Goal: Task Accomplishment & Management: Complete application form

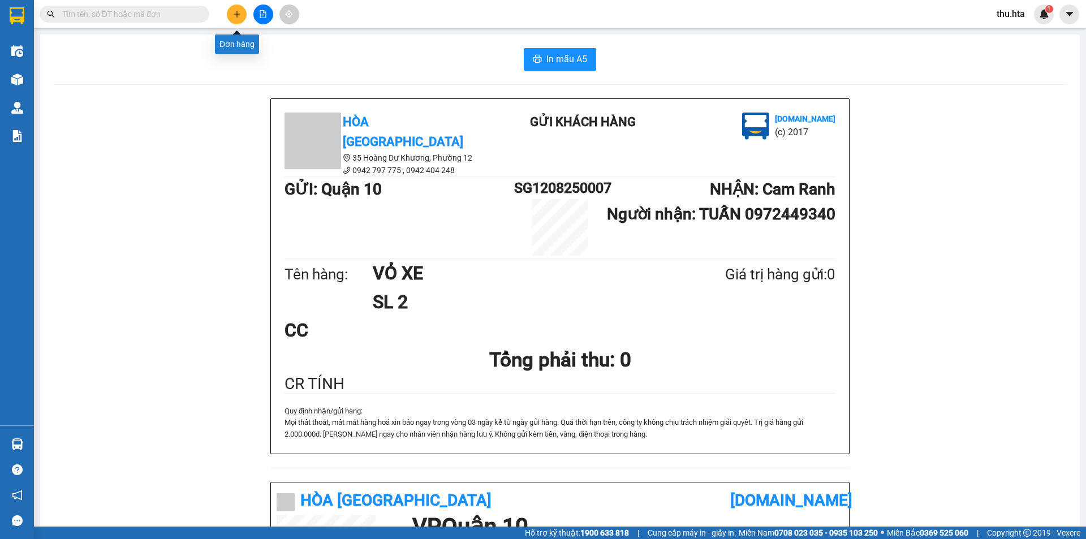
click at [230, 13] on button at bounding box center [237, 15] width 20 height 20
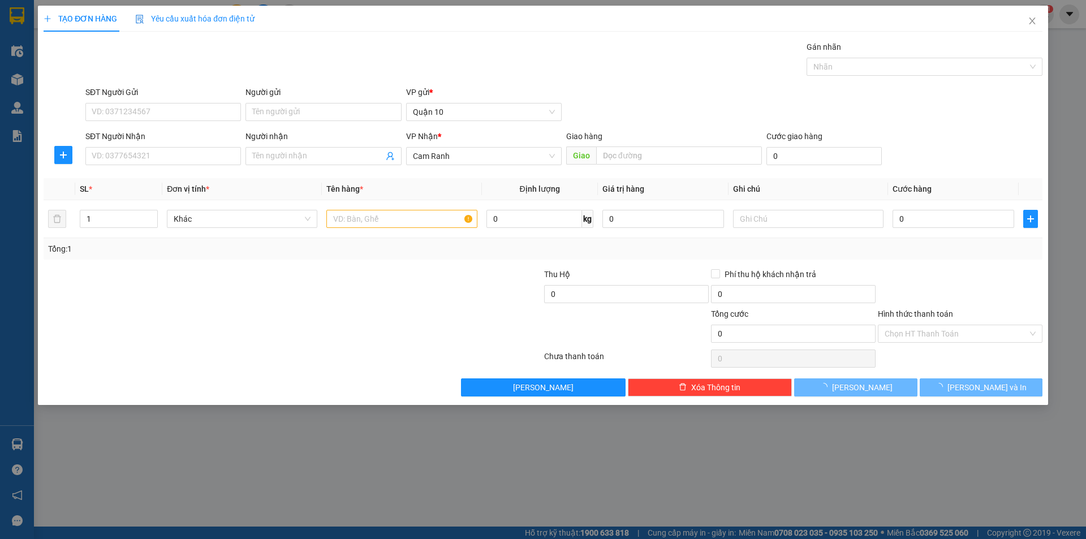
click at [281, 167] on div "Người nhận Tên người nhận" at bounding box center [323, 150] width 156 height 40
click at [285, 157] on input "Người nhận" at bounding box center [317, 156] width 131 height 12
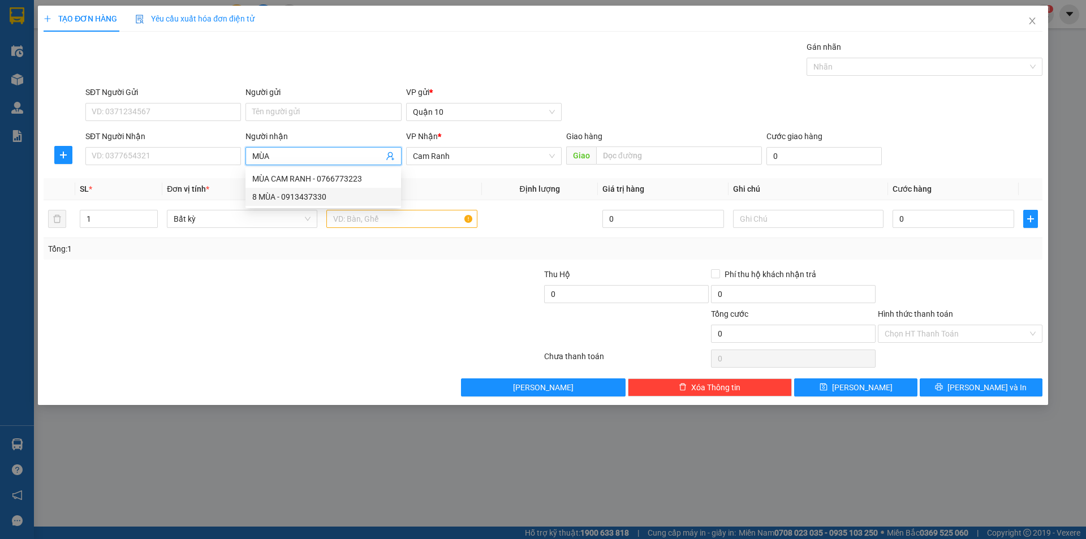
type input "MÙA"
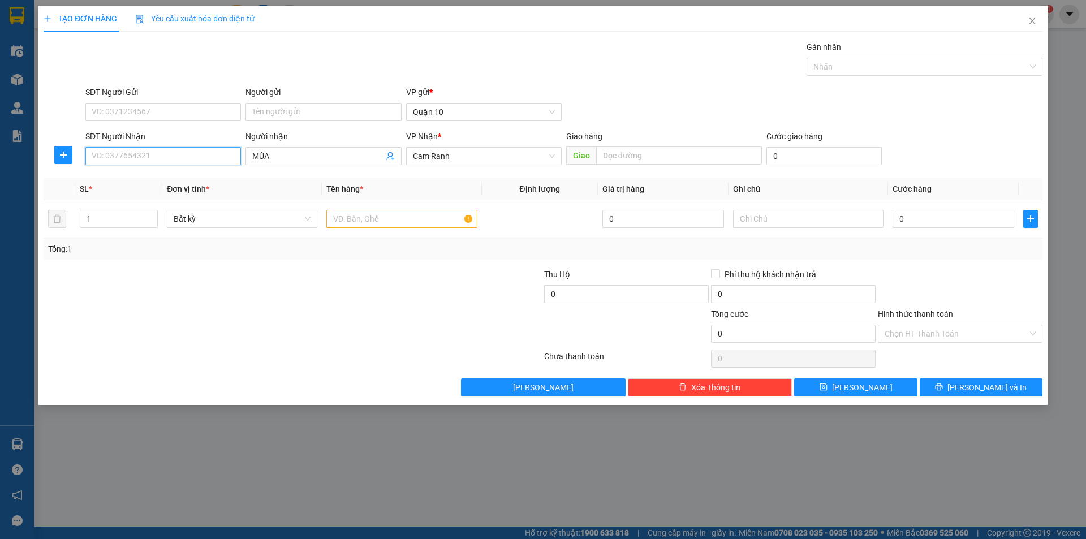
click at [176, 157] on input "SĐT Người Nhận" at bounding box center [163, 156] width 156 height 18
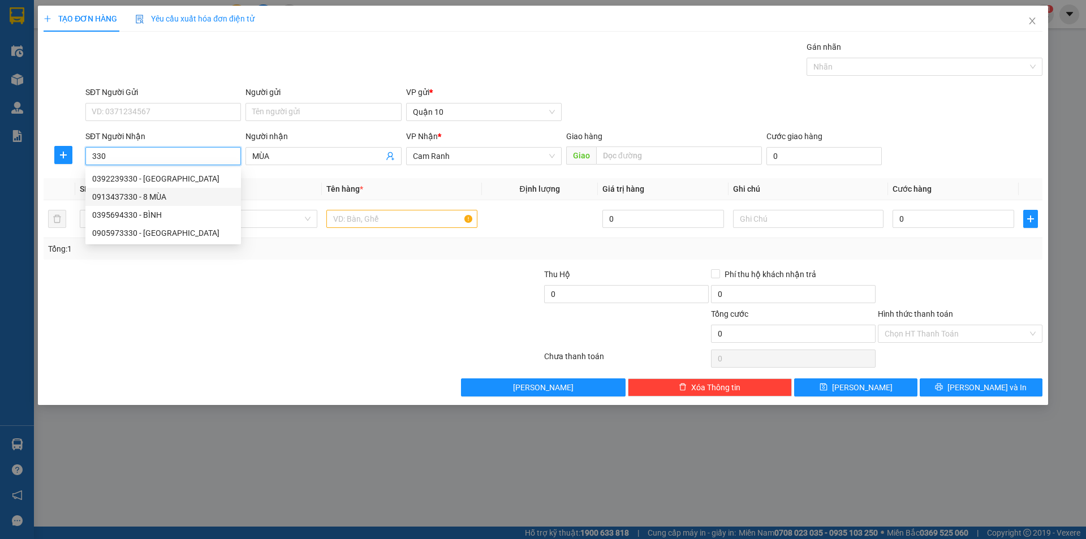
click at [187, 200] on div "0913437330 - 8 MÙA" at bounding box center [163, 197] width 142 height 12
type input "0913437330"
type input "8 MÙA"
type input "100.000"
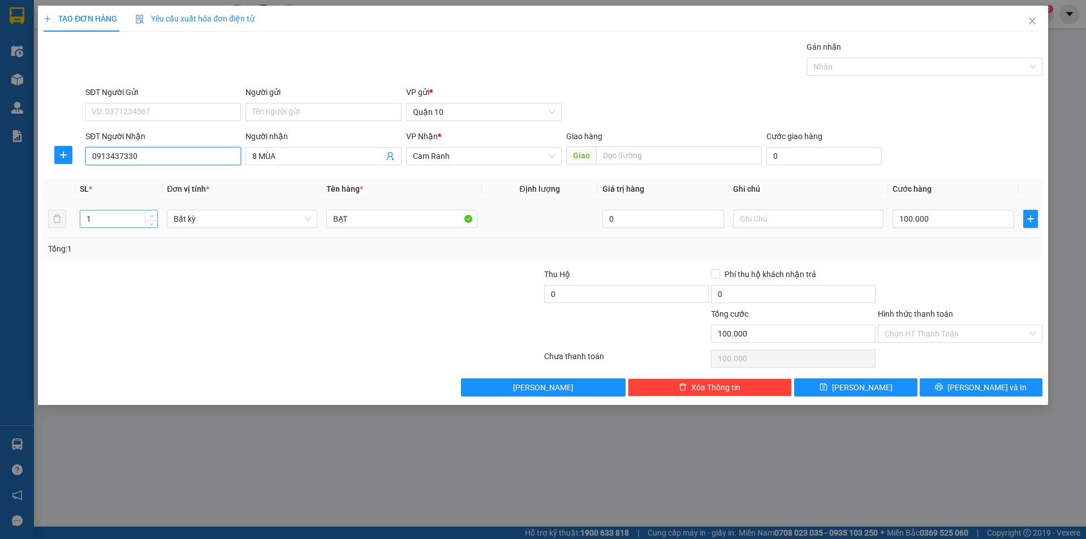
type input "0913437330"
type input "2"
click at [150, 213] on span "up" at bounding box center [151, 216] width 7 height 7
click at [357, 217] on input "BẠT" at bounding box center [401, 219] width 150 height 18
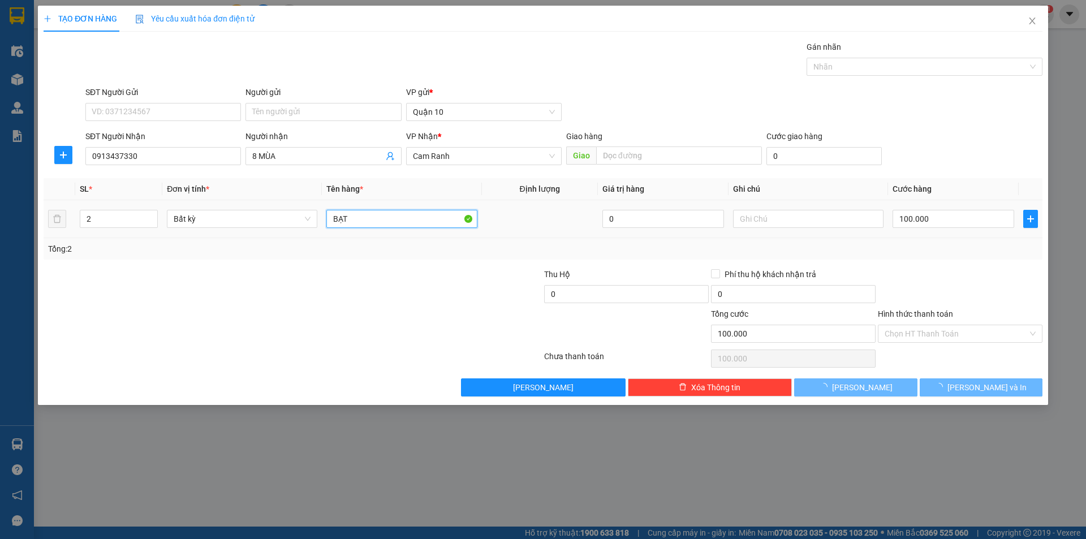
type input "0"
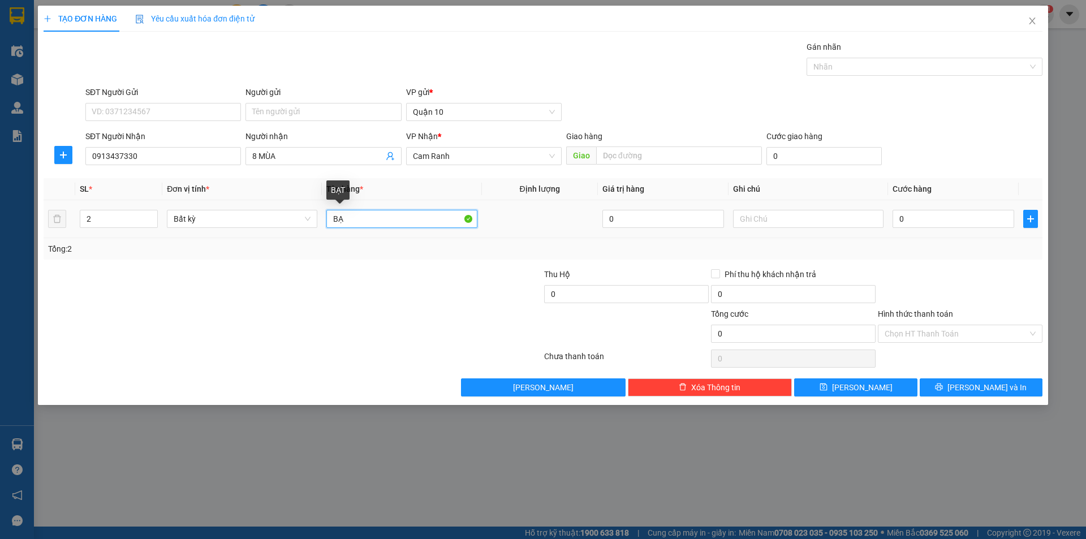
type input "B"
click at [358, 216] on input "text" at bounding box center [401, 219] width 150 height 18
type input "BAO"
click at [938, 214] on input "0" at bounding box center [954, 219] width 122 height 18
click at [824, 215] on input "text" at bounding box center [808, 219] width 150 height 18
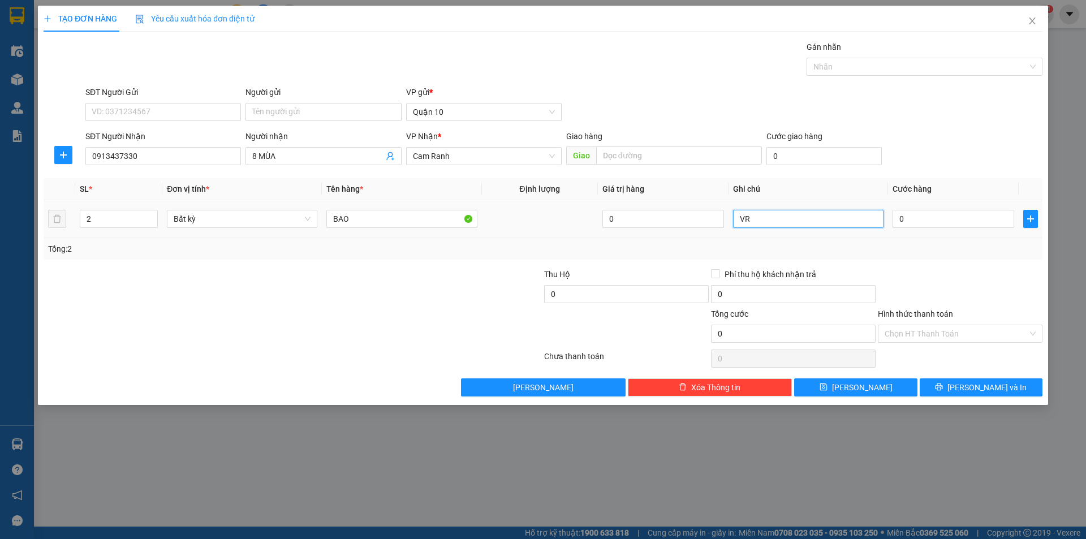
type input "V"
type input "F"
type input "R"
type input "CR TÍNH"
click at [968, 375] on div "Transit Pickup Surcharge Ids Transit Deliver Surcharge Ids Transit Deliver Surc…" at bounding box center [543, 219] width 999 height 356
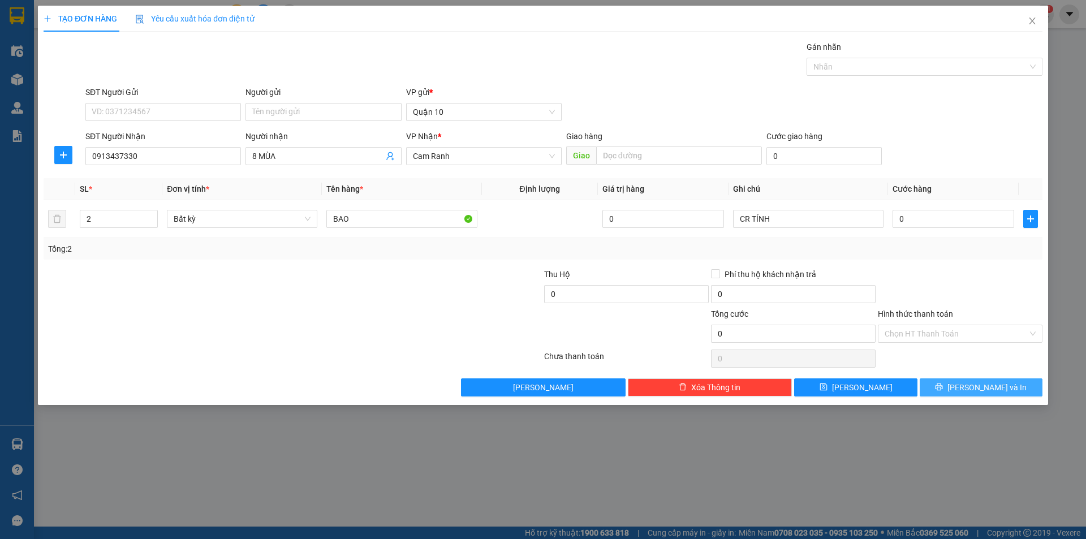
click at [964, 386] on button "[PERSON_NAME] và In" at bounding box center [981, 387] width 123 height 18
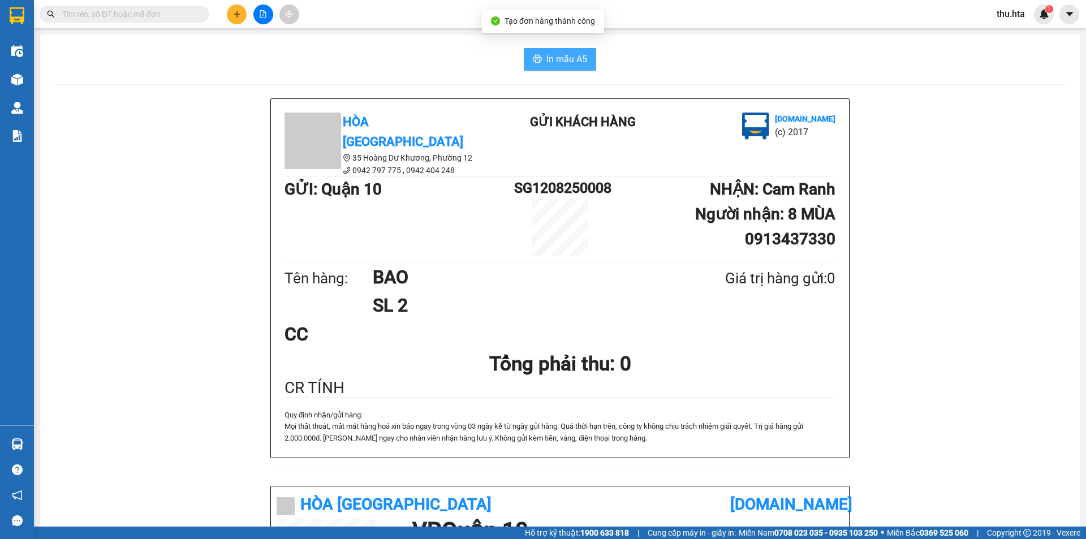
click at [562, 64] on span "In mẫu A5" at bounding box center [566, 59] width 41 height 14
click at [234, 20] on button at bounding box center [237, 15] width 20 height 20
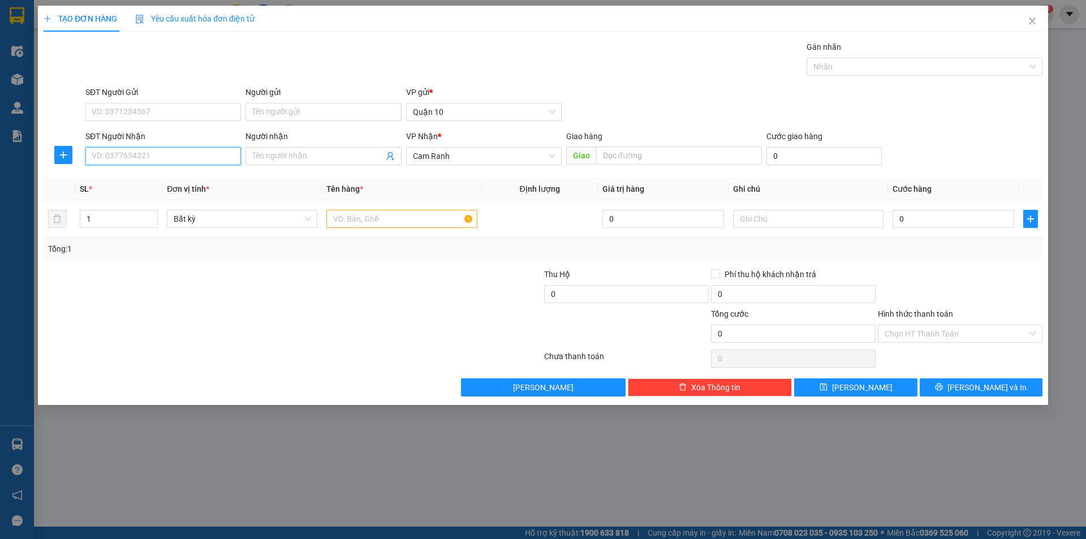
click at [127, 149] on input "SĐT Người Nhận" at bounding box center [163, 156] width 156 height 18
click at [128, 154] on input "139" at bounding box center [163, 156] width 156 height 18
type input "1"
click at [158, 174] on div "0835754319 - THẮNG" at bounding box center [163, 179] width 142 height 12
type input "0835754319"
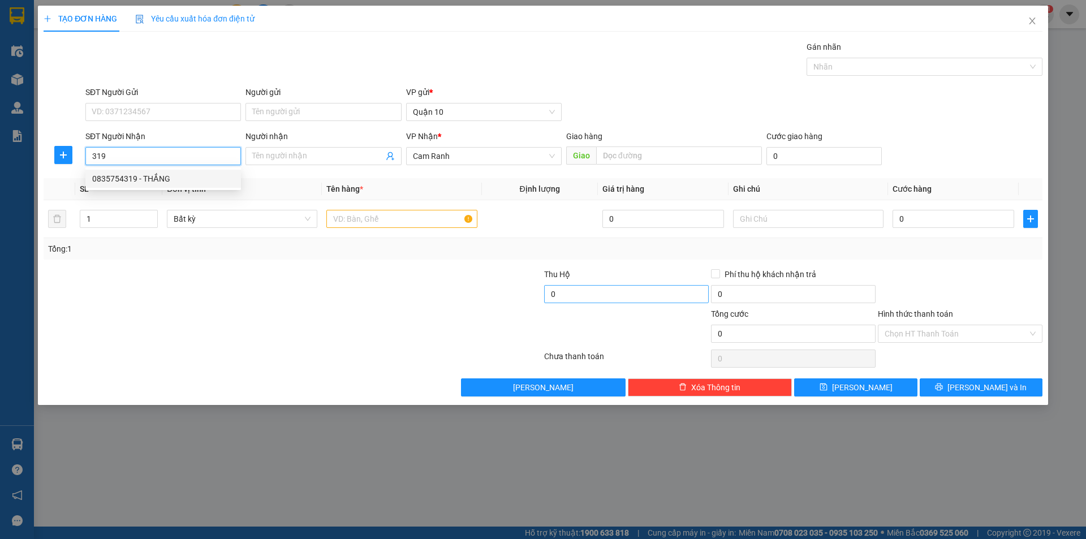
type input "THẮNG"
type input "40.000"
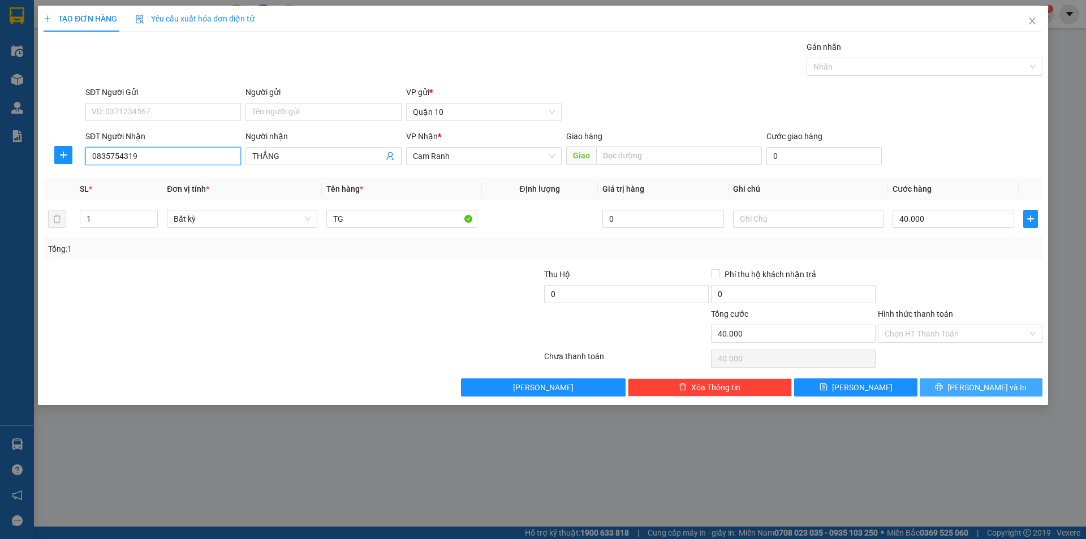
type input "0835754319"
click at [1000, 383] on span "[PERSON_NAME] và In" at bounding box center [986, 387] width 79 height 12
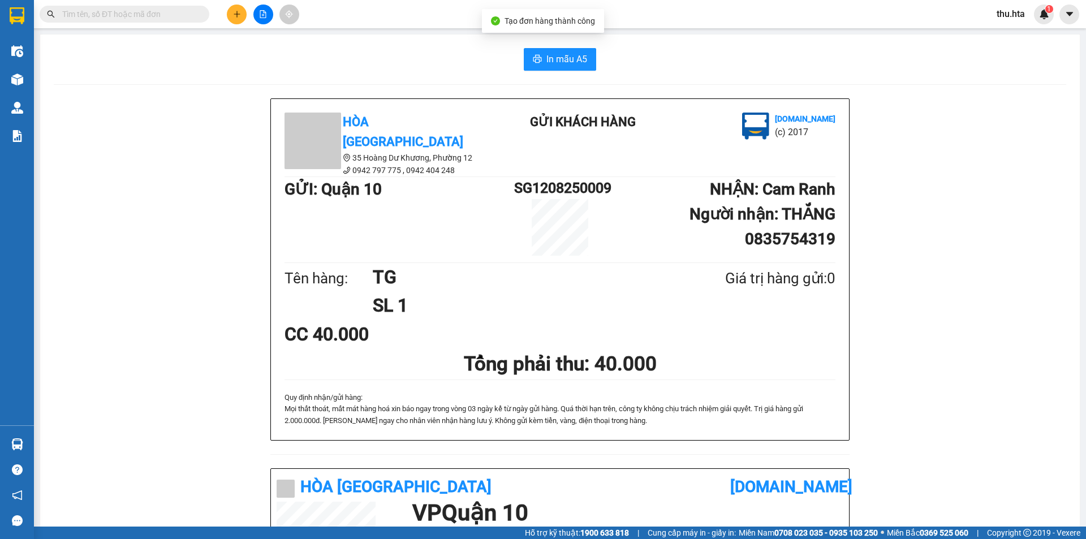
click at [568, 73] on div "In mẫu A5 Hòa Thuận Anh 35 Hoàng Dư Khương, [GEOGRAPHIC_DATA] 12 0942 797 775 …" at bounding box center [560, 455] width 1040 height 840
click at [566, 58] on span "In mẫu A5" at bounding box center [566, 59] width 41 height 14
click at [239, 14] on icon "plus" at bounding box center [237, 14] width 8 height 8
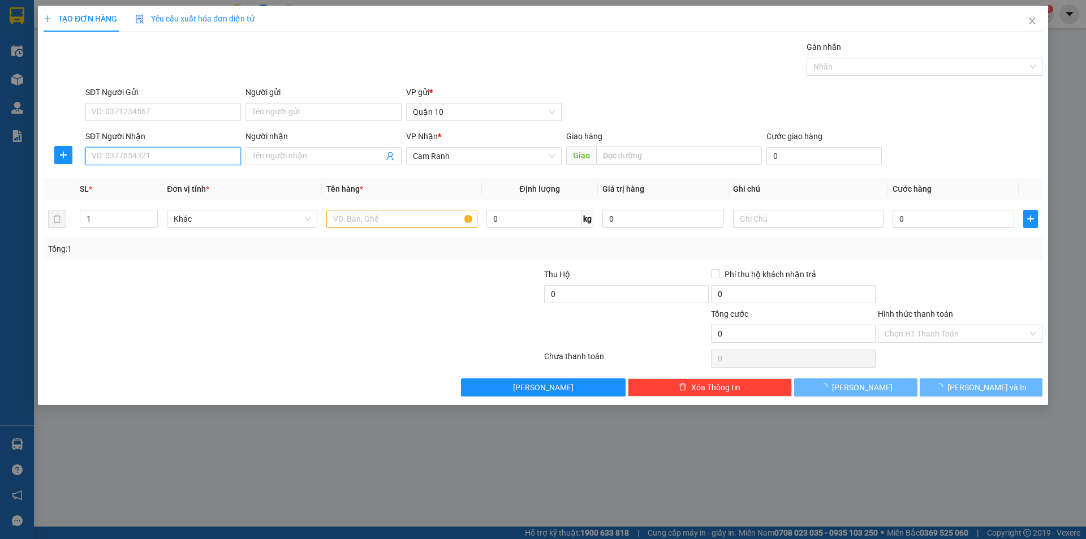
click at [197, 153] on input "SĐT Người Nhận" at bounding box center [163, 156] width 156 height 18
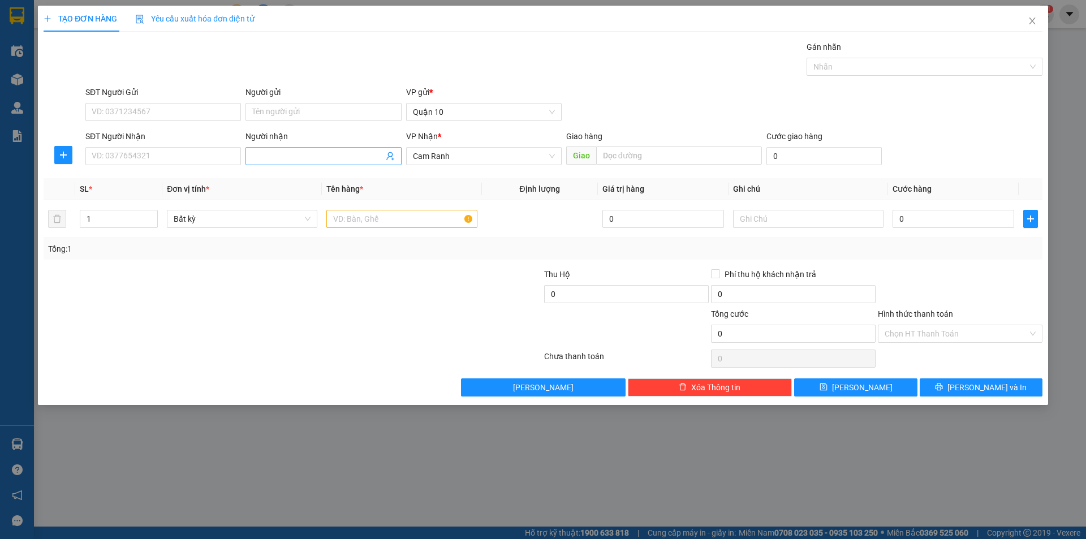
click at [307, 155] on input "Người nhận" at bounding box center [317, 156] width 131 height 12
click at [184, 156] on input "SĐT Người Nhận" at bounding box center [163, 156] width 156 height 18
click at [287, 153] on input "Người nhận" at bounding box center [317, 156] width 131 height 12
type input "O"
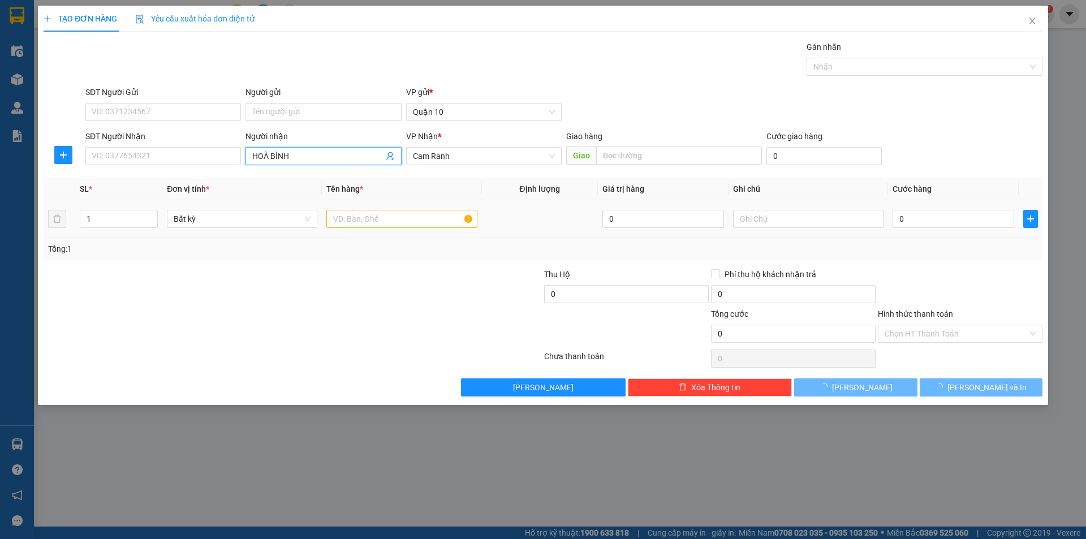
type input "HOÀ BÌNH"
click at [390, 218] on input "text" at bounding box center [401, 219] width 150 height 18
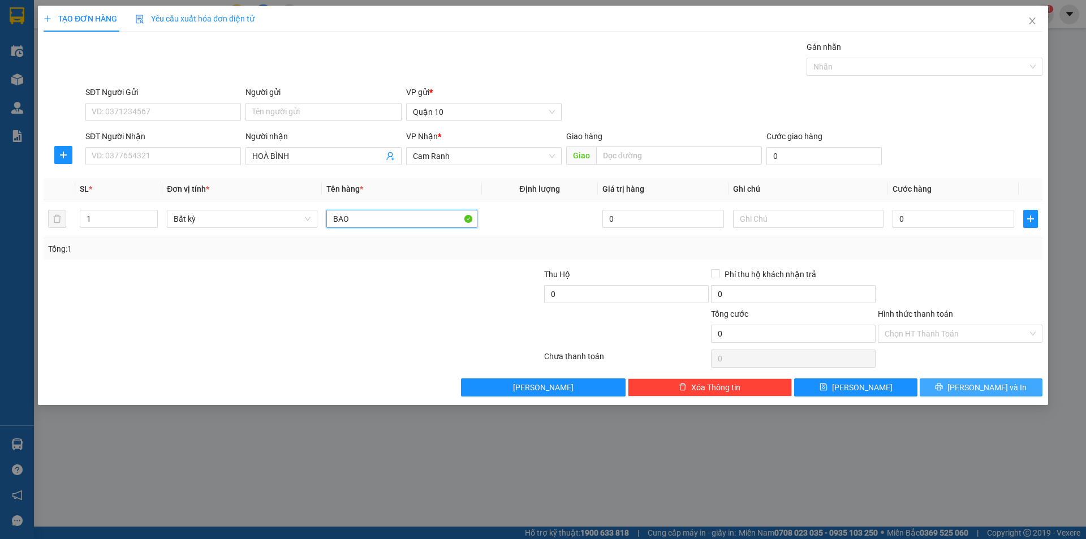
type input "BAO"
click at [956, 387] on button "[PERSON_NAME] và In" at bounding box center [981, 387] width 123 height 18
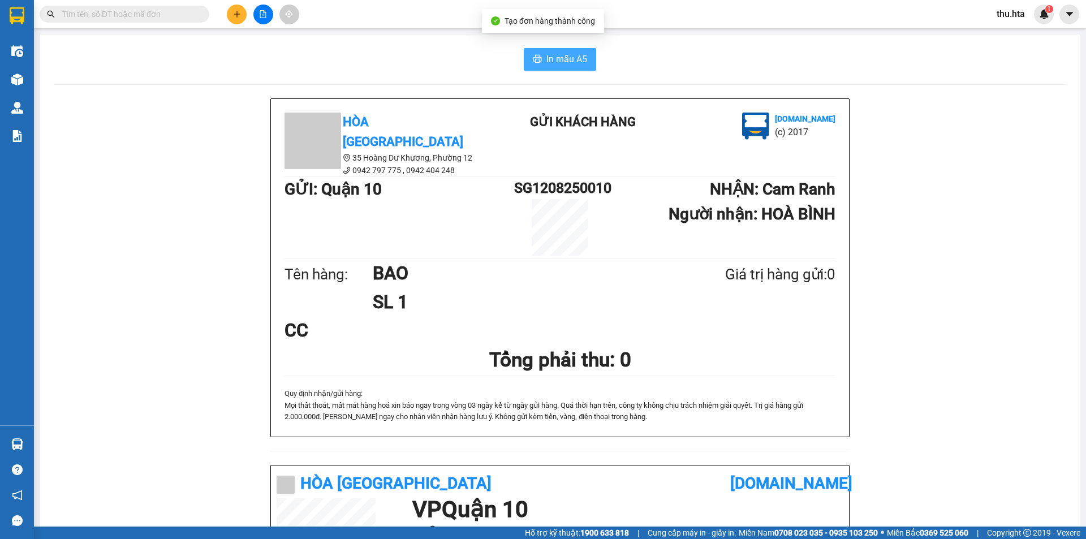
click at [585, 67] on button "In mẫu A5" at bounding box center [560, 59] width 72 height 23
click at [825, 474] on b "[DOMAIN_NAME]" at bounding box center [791, 483] width 122 height 19
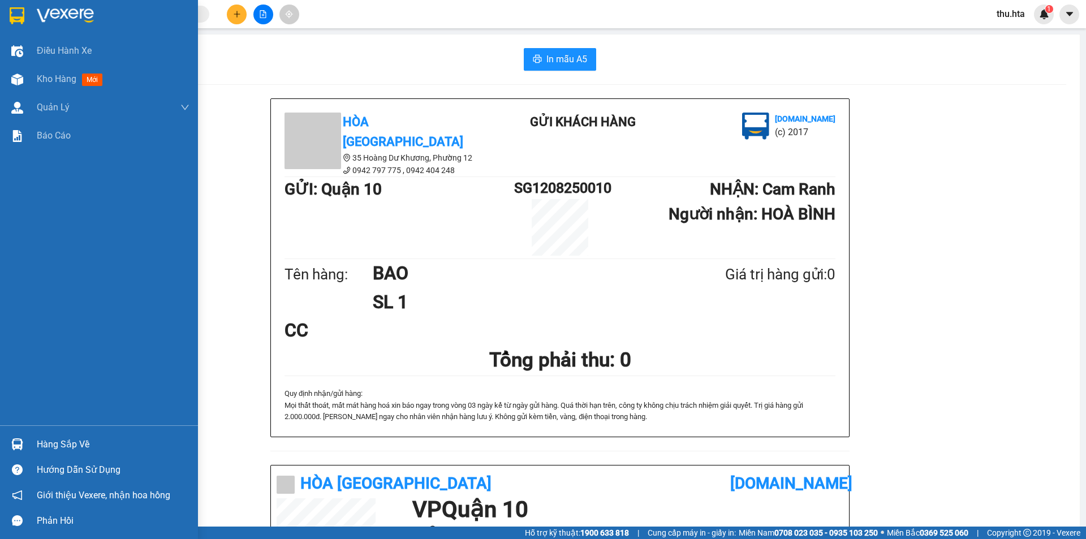
click at [15, 473] on icon "question-circle" at bounding box center [17, 469] width 11 height 11
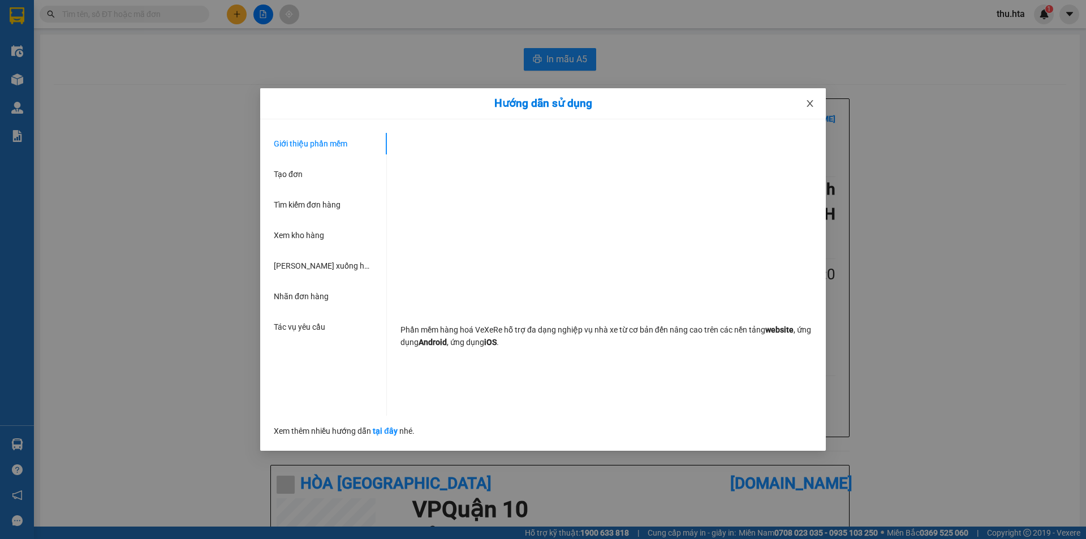
click at [816, 105] on span "Close" at bounding box center [810, 104] width 32 height 32
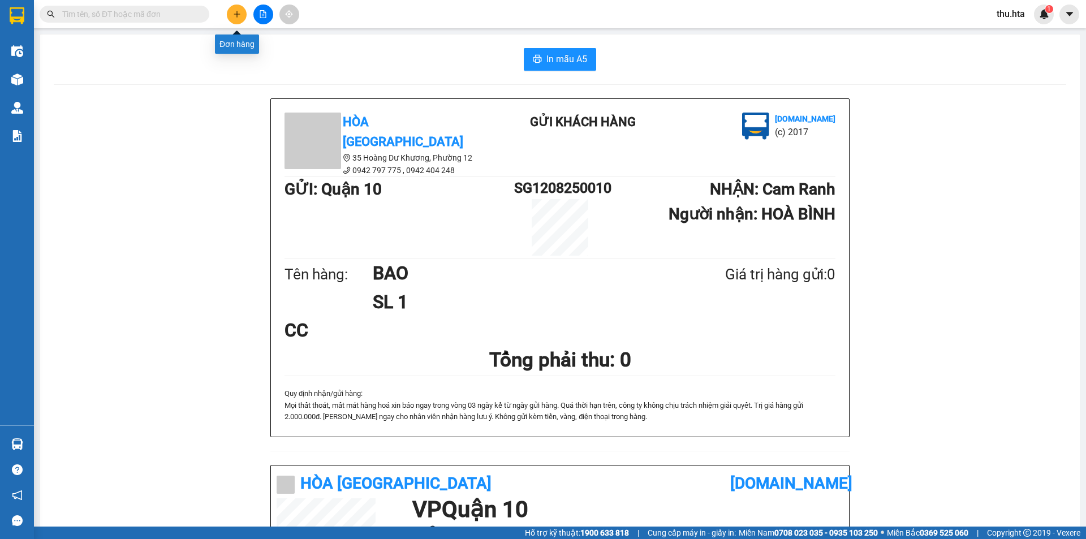
click at [240, 23] on button at bounding box center [237, 15] width 20 height 20
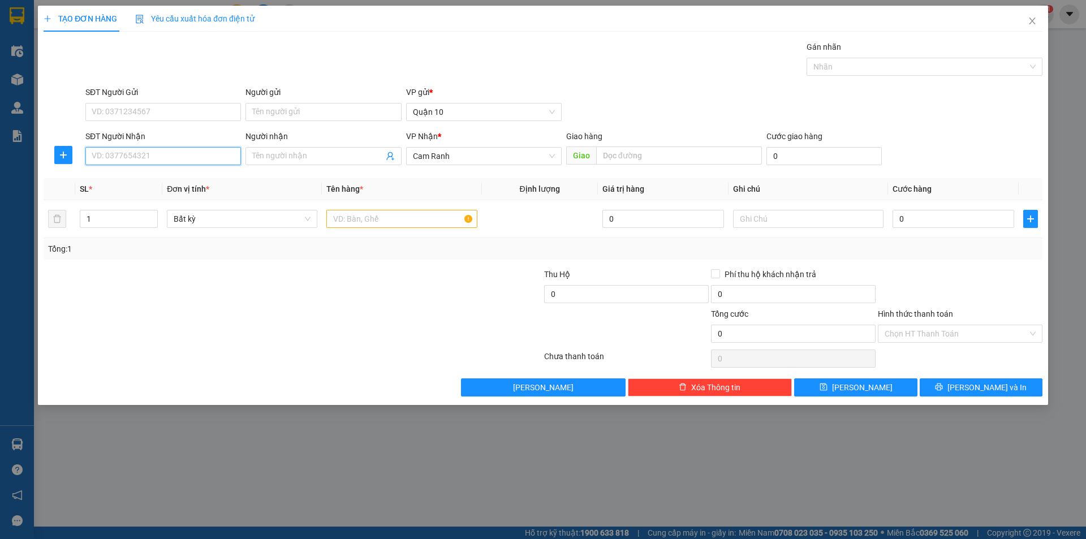
drag, startPoint x: 225, startPoint y: 159, endPoint x: 218, endPoint y: 156, distance: 8.1
click at [224, 158] on input "SĐT Người Nhận" at bounding box center [163, 156] width 156 height 18
click at [204, 179] on div "0368738355 - LAN ANH THUỐC TÂY" at bounding box center [163, 179] width 142 height 12
type input "0368738355"
type input "LAN ANH THUỐC TÂY"
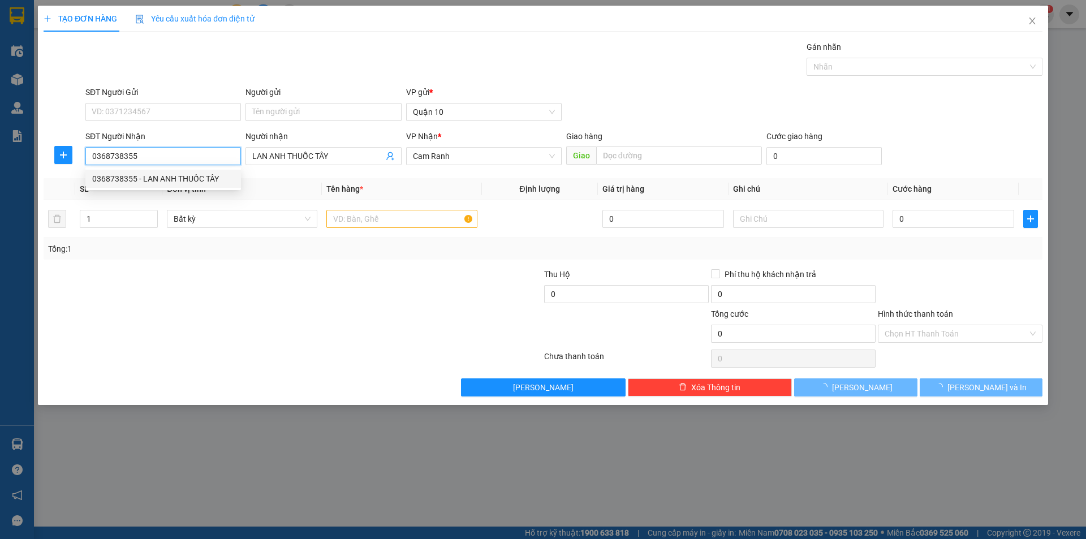
type input "150.000"
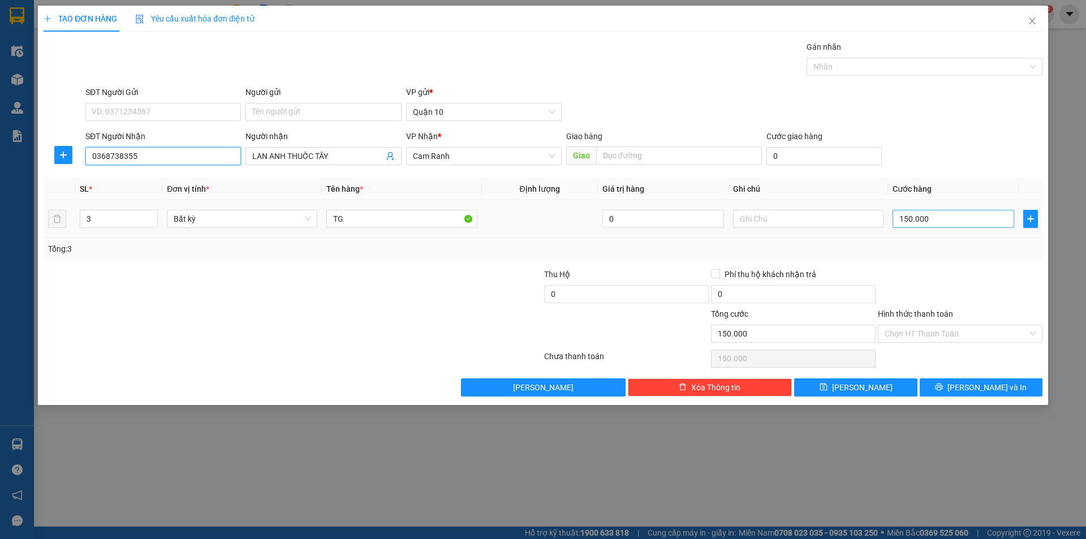
type input "0368738355"
click at [926, 216] on input "150.000" at bounding box center [954, 219] width 122 height 18
click at [152, 224] on icon "down" at bounding box center [152, 223] width 4 height 4
type input "1"
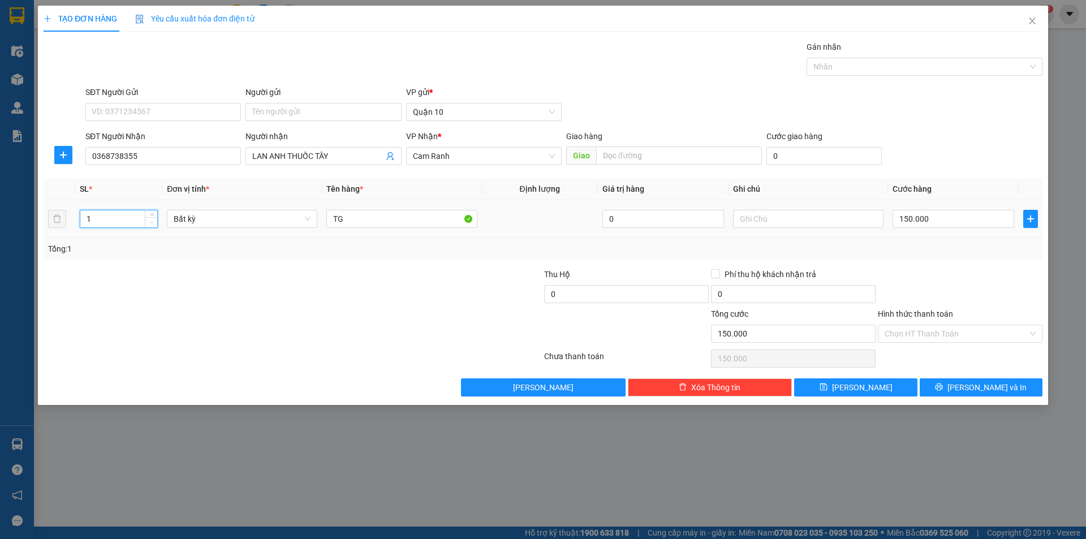
click at [152, 224] on icon "down" at bounding box center [152, 223] width 4 height 4
click at [977, 225] on input "150.000" at bounding box center [954, 219] width 122 height 18
type input "0"
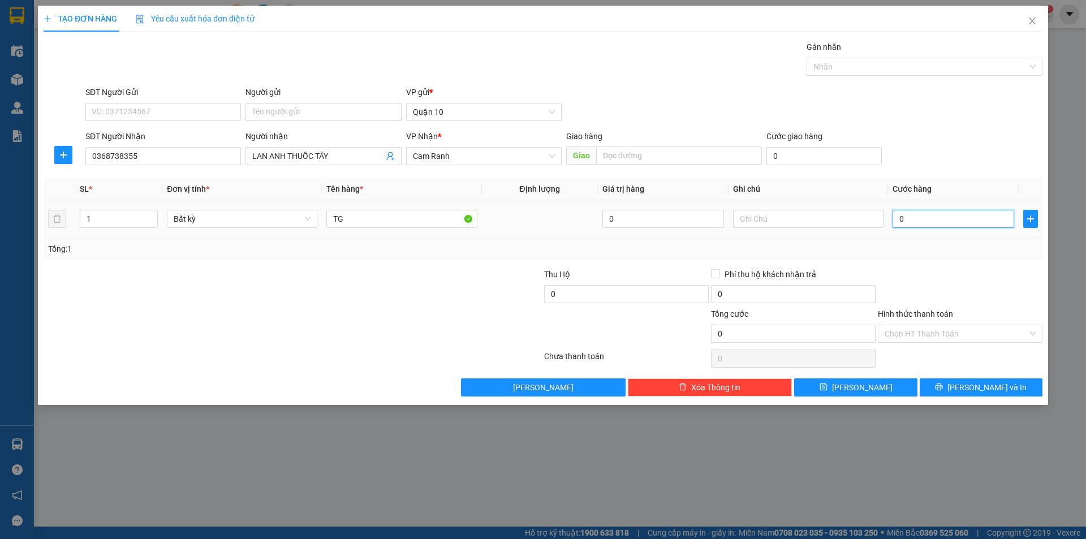
type input "4"
type input "04"
type input "40"
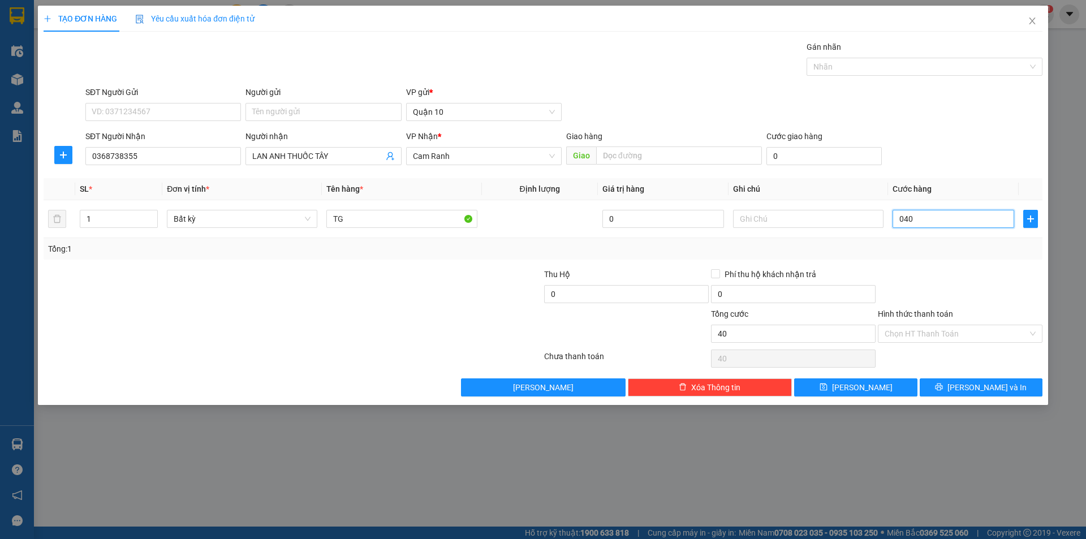
type input "040"
type input "40.000"
click at [1023, 397] on div "TẠO ĐƠN HÀNG Yêu cầu xuất hóa đơn điện tử Transit Pickup Surcharge Ids Transit …" at bounding box center [543, 205] width 1010 height 399
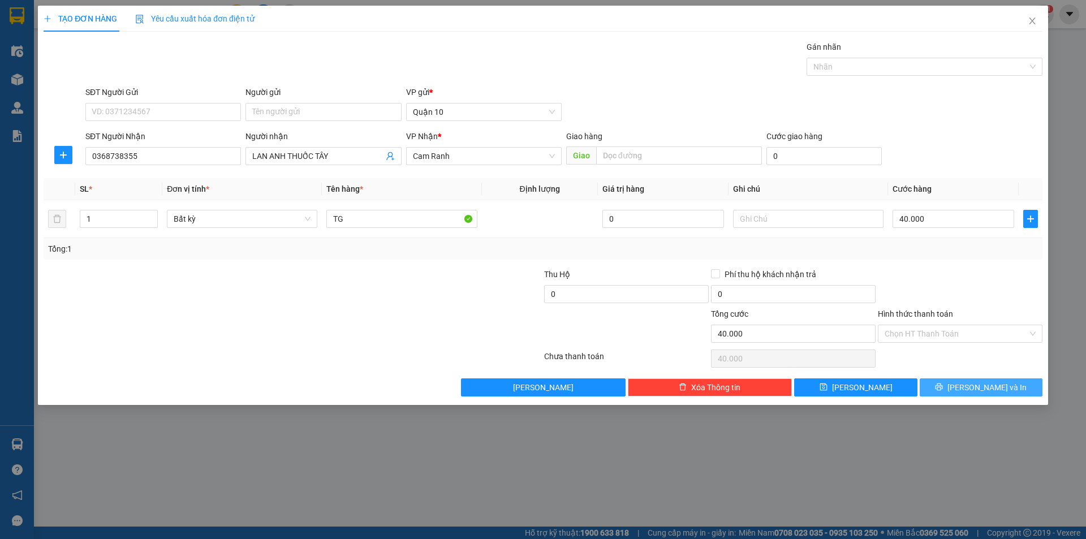
click at [1005, 384] on button "[PERSON_NAME] và In" at bounding box center [981, 387] width 123 height 18
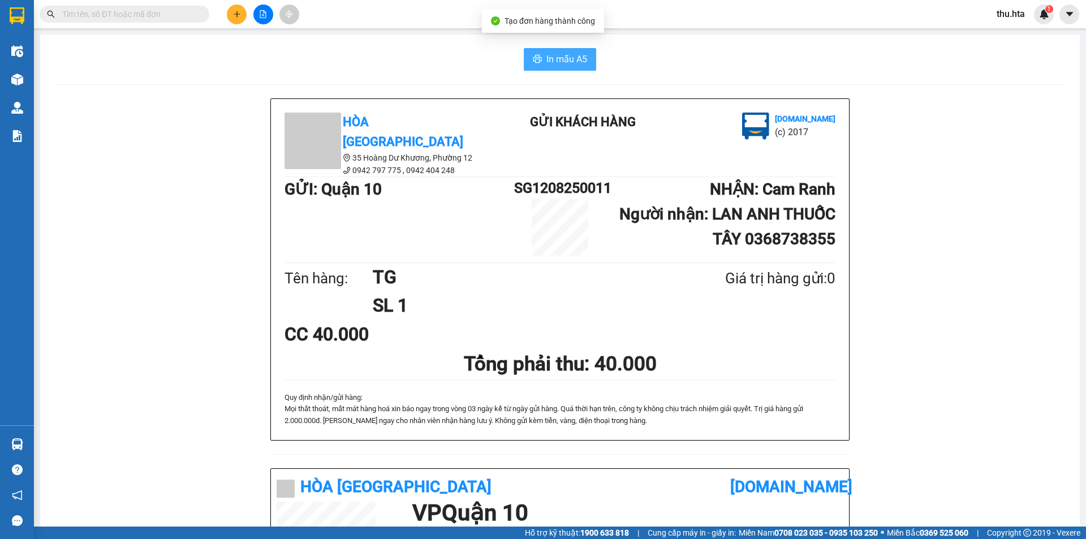
click at [546, 61] on span "In mẫu A5" at bounding box center [566, 59] width 41 height 14
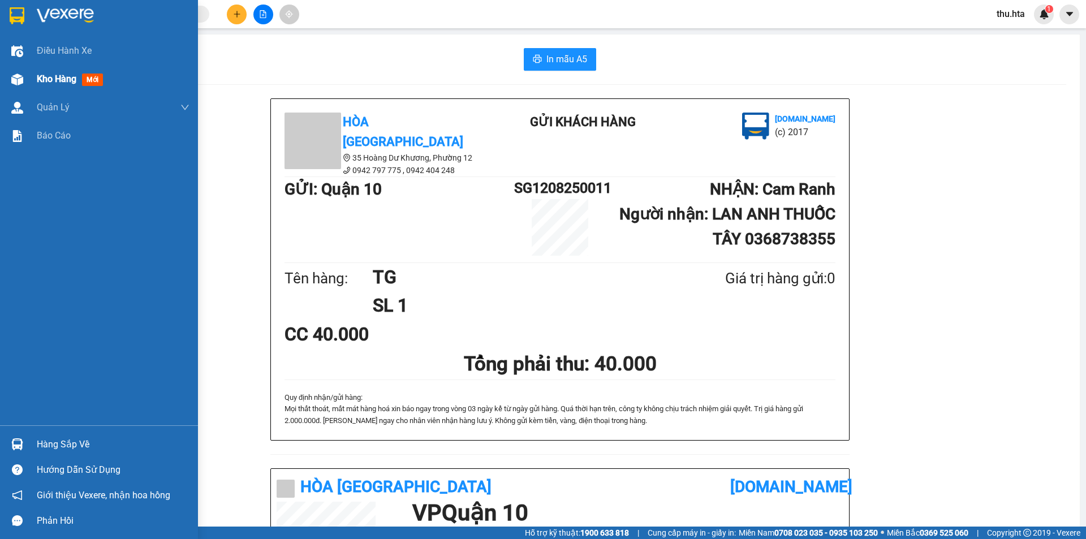
click at [28, 76] on div "Kho hàng mới" at bounding box center [99, 79] width 198 height 28
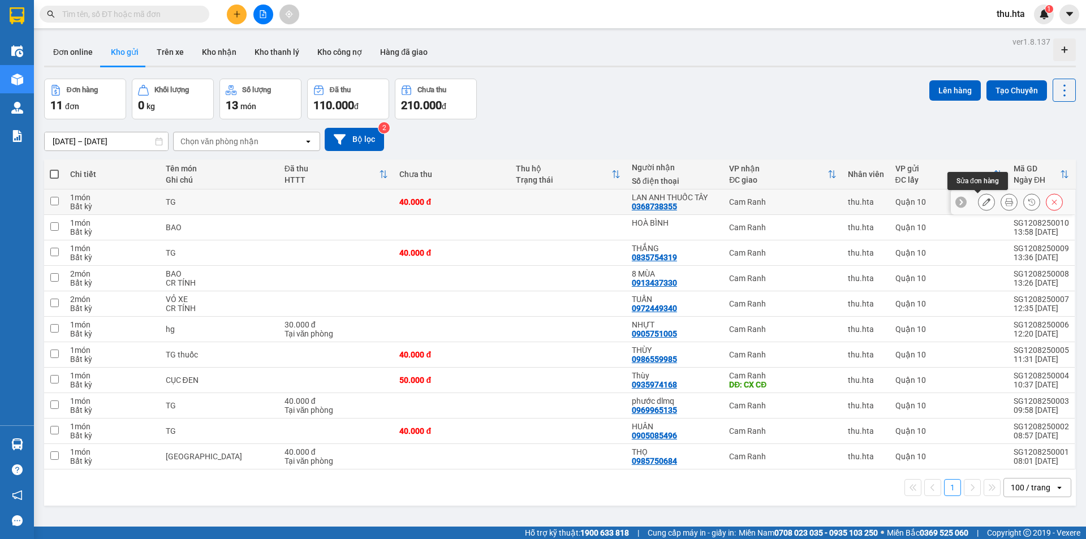
click at [979, 203] on button at bounding box center [987, 202] width 16 height 20
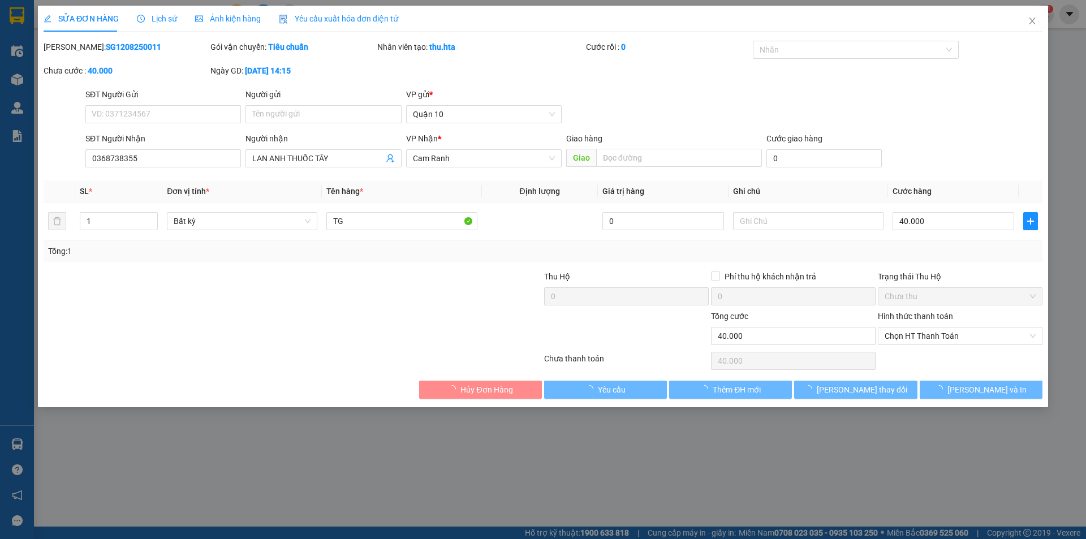
type input "0368738355"
type input "LAN ANH THUỐC TÂY"
type input "40.000"
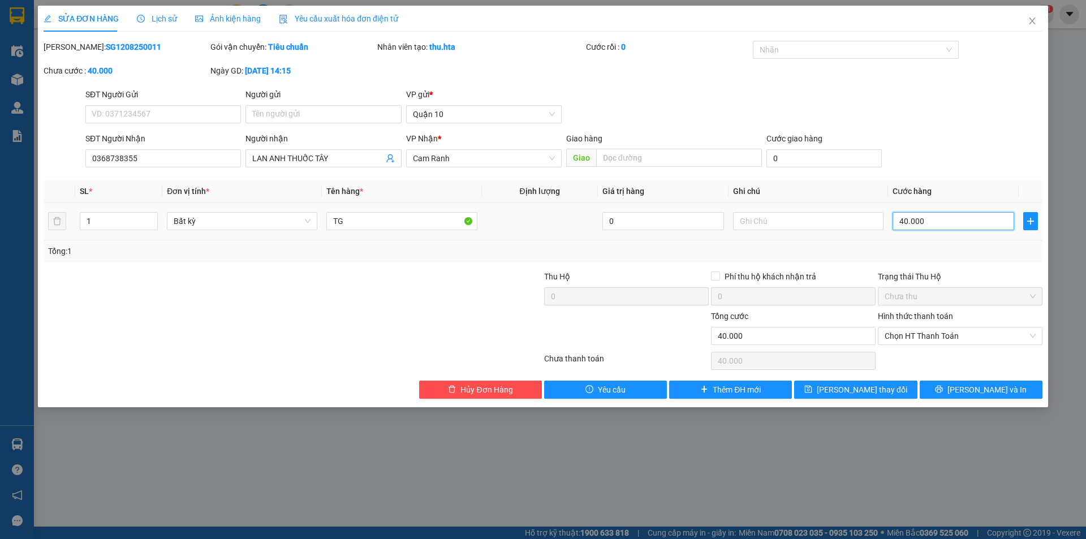
click at [924, 225] on input "40.000" at bounding box center [954, 221] width 122 height 18
type input "5"
type input "50"
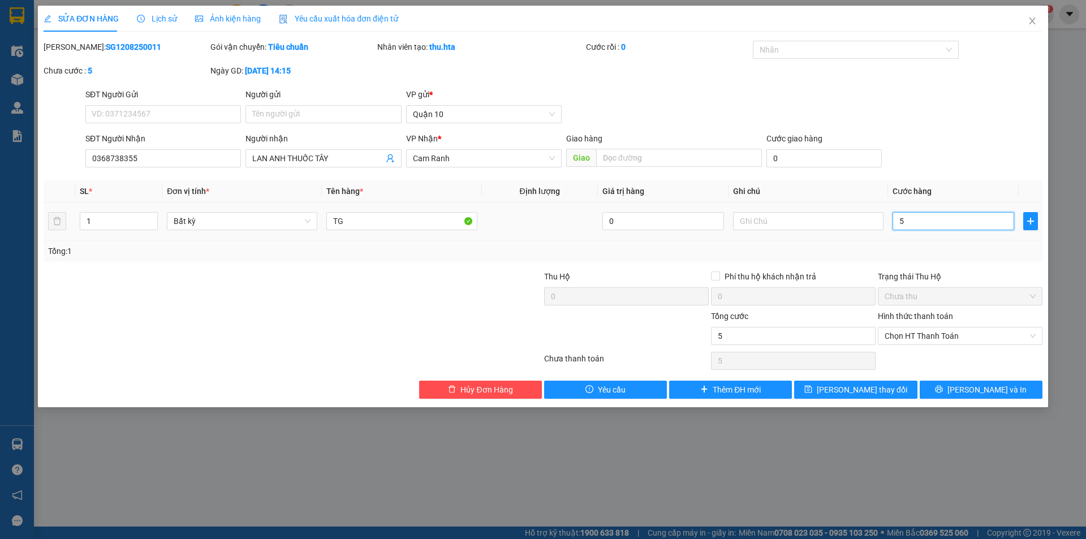
type input "50"
type input "50.000"
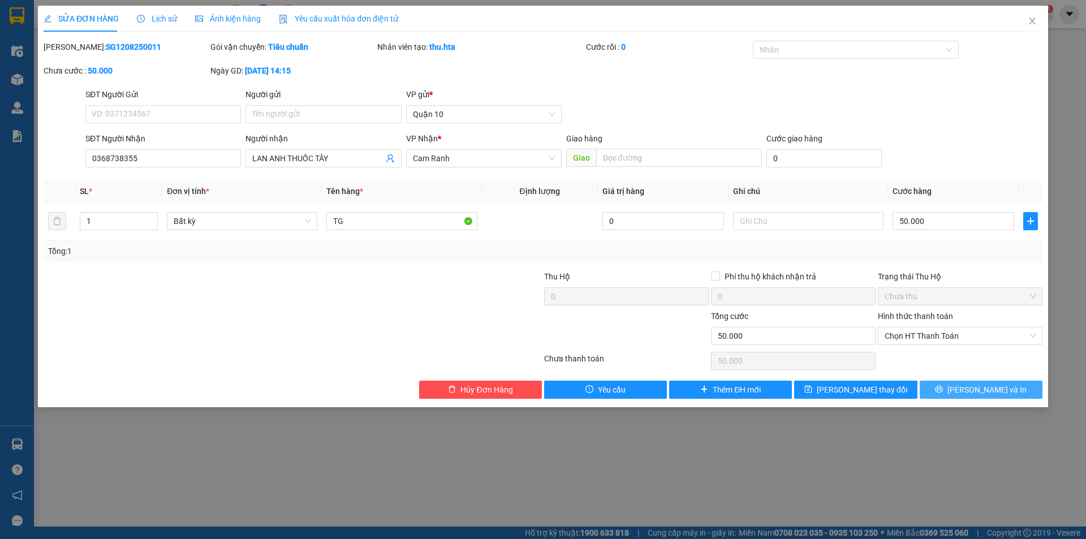
click at [984, 386] on span "[PERSON_NAME] và In" at bounding box center [986, 390] width 79 height 12
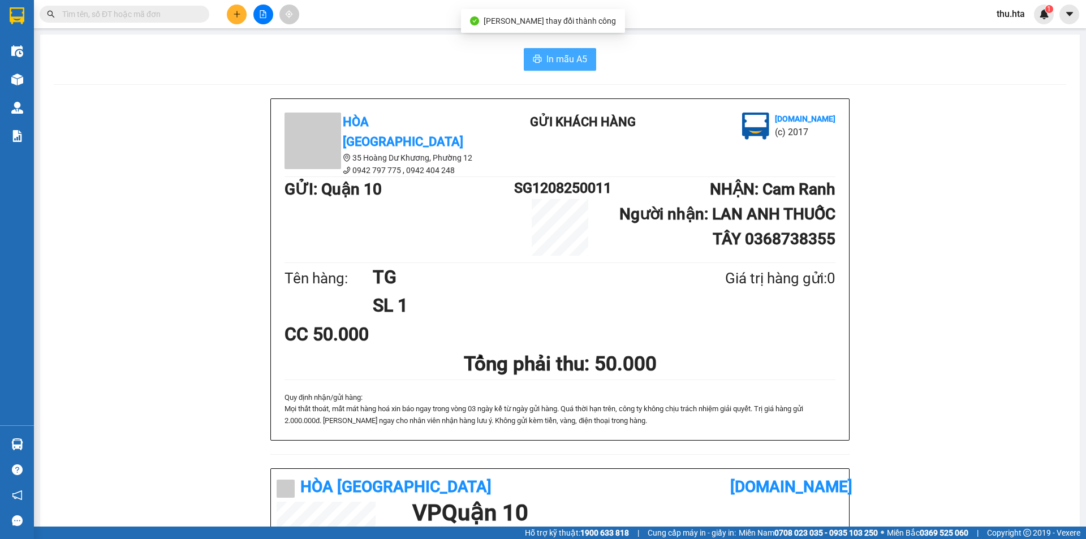
click at [548, 62] on span "In mẫu A5" at bounding box center [566, 59] width 41 height 14
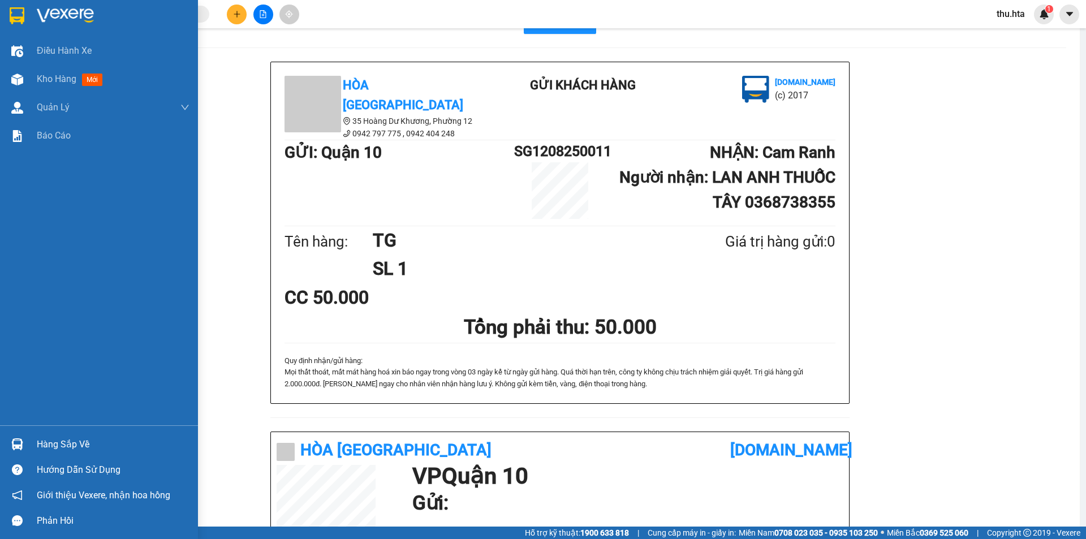
scroll to position [57, 0]
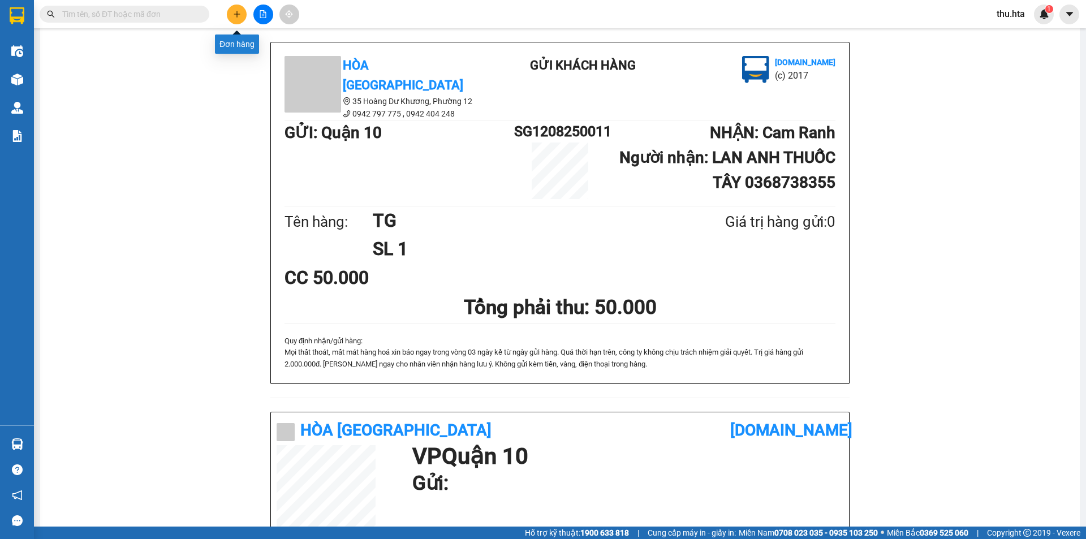
click at [230, 12] on button at bounding box center [237, 15] width 20 height 20
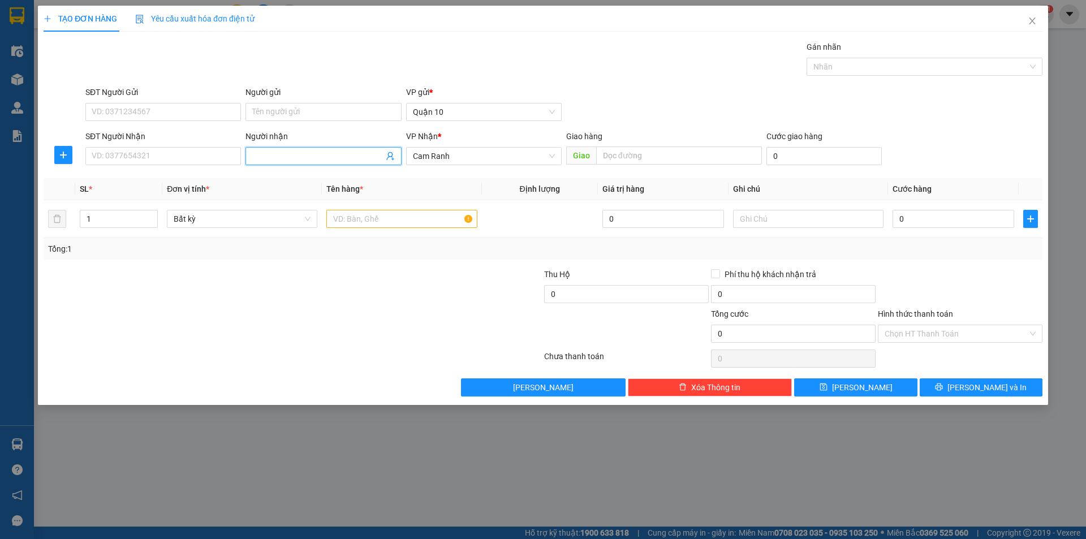
click at [279, 158] on input "Người nhận" at bounding box center [317, 156] width 131 height 12
click at [173, 153] on input "SĐT Người Nhận" at bounding box center [163, 156] width 156 height 18
click at [120, 173] on div "0397452456 - [PERSON_NAME]" at bounding box center [163, 179] width 142 height 12
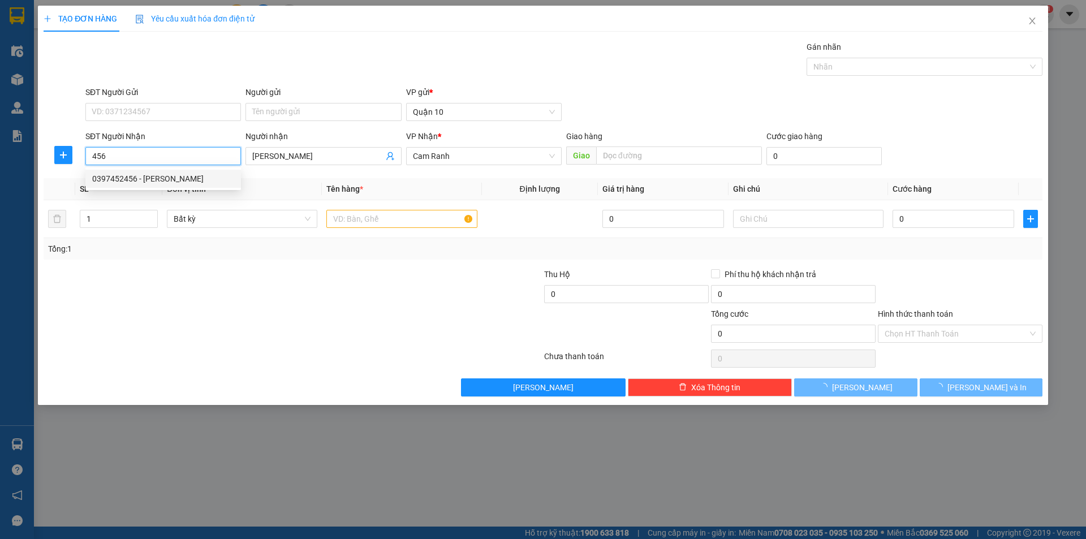
type input "0397452456"
type input "[PERSON_NAME]"
type input "180.000"
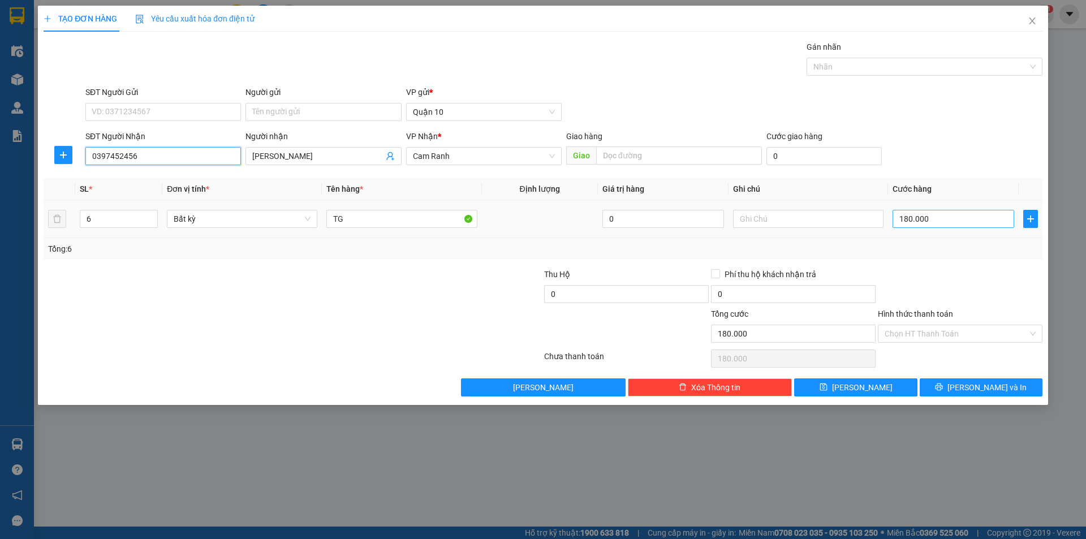
type input "0397452456"
click at [916, 222] on input "180.000" at bounding box center [954, 219] width 122 height 18
click at [148, 223] on span "Decrease Value" at bounding box center [151, 222] width 12 height 10
click at [148, 223] on span "down" at bounding box center [151, 222] width 7 height 7
type input "4"
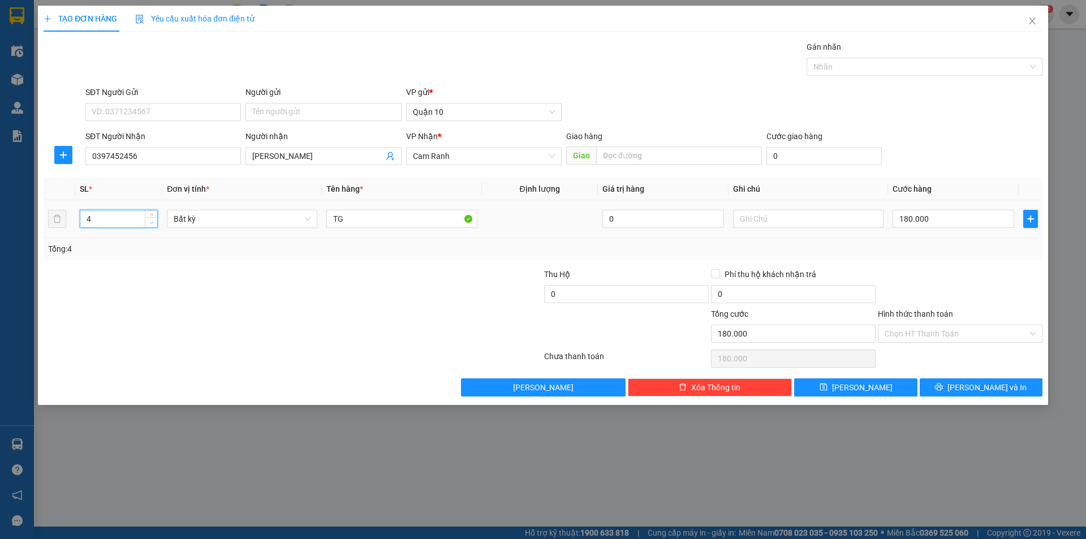
click at [150, 222] on icon "down" at bounding box center [152, 223] width 4 height 4
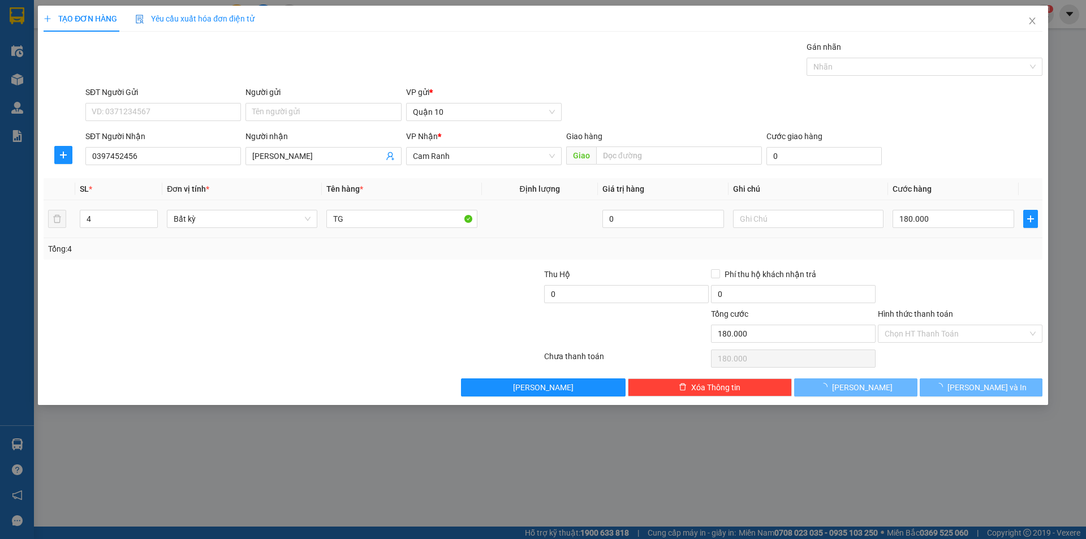
click at [953, 229] on div "180.000" at bounding box center [954, 219] width 122 height 23
click at [936, 221] on input "180.000" at bounding box center [954, 219] width 122 height 18
type input "0"
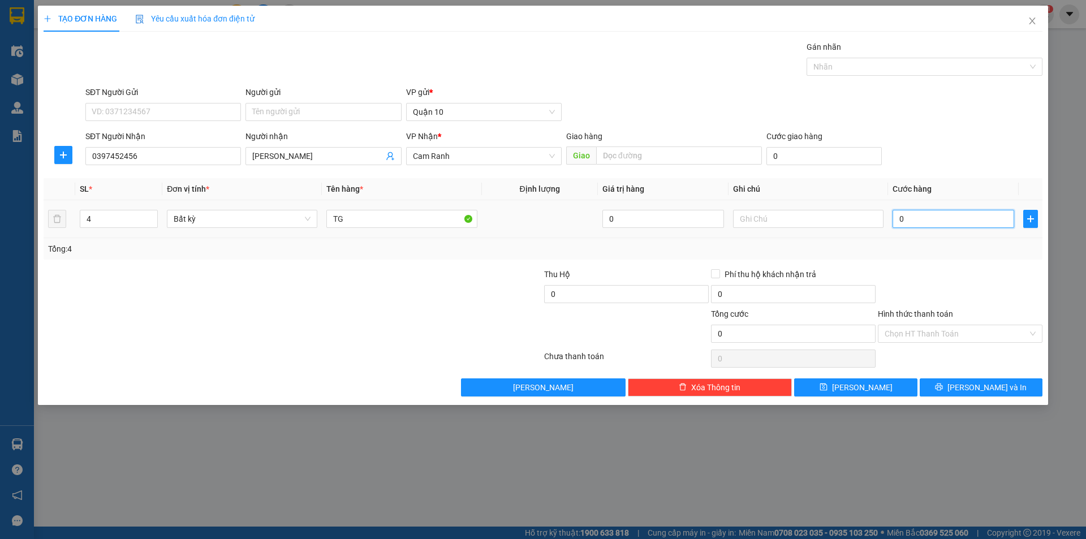
type input "1"
type input "16"
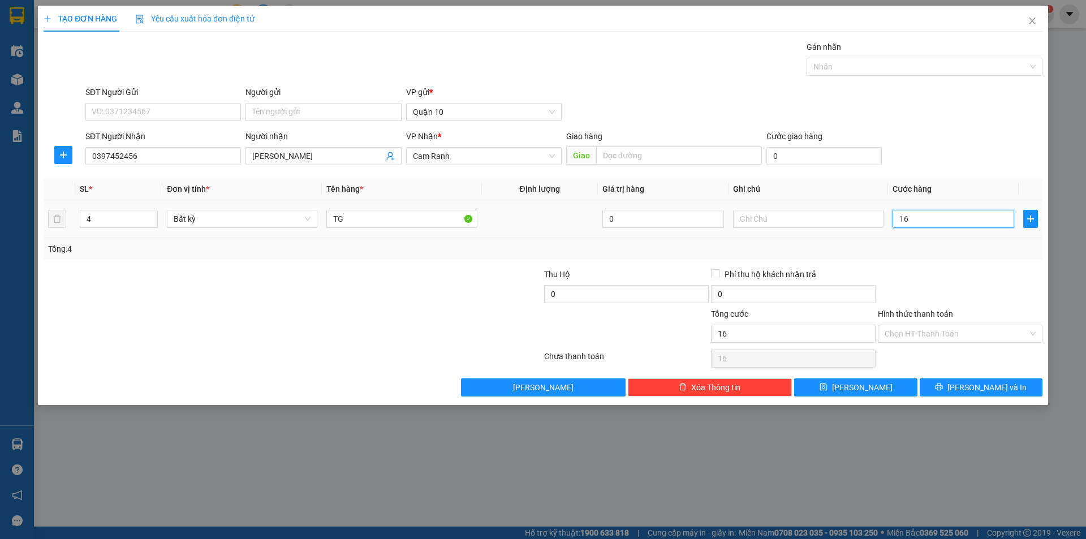
type input "160"
type input "160.000"
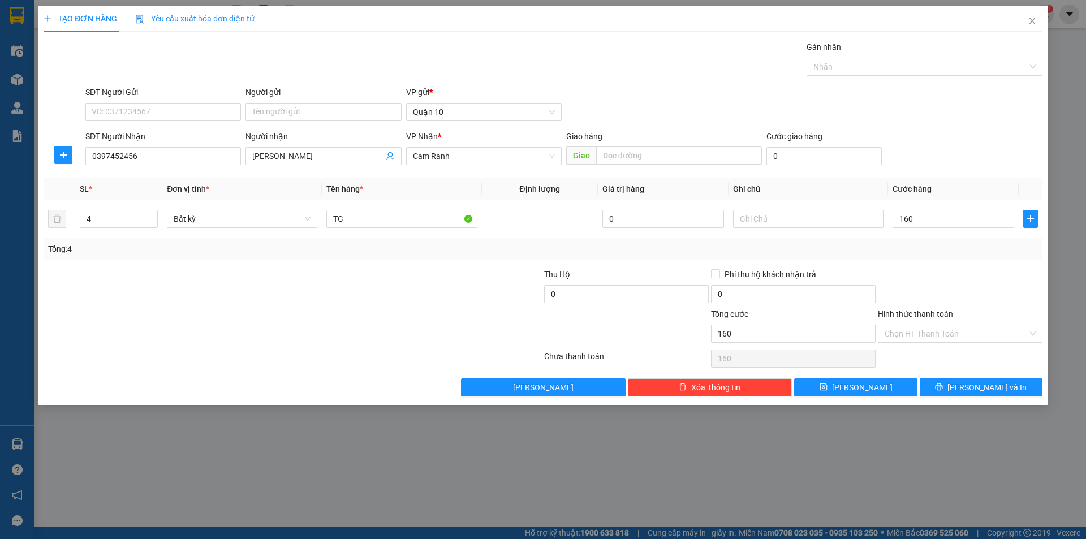
type input "160.000"
drag, startPoint x: 923, startPoint y: 269, endPoint x: 1022, endPoint y: 322, distance: 112.4
click at [927, 271] on div at bounding box center [960, 288] width 167 height 40
click at [954, 333] on input "Hình thức thanh toán" at bounding box center [956, 333] width 143 height 17
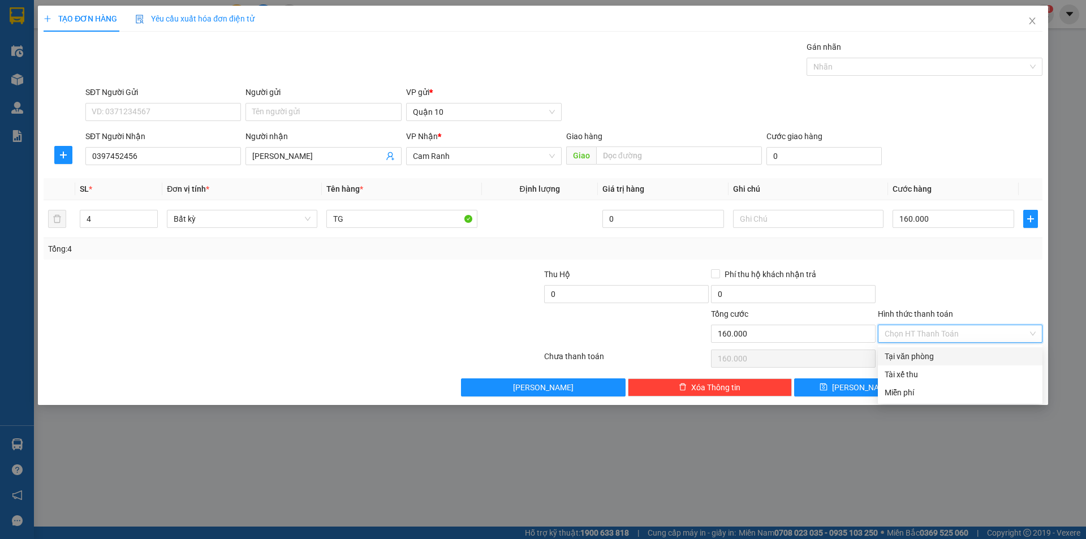
click at [927, 352] on div "Tại văn phòng" at bounding box center [960, 356] width 151 height 12
type input "0"
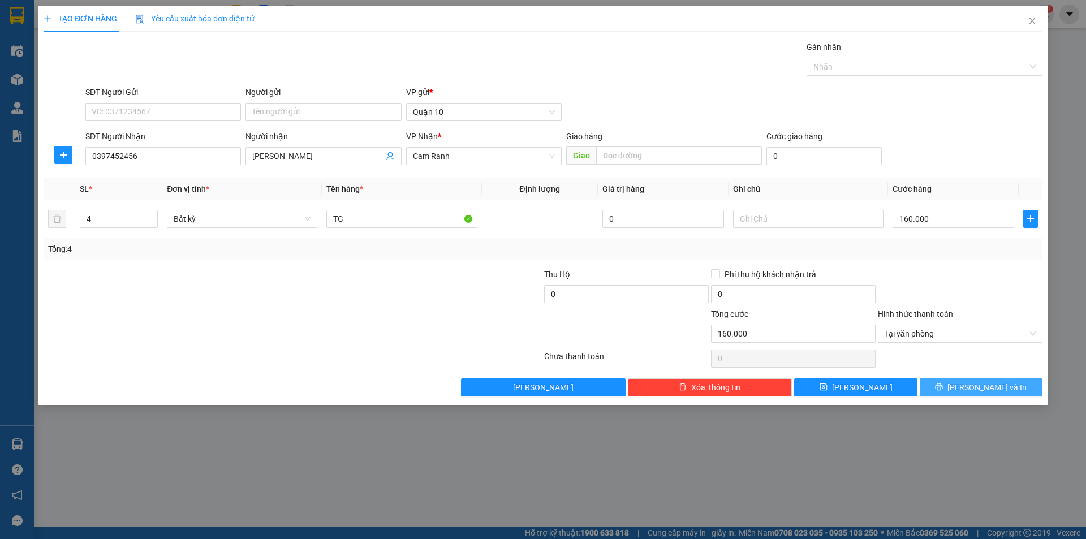
click at [976, 387] on span "[PERSON_NAME] và In" at bounding box center [986, 387] width 79 height 12
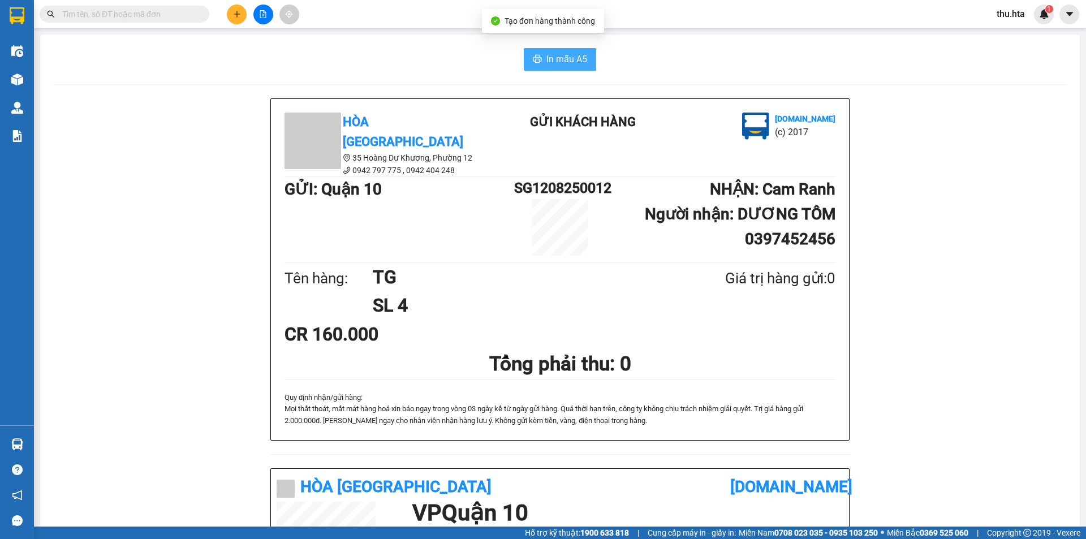
click at [560, 51] on button "In mẫu A5" at bounding box center [560, 59] width 72 height 23
click at [902, 382] on div "Hòa Thuận Anh 35 Hoàng Dư Khương, Phường 12 0942 797 775 , 0942 404 248 Gửi k…" at bounding box center [560, 479] width 1013 height 763
click at [239, 19] on button at bounding box center [237, 15] width 20 height 20
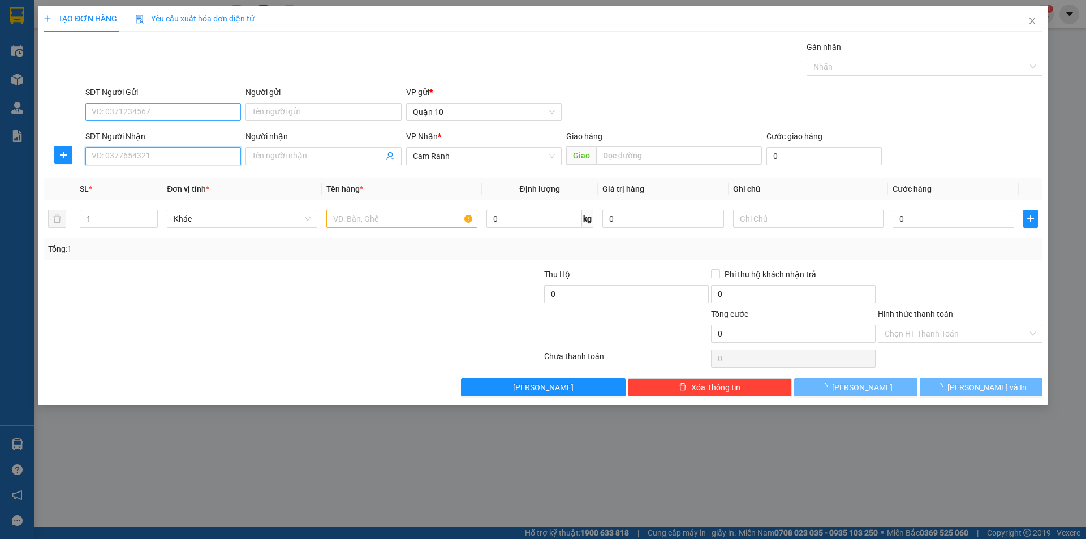
drag, startPoint x: 147, startPoint y: 151, endPoint x: 159, endPoint y: 114, distance: 38.6
click at [150, 148] on input "SĐT Người Nhận" at bounding box center [163, 156] width 156 height 18
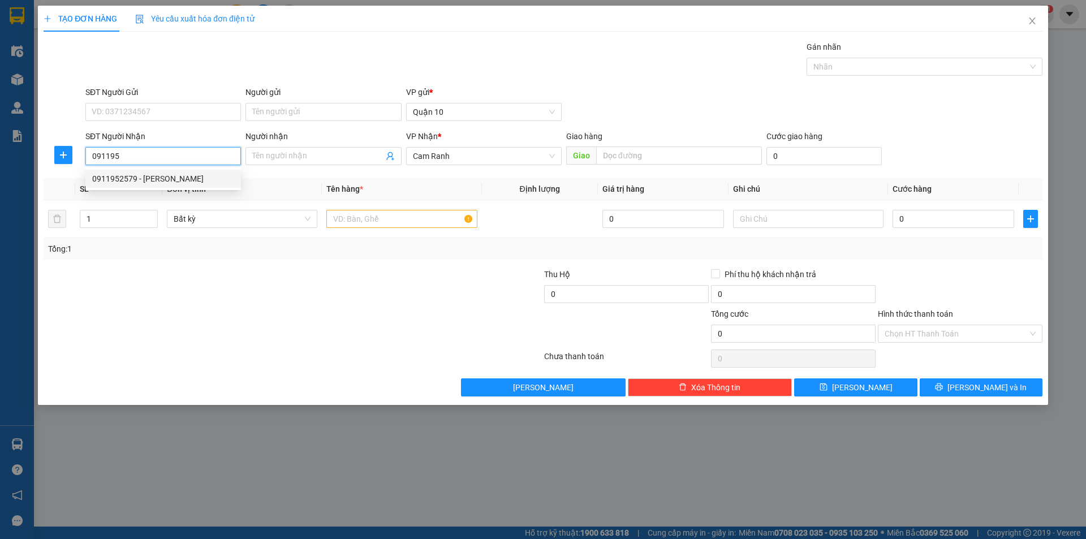
click at [157, 177] on div "0911952579 - [PERSON_NAME]" at bounding box center [163, 179] width 142 height 12
type input "0911952579"
type input "[PERSON_NAME]"
type input "120.000"
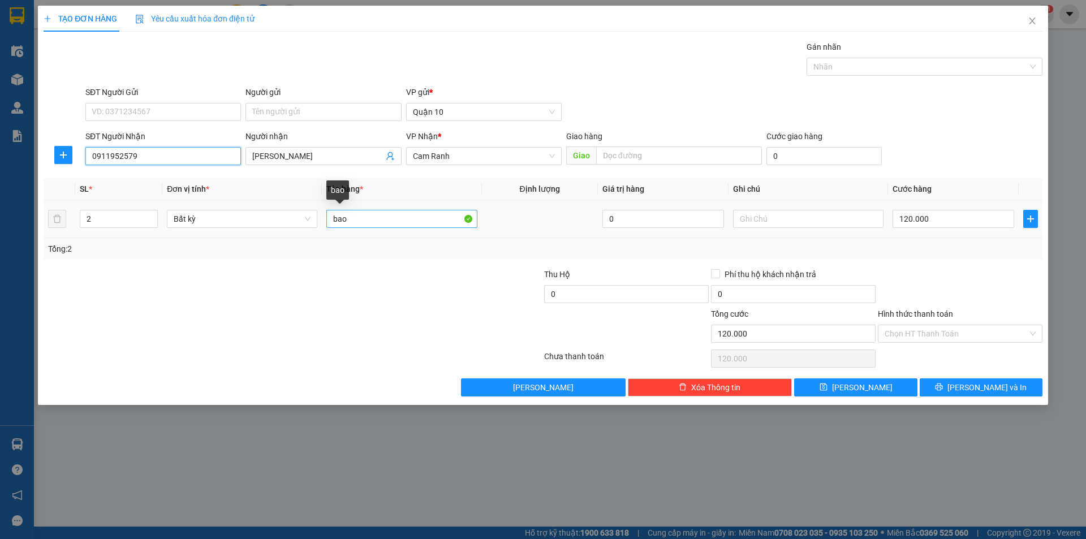
type input "0911952579"
click at [376, 219] on input "bao" at bounding box center [401, 219] width 150 height 18
type input "1"
click at [147, 224] on span "Decrease Value" at bounding box center [151, 222] width 12 height 10
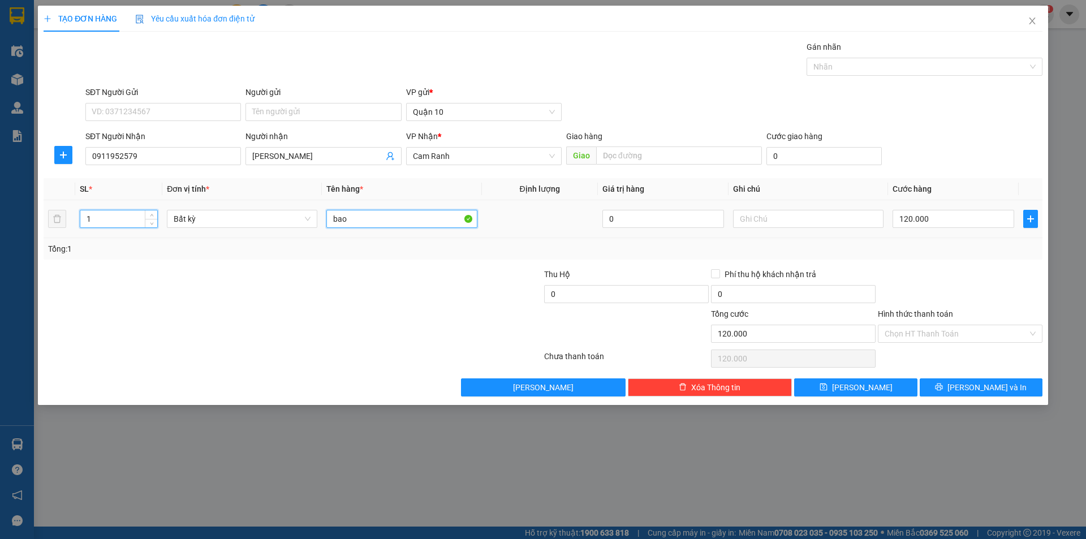
click at [397, 223] on input "bao" at bounding box center [401, 219] width 150 height 18
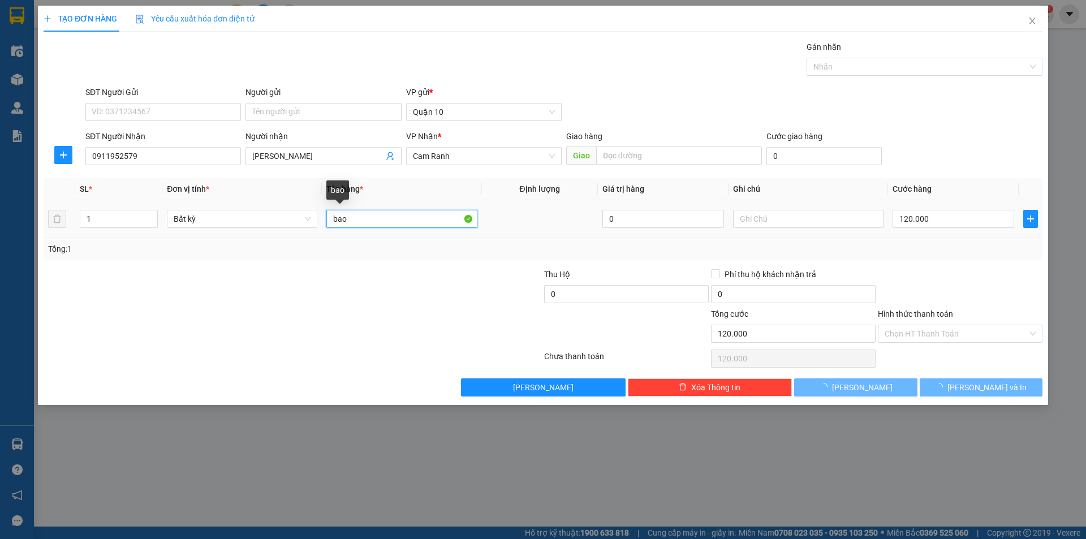
click at [397, 223] on input "bao" at bounding box center [401, 219] width 150 height 18
type input "0"
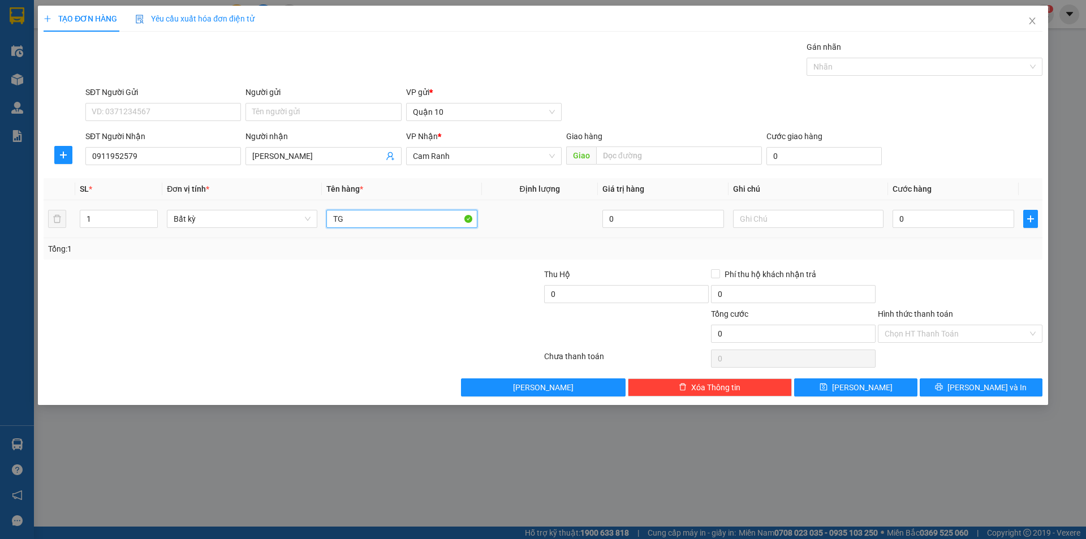
type input "TG"
drag, startPoint x: 958, startPoint y: 228, endPoint x: 955, endPoint y: 218, distance: 10.4
click at [957, 227] on div "0" at bounding box center [954, 219] width 122 height 23
click at [955, 218] on input "0" at bounding box center [954, 219] width 122 height 18
type input "5"
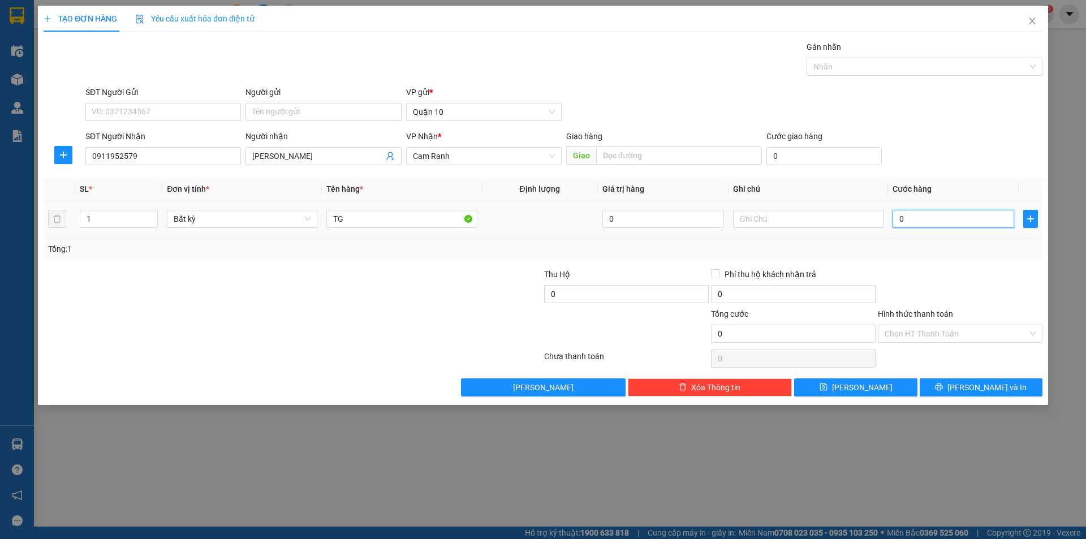
type input "5"
type input "50"
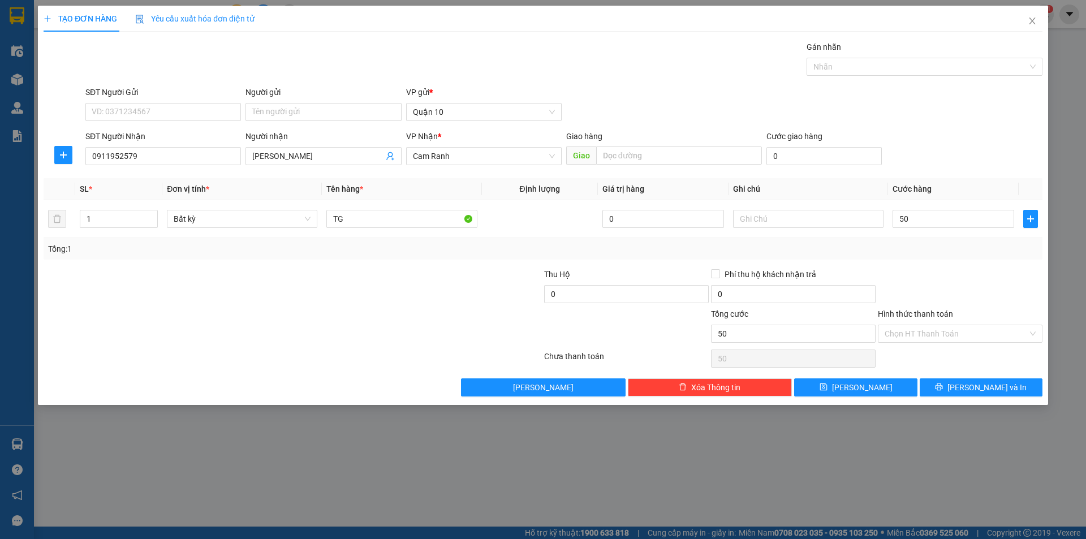
type input "50.000"
click at [953, 275] on div at bounding box center [960, 288] width 167 height 40
drag, startPoint x: 989, startPoint y: 387, endPoint x: 1002, endPoint y: 286, distance: 101.5
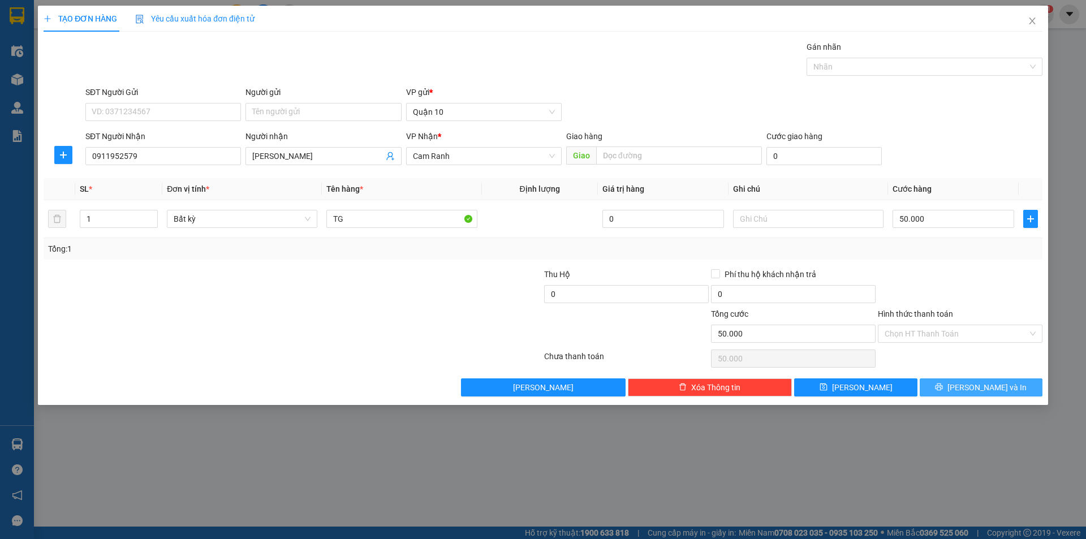
click at [1002, 287] on div "Transit Pickup Surcharge Ids Transit Deliver Surcharge Ids Transit Deliver Surc…" at bounding box center [543, 219] width 999 height 356
click at [951, 218] on input "50.000" at bounding box center [954, 219] width 122 height 18
type input "6"
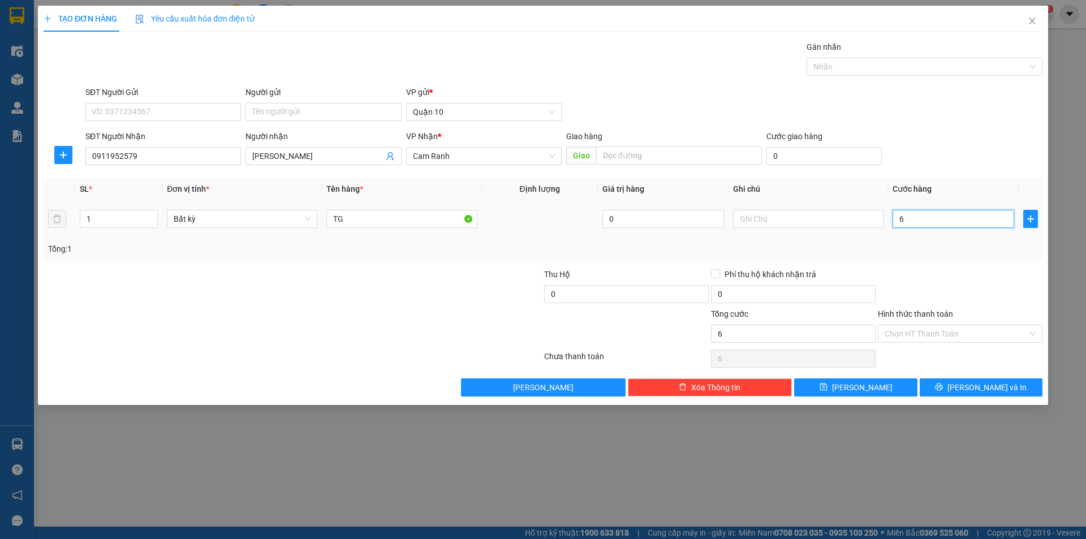
type input "60"
type input "60.000"
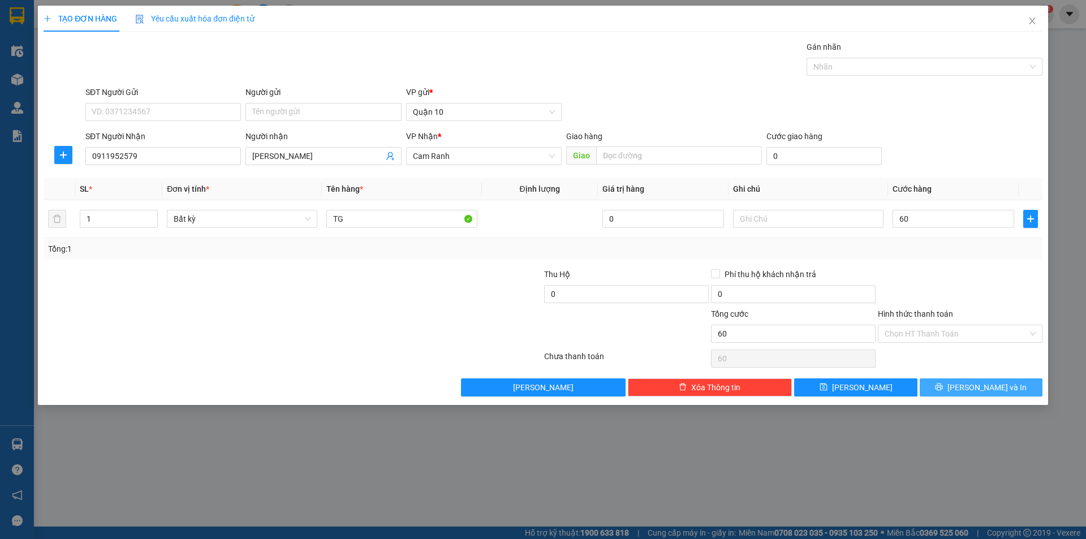
type input "60.000"
click at [975, 381] on span "[PERSON_NAME] và In" at bounding box center [986, 387] width 79 height 12
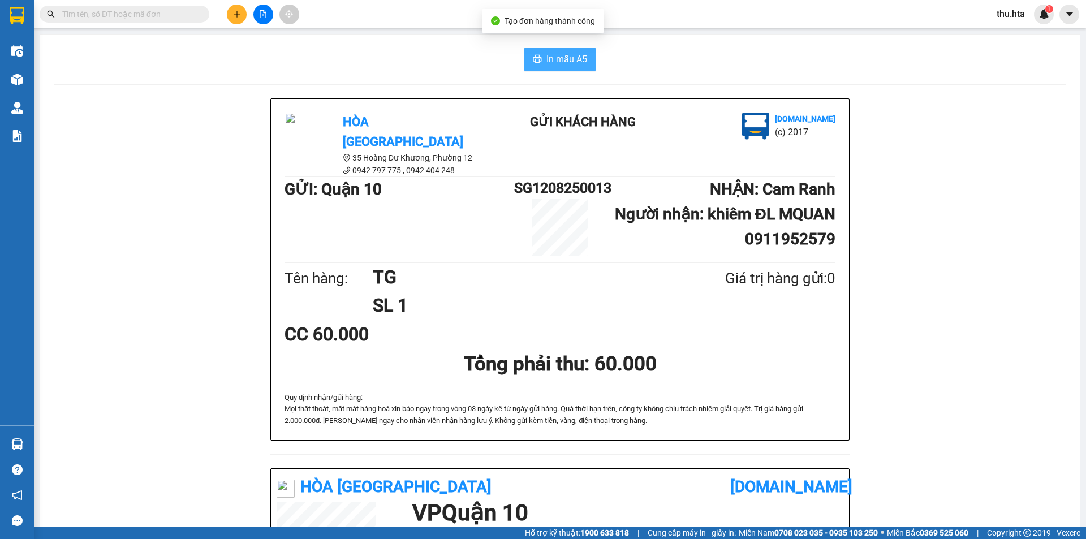
drag, startPoint x: 555, startPoint y: 58, endPoint x: 581, endPoint y: 178, distance: 123.1
click at [555, 58] on span "In mẫu A5" at bounding box center [566, 59] width 41 height 14
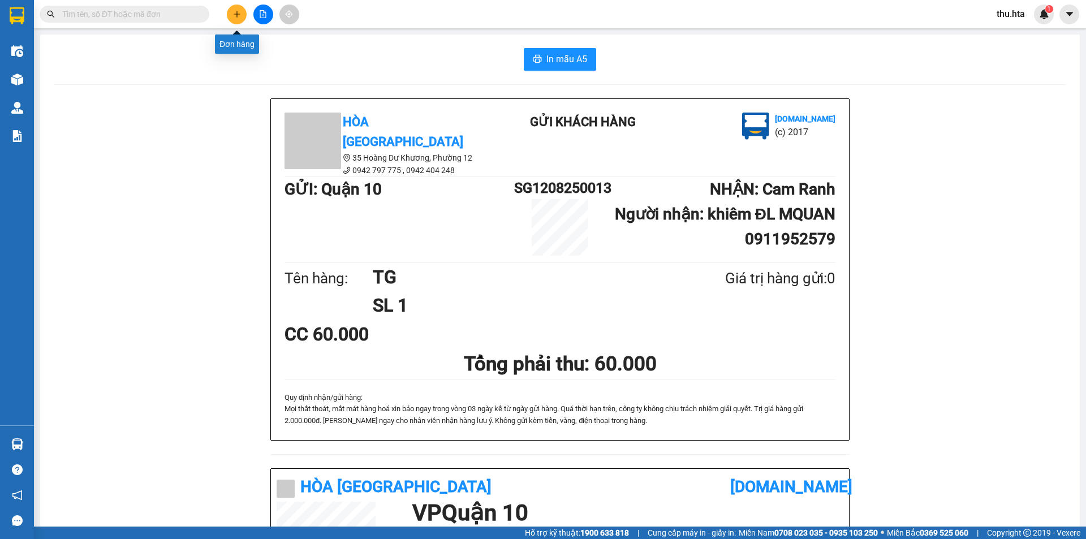
click at [229, 15] on button at bounding box center [237, 15] width 20 height 20
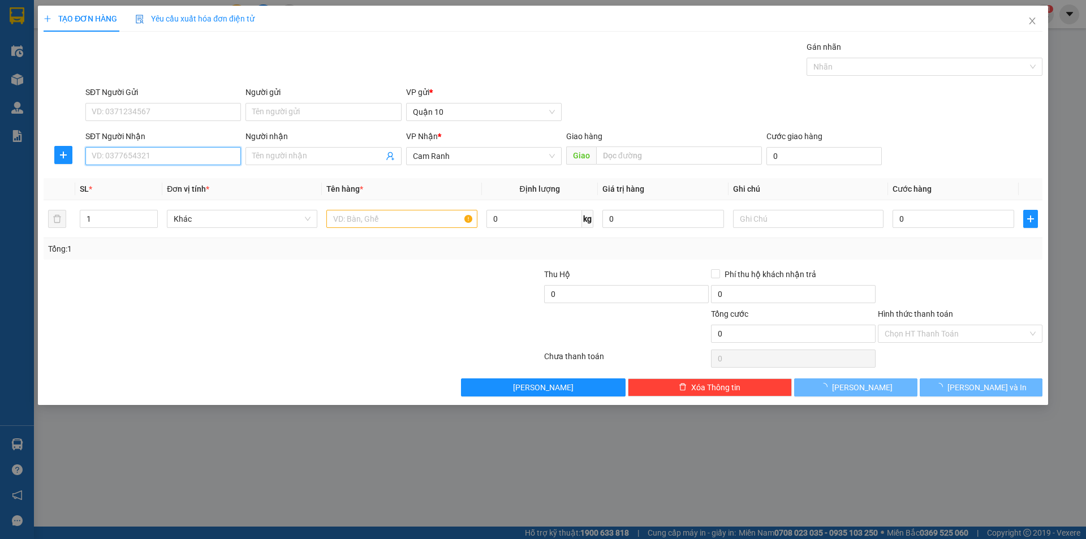
click at [140, 159] on input "SĐT Người Nhận" at bounding box center [163, 156] width 156 height 18
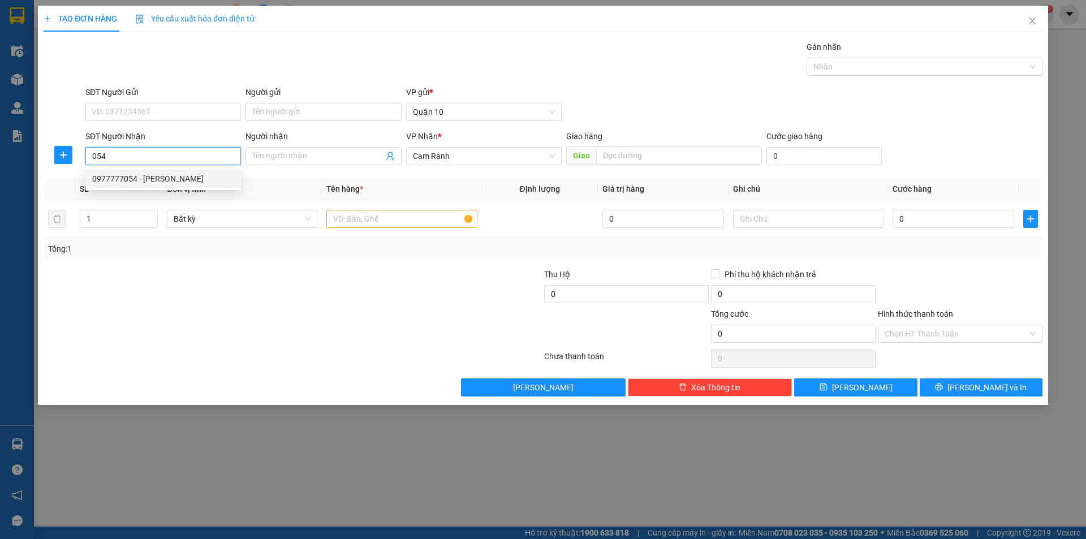
click at [161, 181] on div "0977777054 - [PERSON_NAME]" at bounding box center [163, 179] width 142 height 12
type input "0977777054"
type input "[PERSON_NAME]"
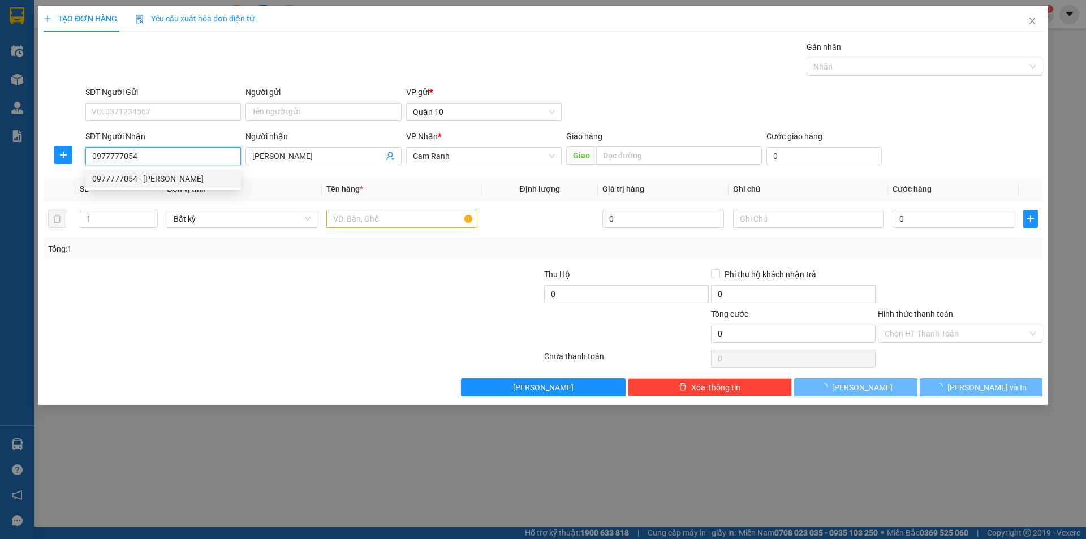
type input "30.000"
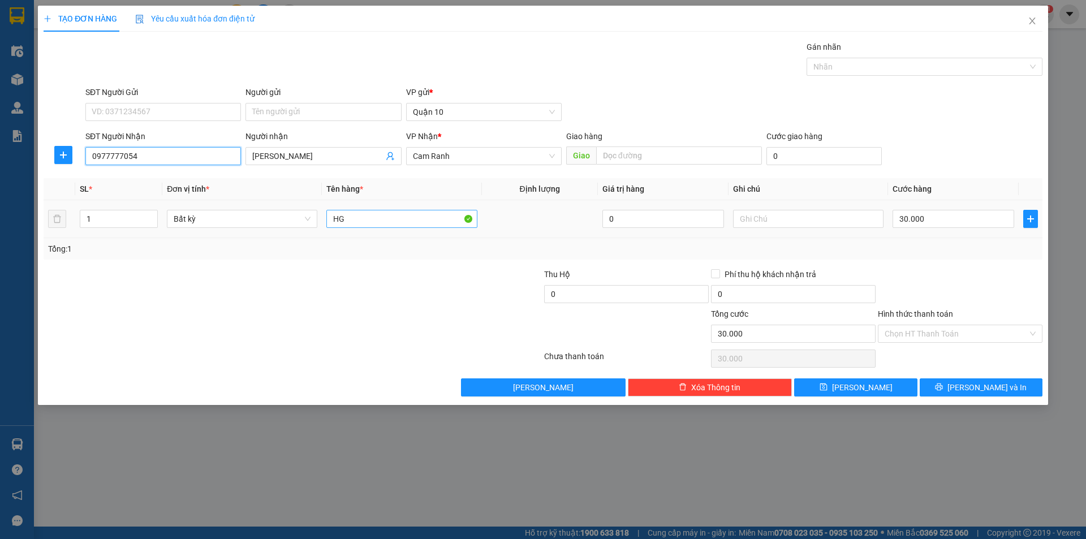
type input "0977777054"
click at [350, 227] on input "HG" at bounding box center [401, 219] width 150 height 18
type input "H"
type input "T"
type input "KIỆN DÀI"
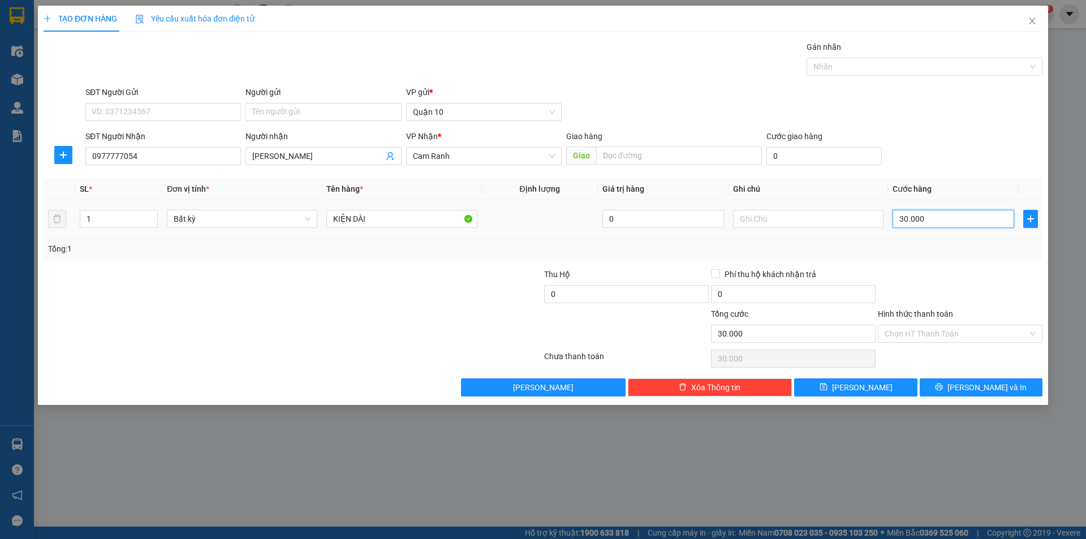
click at [979, 221] on input "30.000" at bounding box center [954, 219] width 122 height 18
type input "0"
drag, startPoint x: 979, startPoint y: 294, endPoint x: 1005, endPoint y: 279, distance: 30.4
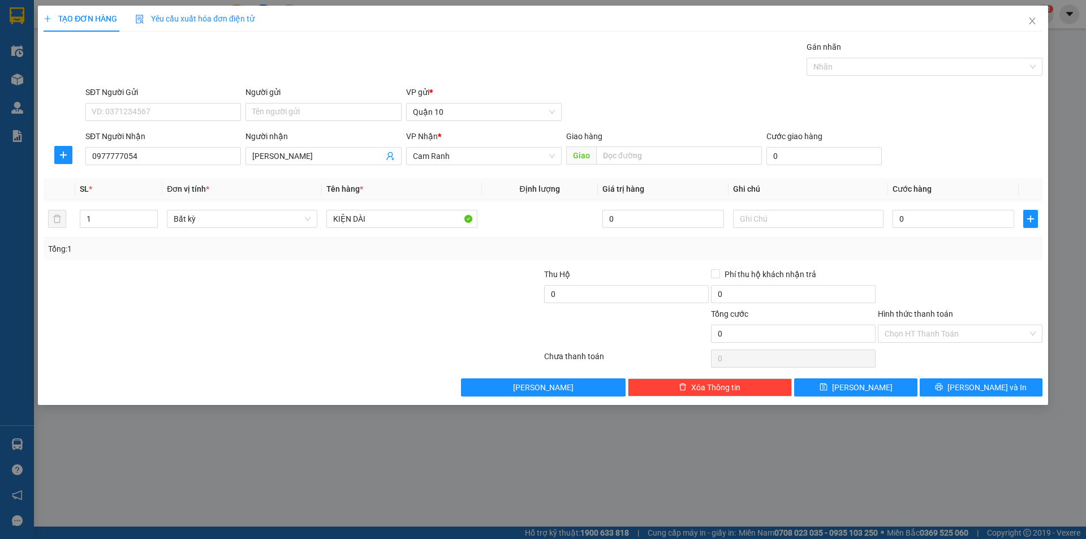
click at [980, 294] on div at bounding box center [960, 288] width 167 height 40
drag, startPoint x: 991, startPoint y: 390, endPoint x: 998, endPoint y: 384, distance: 9.2
click at [992, 390] on span "[PERSON_NAME] và In" at bounding box center [986, 387] width 79 height 12
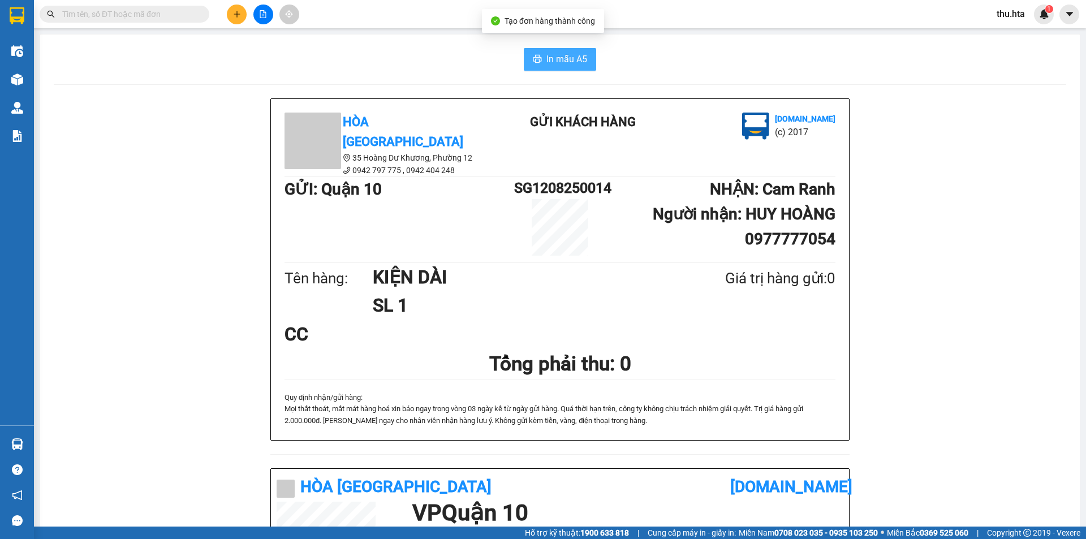
click at [533, 51] on button "In mẫu A5" at bounding box center [560, 59] width 72 height 23
click at [240, 16] on icon "plus" at bounding box center [237, 14] width 8 height 8
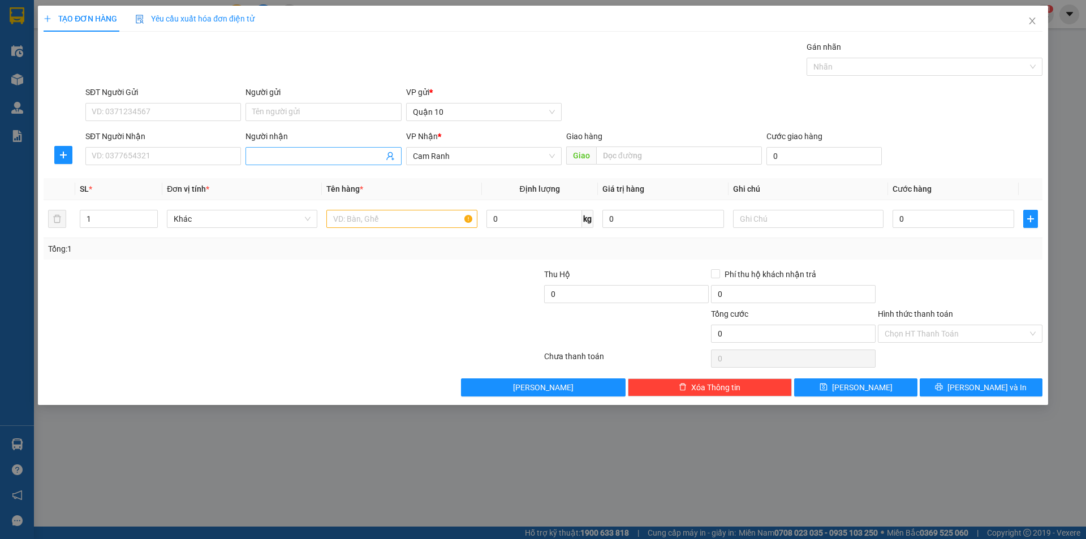
click at [272, 150] on input "Người nhận" at bounding box center [317, 156] width 131 height 12
type input "TẾ"
click at [265, 206] on div "TẾ SANH ĐƯỜNG - 0935747112 TẾ SANH ĐƯỜNG - 01645132422 TẾ SANH - 02583856350" at bounding box center [323, 197] width 156 height 54
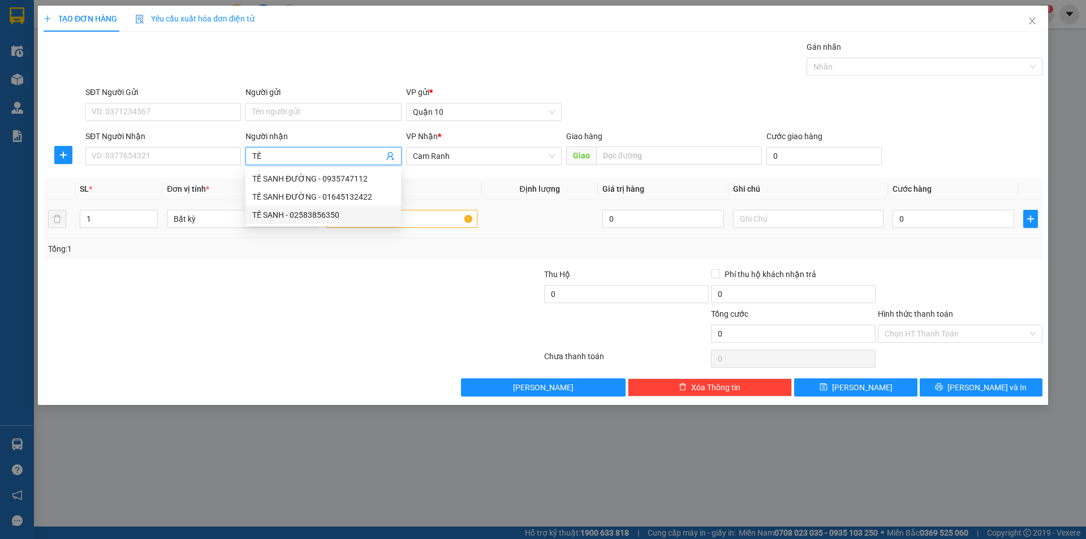
drag, startPoint x: 267, startPoint y: 214, endPoint x: 275, endPoint y: 229, distance: 16.7
click at [275, 229] on body "Kết quả tìm kiếm ( 0 ) Bộ lọc No Data thu.hta 1 Điều hành xe Kho hàng mới Quản …" at bounding box center [543, 269] width 1086 height 539
click at [279, 217] on div "TẾ SANH - 02583856350" at bounding box center [323, 215] width 142 height 12
type input "02583856350"
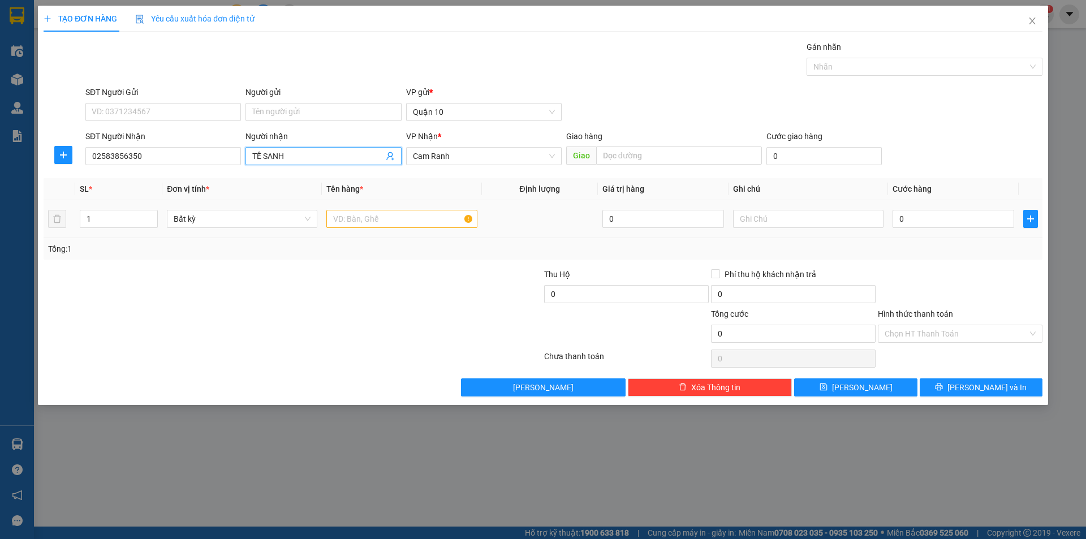
type input "TẾ SANH"
click at [364, 216] on input "text" at bounding box center [401, 219] width 150 height 18
type input "BAO"
click at [981, 296] on div at bounding box center [960, 288] width 167 height 40
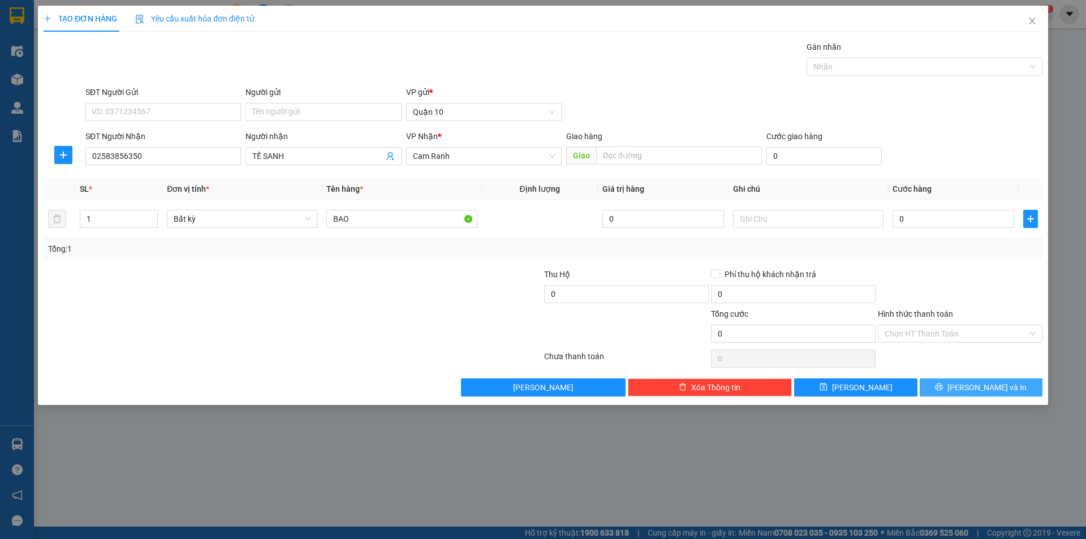
click at [979, 392] on span "[PERSON_NAME] và In" at bounding box center [986, 387] width 79 height 12
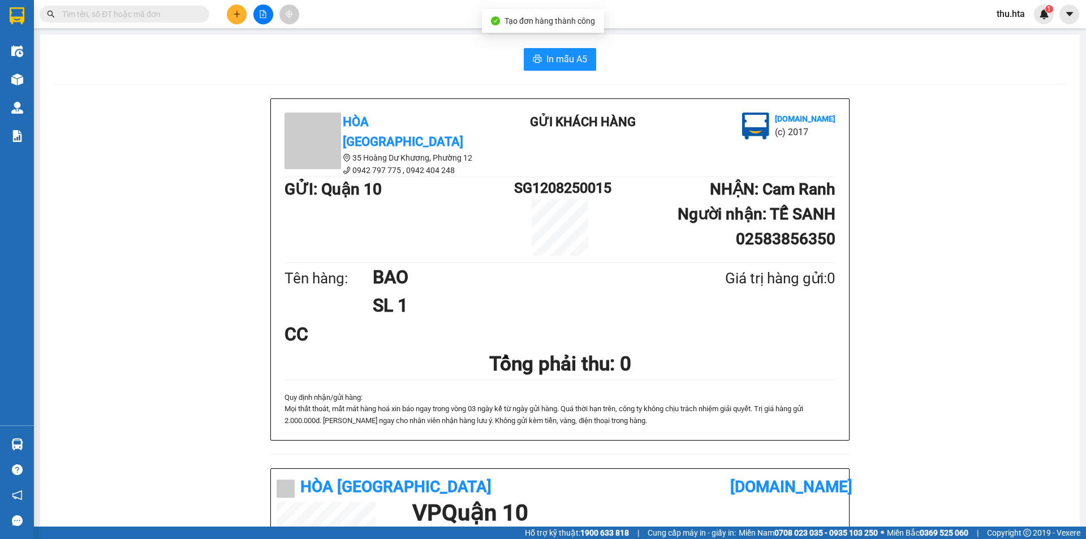
click at [555, 73] on div "In mẫu A5 Hòa Thuận Anh 35 Hoàng Dư Khương, [GEOGRAPHIC_DATA] 12 0942 797 775 …" at bounding box center [560, 455] width 1040 height 840
click at [561, 54] on span "In mẫu A5" at bounding box center [566, 59] width 41 height 14
click at [241, 19] on button at bounding box center [237, 15] width 20 height 20
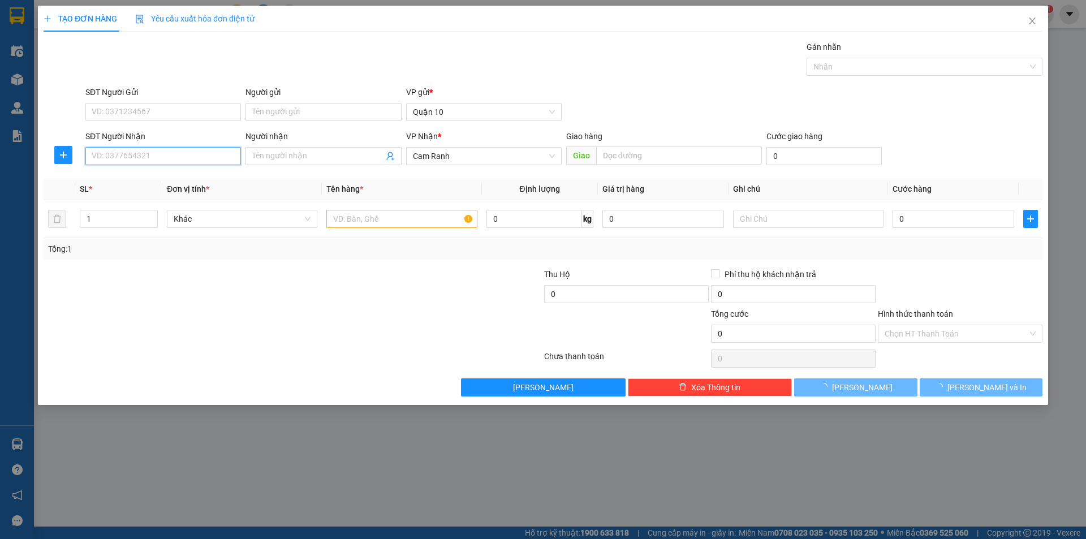
click at [166, 158] on input "SĐT Người Nhận" at bounding box center [163, 156] width 156 height 18
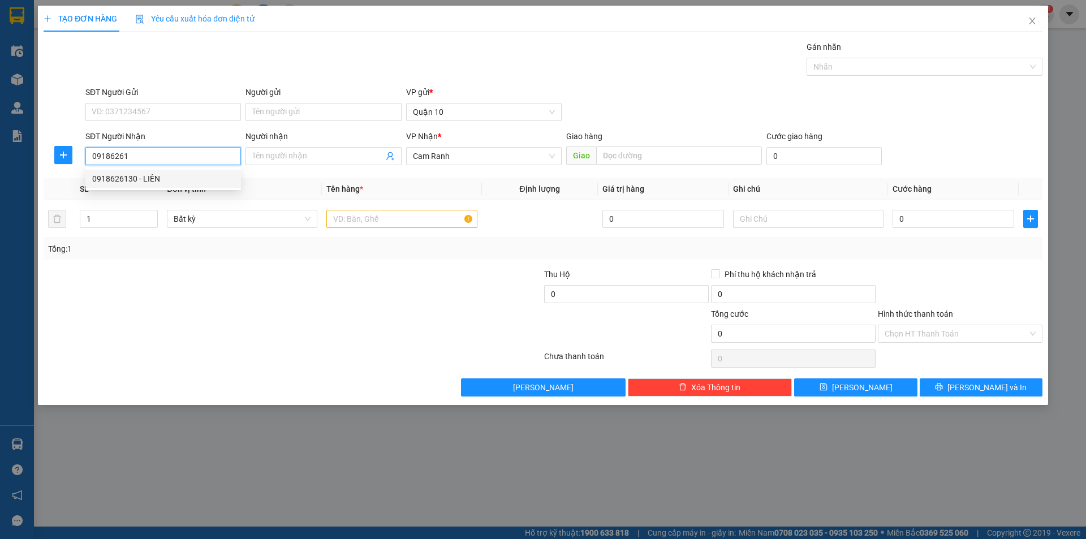
type input "09186261"
click at [170, 188] on div "0918626130 0918626130 - LIÊN" at bounding box center [163, 178] width 156 height 23
type input "2"
click at [155, 214] on span "up" at bounding box center [151, 216] width 7 height 7
click at [359, 203] on td at bounding box center [402, 219] width 160 height 38
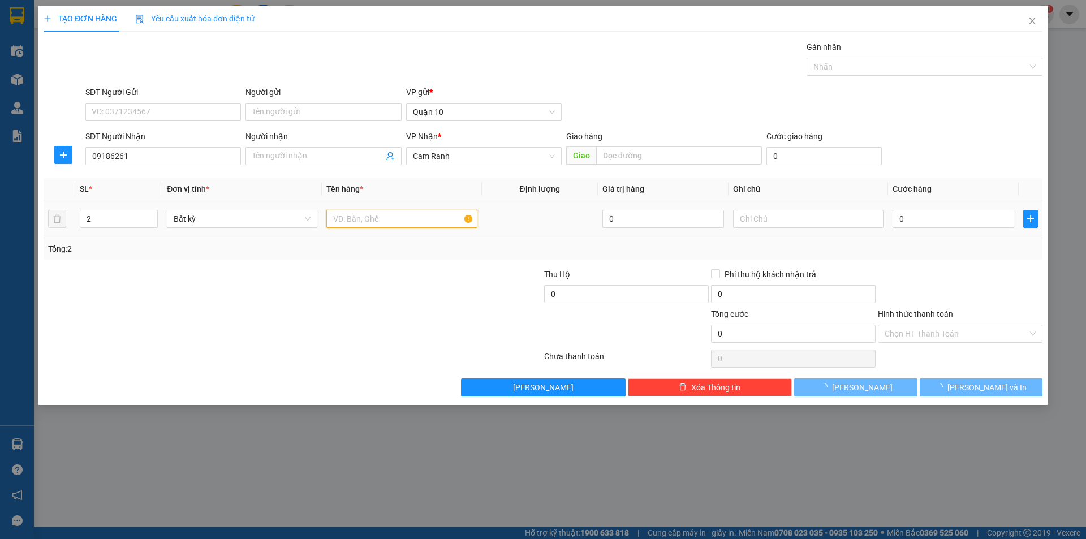
click at [367, 219] on input "text" at bounding box center [401, 219] width 150 height 18
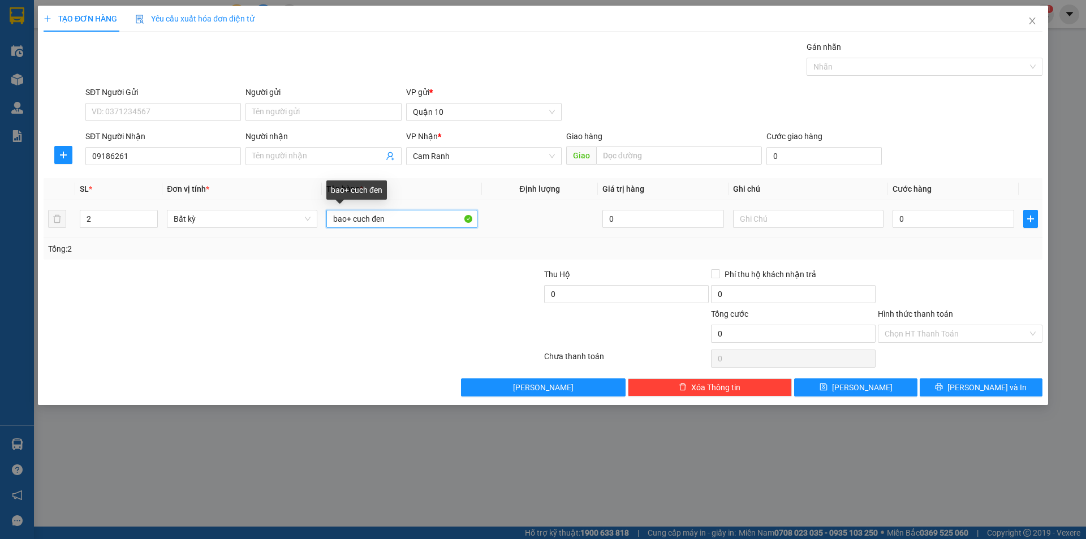
click at [371, 219] on input "bao+ cuch đen" at bounding box center [401, 219] width 150 height 18
type input "bao+ cuc đen"
click at [912, 218] on input "0" at bounding box center [954, 219] width 122 height 18
type input "1"
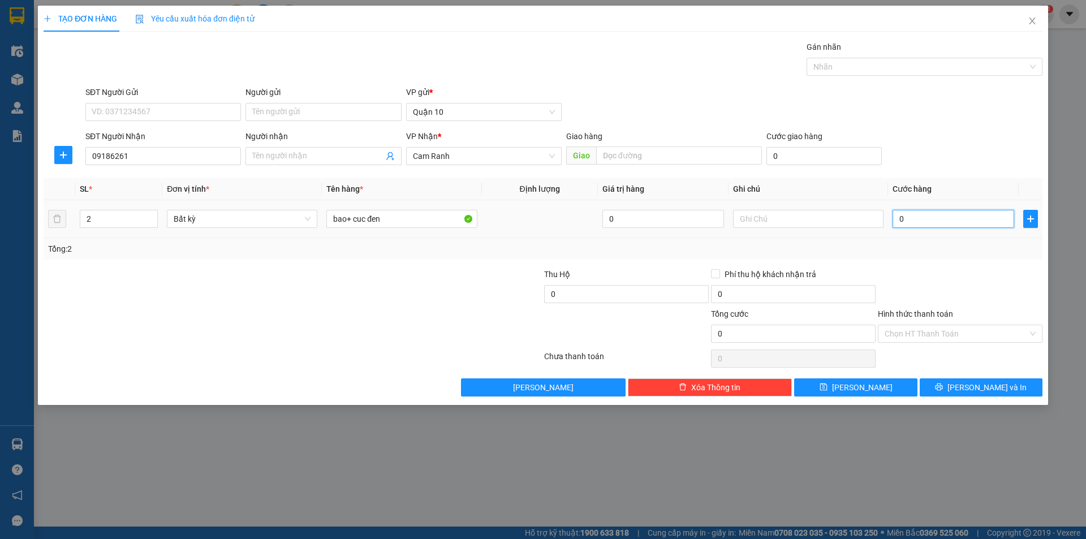
type input "1"
type input "18"
type input "180"
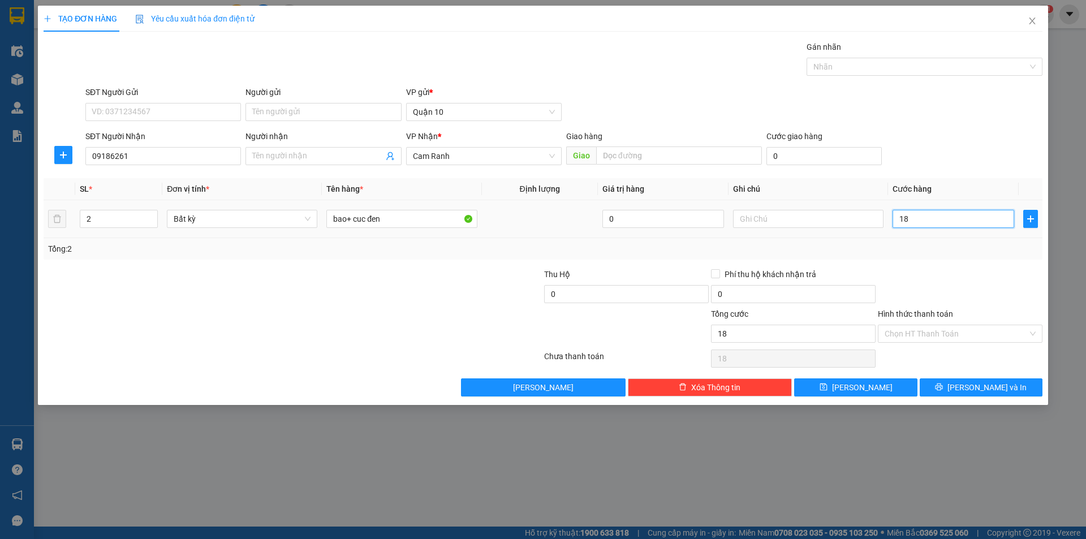
type input "180"
type input "180.000"
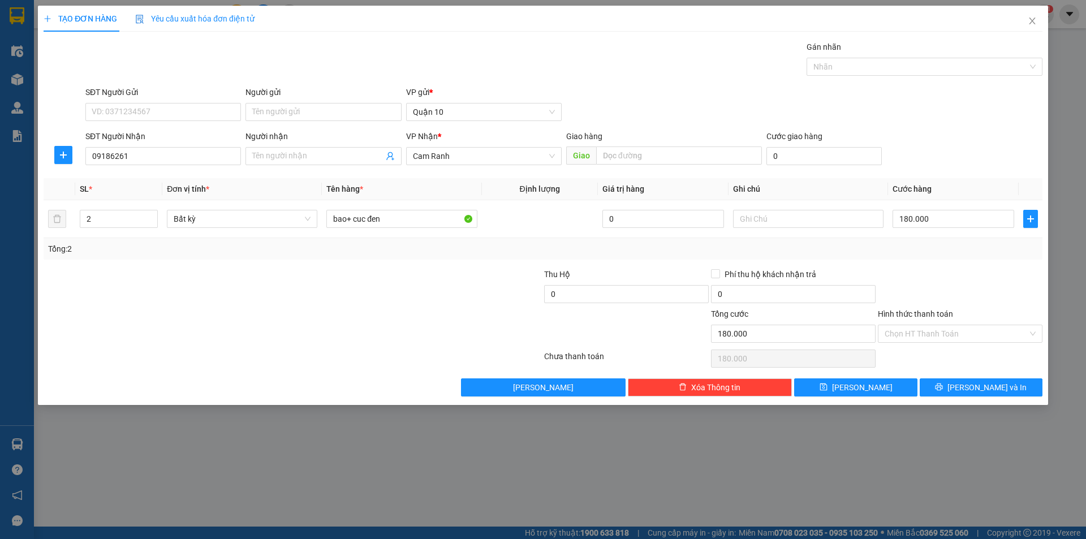
click at [910, 245] on div "Tổng: 2" at bounding box center [543, 249] width 990 height 12
click at [943, 391] on icon "printer" at bounding box center [939, 387] width 8 height 8
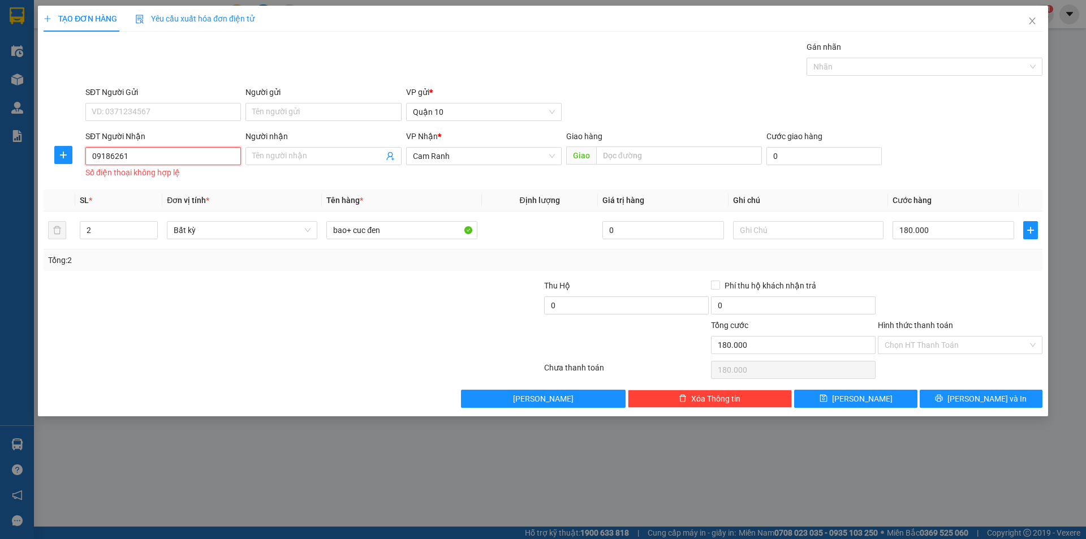
click at [226, 155] on input "09186261" at bounding box center [163, 156] width 156 height 18
click at [184, 179] on div "0918626130 - LIÊN" at bounding box center [163, 179] width 142 height 12
type input "0918626130"
type input "LIÊN"
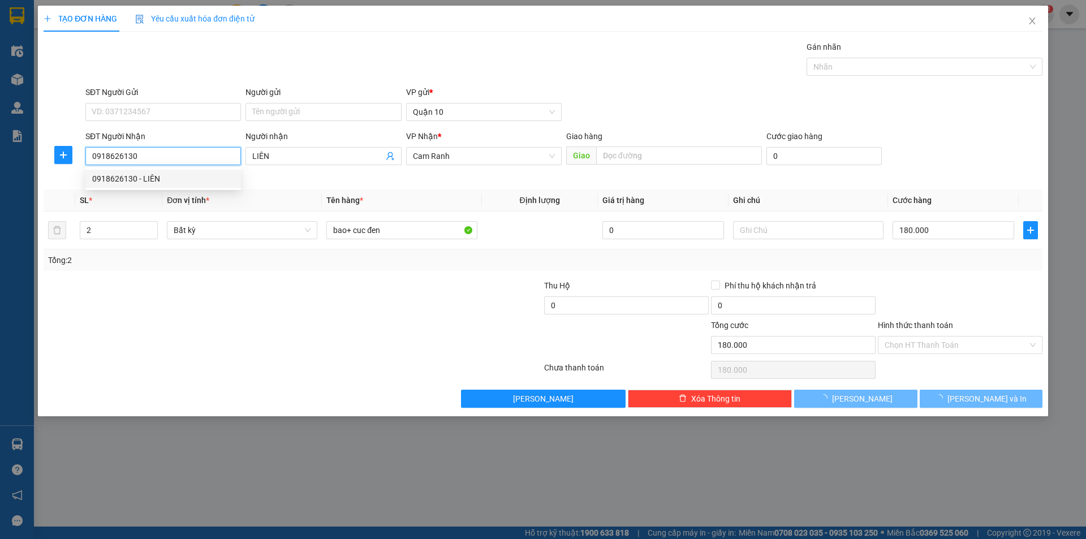
type input "80.000"
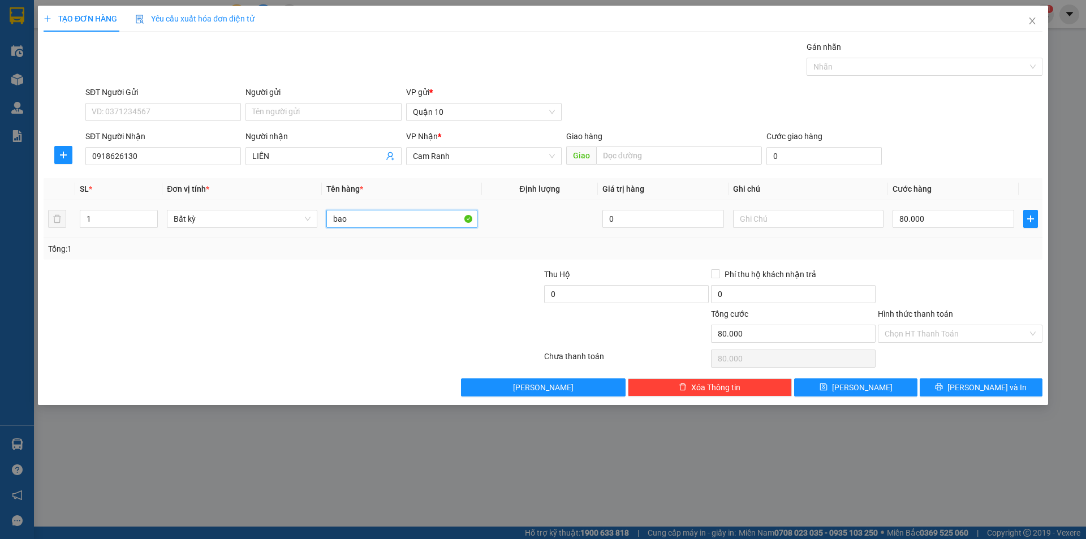
drag, startPoint x: 363, startPoint y: 211, endPoint x: 371, endPoint y: 223, distance: 14.3
click at [363, 216] on input "bao" at bounding box center [401, 219] width 150 height 18
type input "bao+ cục"
type input "2"
click at [152, 213] on span "up" at bounding box center [151, 216] width 7 height 7
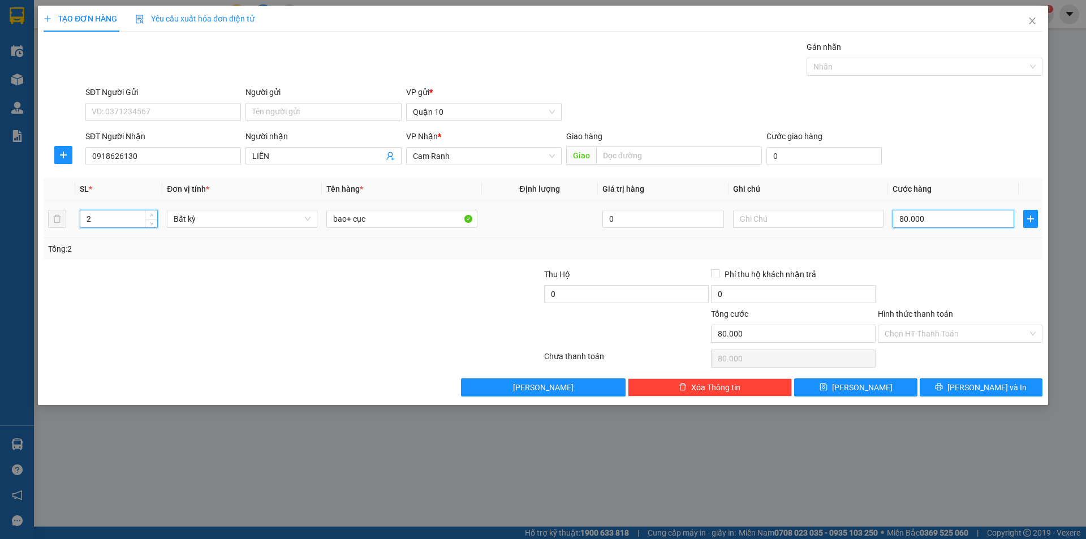
click at [950, 214] on input "80.000" at bounding box center [954, 219] width 122 height 18
type input "0"
type input "1"
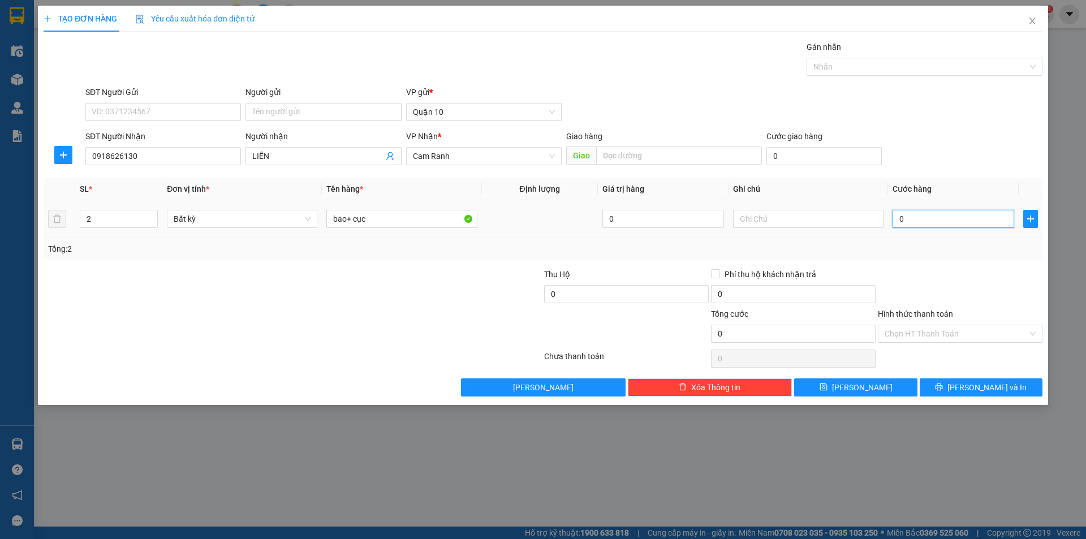
type input "1"
type input "01"
type input "18"
type input "018"
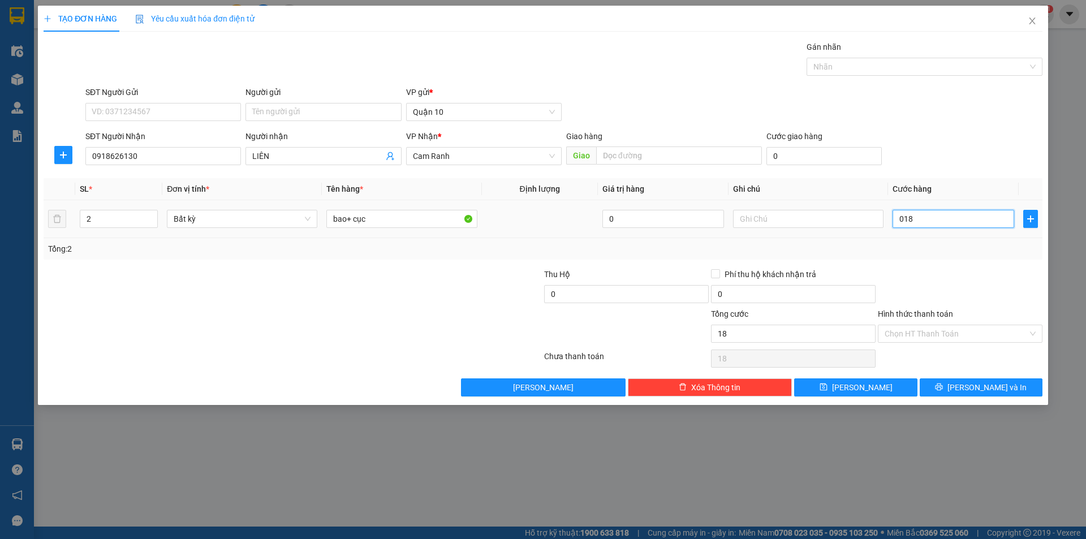
type input "180"
type input "0.180"
type input "180.000"
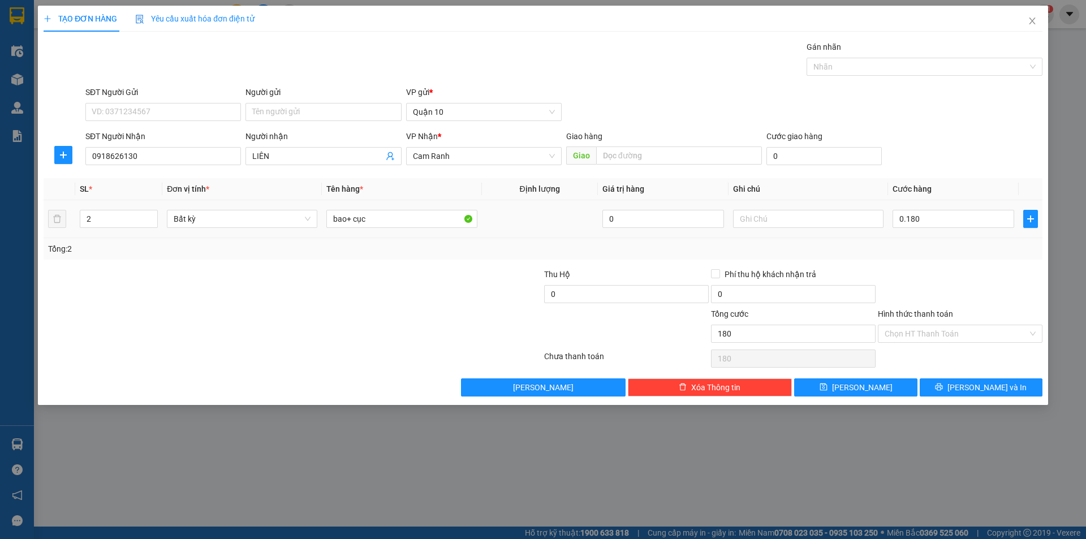
type input "180.000"
drag, startPoint x: 936, startPoint y: 255, endPoint x: 973, endPoint y: 290, distance: 51.2
click at [940, 251] on div "Tổng: 2" at bounding box center [543, 249] width 990 height 12
click at [970, 384] on button "[PERSON_NAME] và In" at bounding box center [981, 387] width 123 height 18
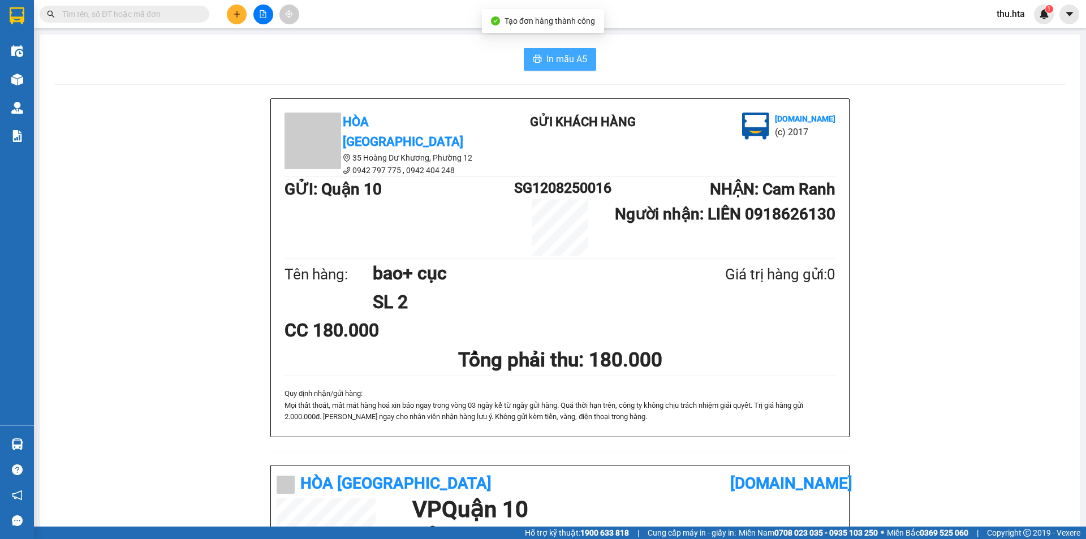
click at [570, 57] on span "In mẫu A5" at bounding box center [566, 59] width 41 height 14
click at [240, 19] on button at bounding box center [237, 15] width 20 height 20
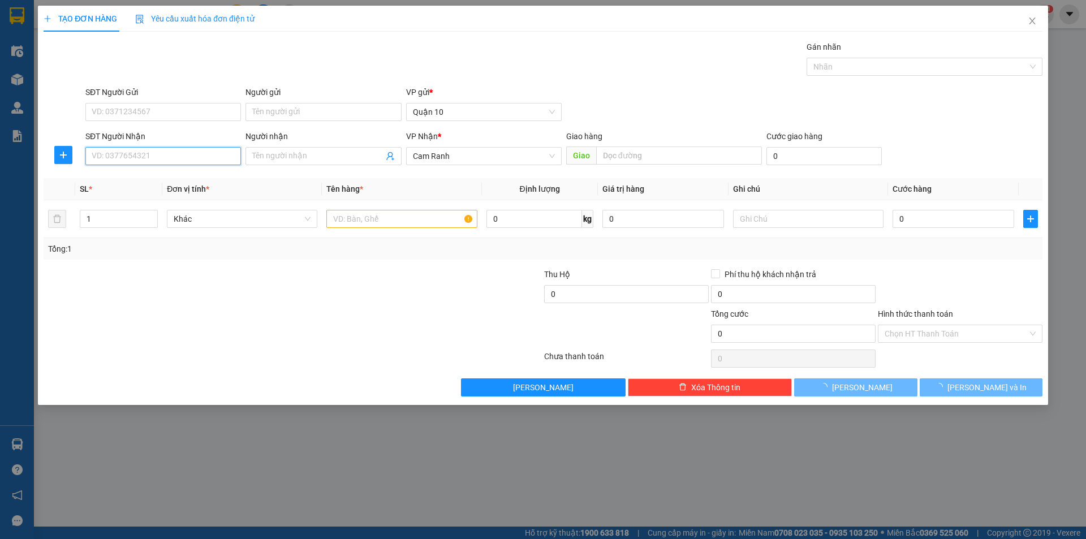
click at [143, 152] on input "SĐT Người Nhận" at bounding box center [163, 156] width 156 height 18
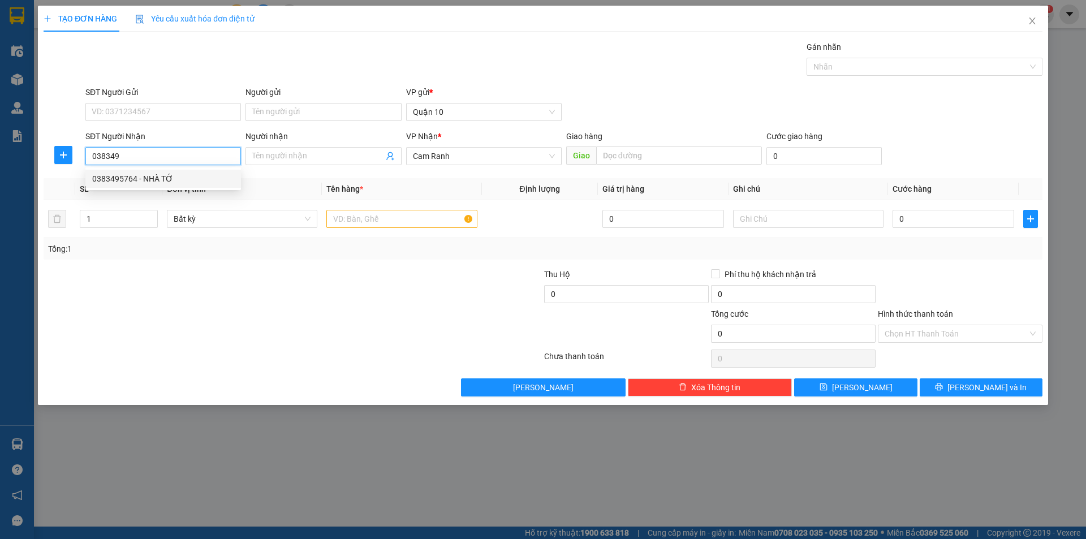
click at [130, 182] on div "0383495764 - NHÀ TỚ" at bounding box center [163, 179] width 142 height 12
type input "0383495764"
type input "NHÀ TỚ"
type input "50.000"
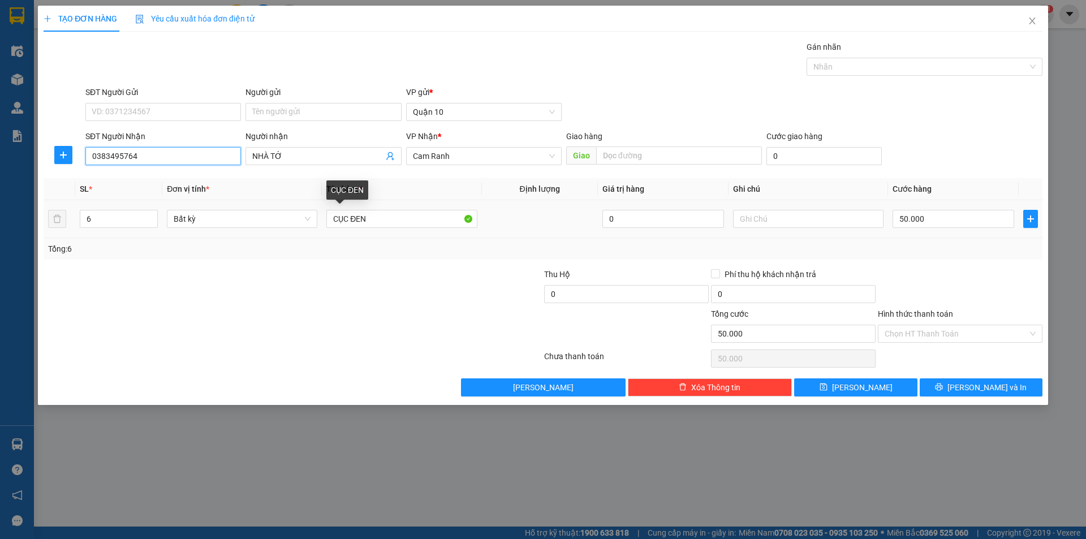
type input "0383495764"
click at [0, 141] on div "TẠO ĐƠN HÀNG Yêu cầu xuất hóa đơn điện tử Transit Pickup Surcharge Ids Transit …" at bounding box center [543, 269] width 1086 height 539
type input "t"
type input "TG"
drag, startPoint x: 117, startPoint y: 227, endPoint x: 117, endPoint y: 220, distance: 7.4
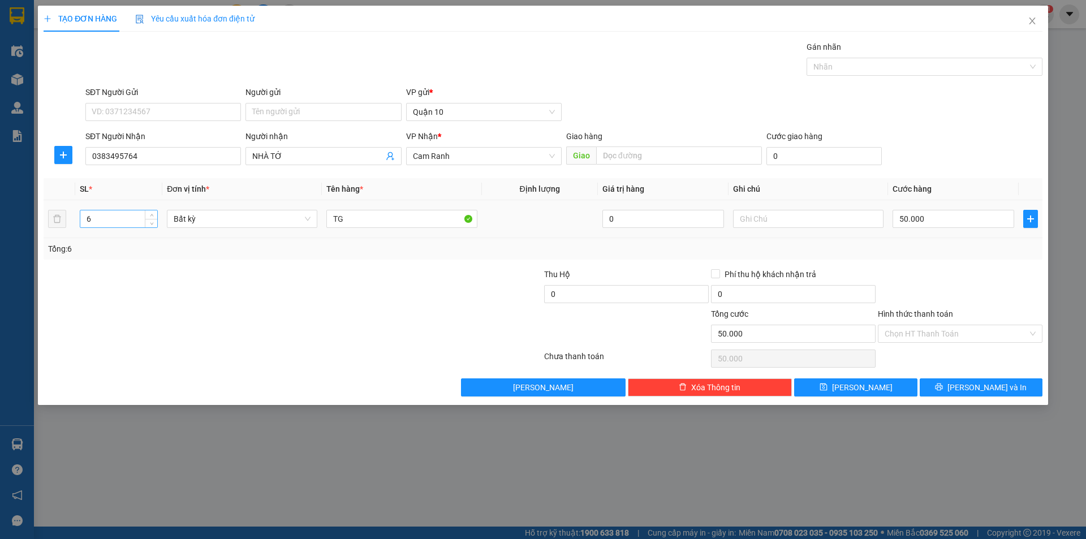
click at [117, 225] on div "6" at bounding box center [119, 219] width 78 height 18
click at [117, 220] on input "6" at bounding box center [118, 218] width 77 height 17
type input "1"
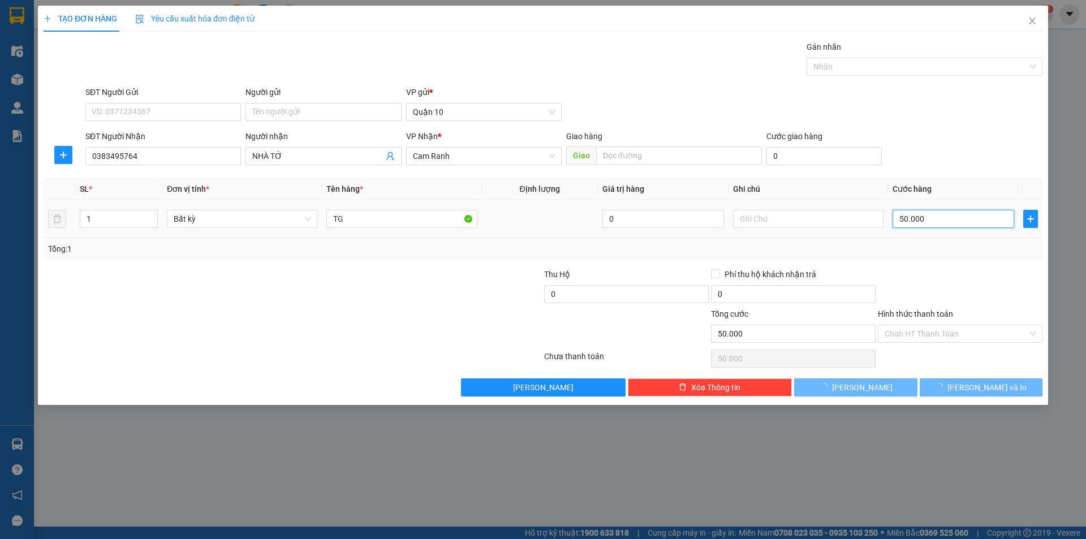
click at [912, 214] on input "50.000" at bounding box center [954, 219] width 122 height 18
type input "0"
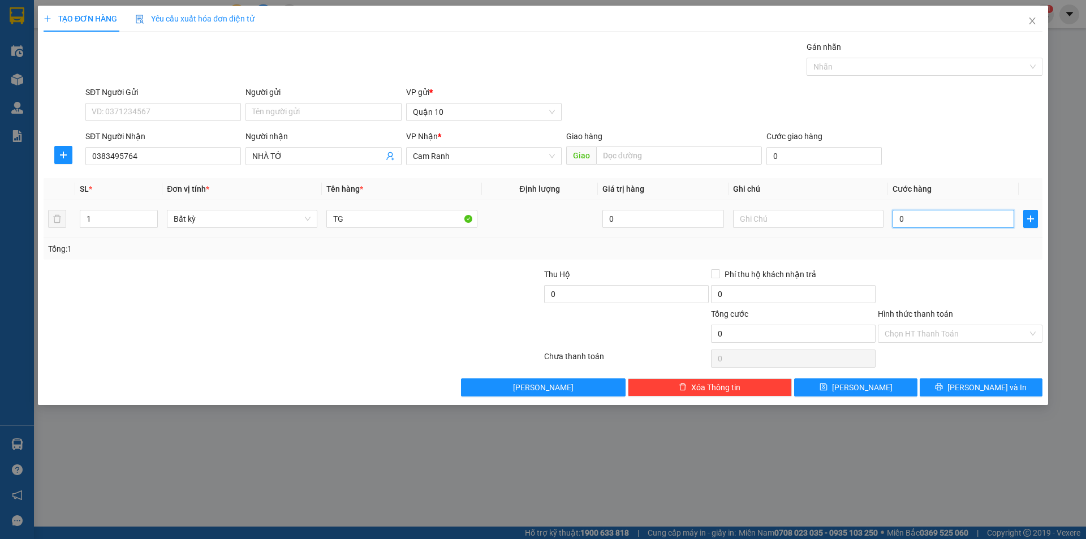
click at [933, 221] on input "0" at bounding box center [954, 219] width 122 height 18
click at [793, 213] on input "text" at bounding box center [808, 219] width 150 height 18
type input "CR TÍNH"
click at [150, 217] on icon "up" at bounding box center [152, 216] width 4 height 4
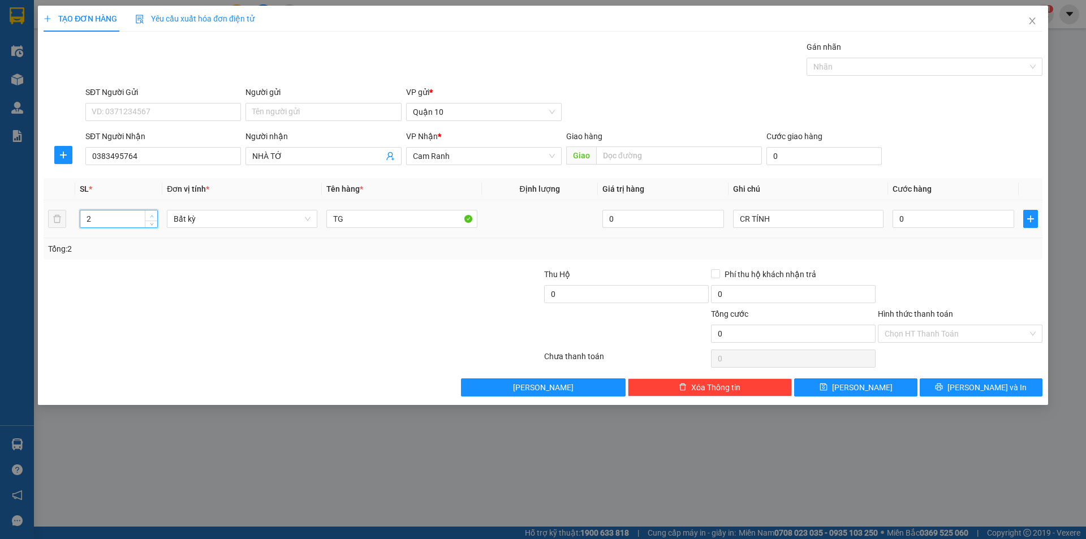
type input "3"
click at [150, 217] on icon "up" at bounding box center [152, 216] width 4 height 4
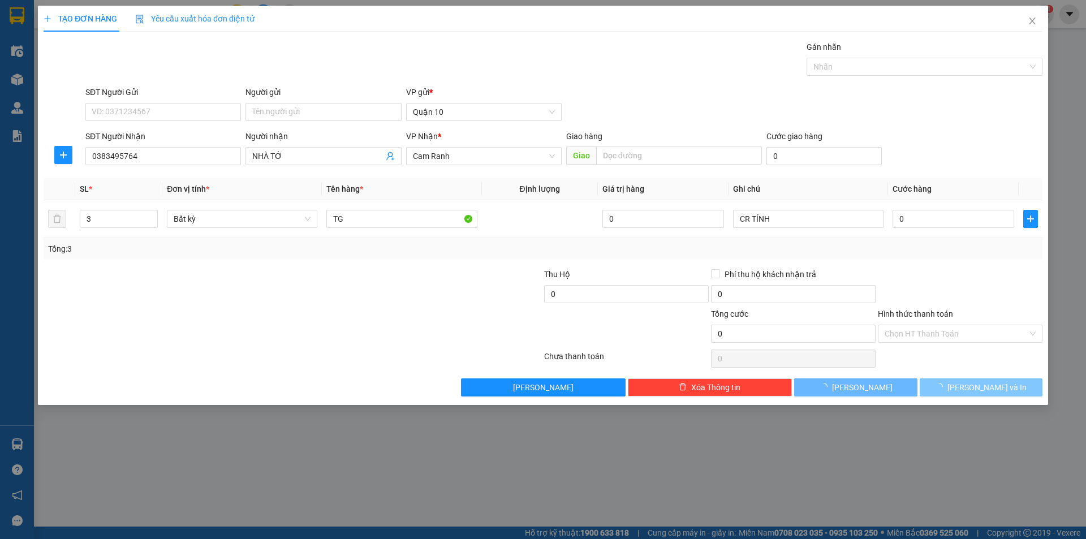
click at [1001, 387] on span "[PERSON_NAME] và In" at bounding box center [986, 387] width 79 height 12
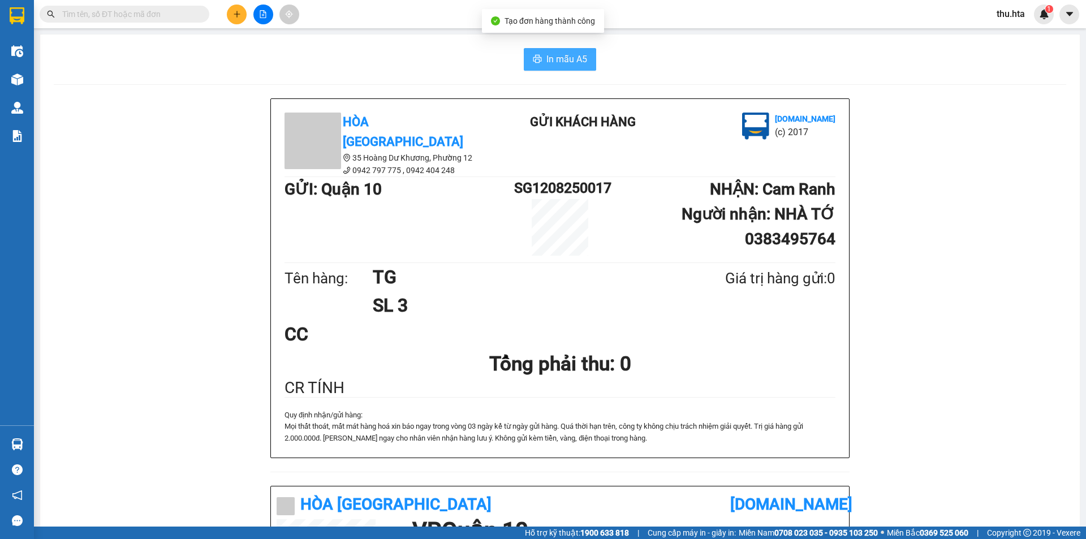
click at [552, 70] on button "In mẫu A5" at bounding box center [560, 59] width 72 height 23
click at [241, 14] on button at bounding box center [237, 15] width 20 height 20
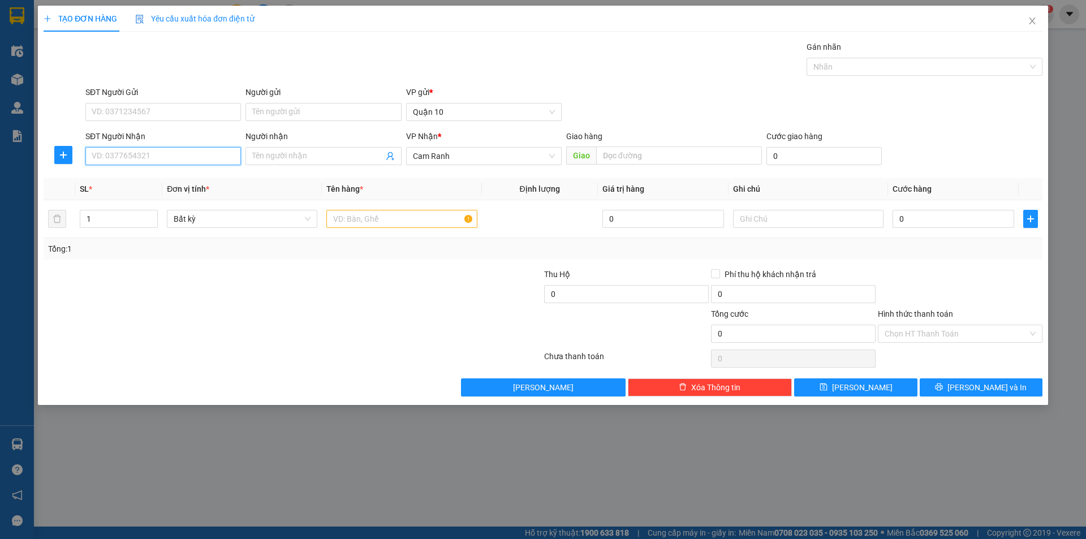
click at [117, 149] on input "SĐT Người Nhận" at bounding box center [163, 156] width 156 height 18
click at [196, 171] on div "0962500860 0962500860 - TIẾN" at bounding box center [163, 178] width 156 height 23
click at [147, 147] on div "SĐT Người Nhận" at bounding box center [163, 138] width 156 height 17
click at [139, 158] on input "0962500" at bounding box center [163, 156] width 156 height 18
click at [182, 183] on div "0962500860 - TIẾN" at bounding box center [163, 179] width 142 height 12
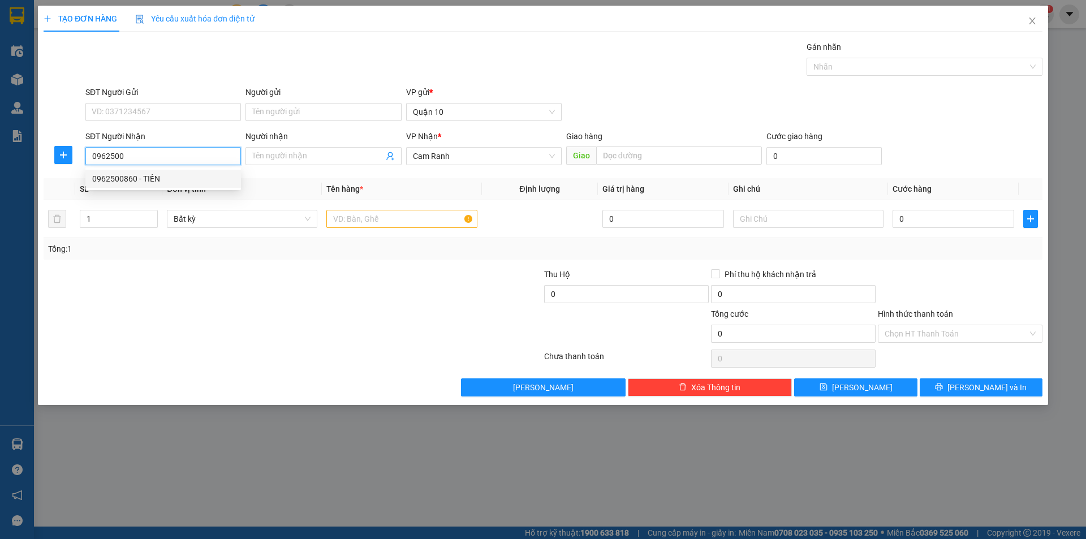
type input "0962500860"
type input "TIẾN"
type input "20.000"
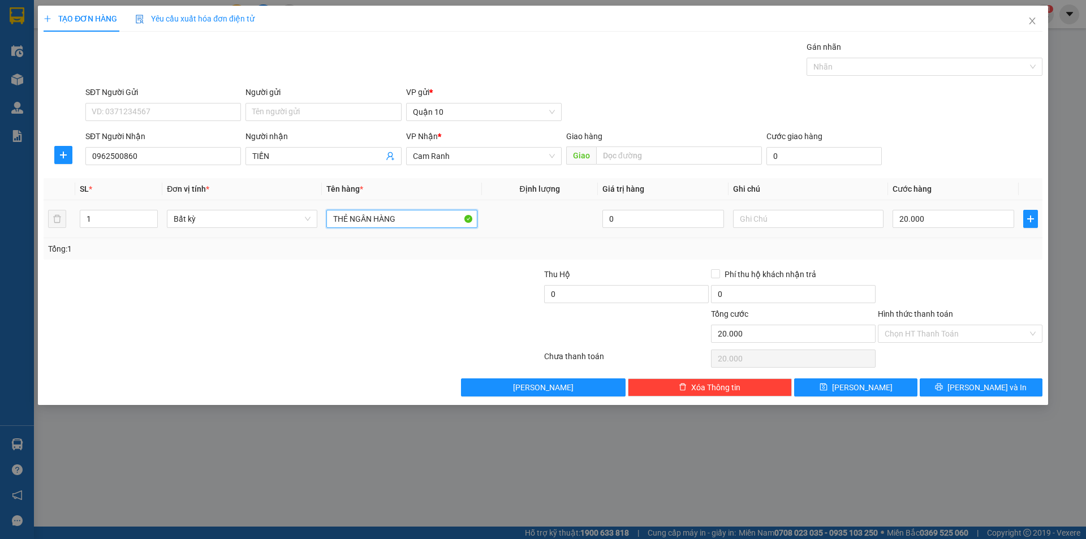
drag, startPoint x: 444, startPoint y: 224, endPoint x: 109, endPoint y: 179, distance: 338.4
click at [133, 185] on table "SL * Đơn vị tính * Tên hàng * Định lượng Giá trị hàng Ghi chú Cước hàng 1 Bất k…" at bounding box center [543, 208] width 999 height 60
type input "CỤC (ÁO)"
click at [931, 222] on input "20.000" at bounding box center [954, 219] width 122 height 18
type input "3"
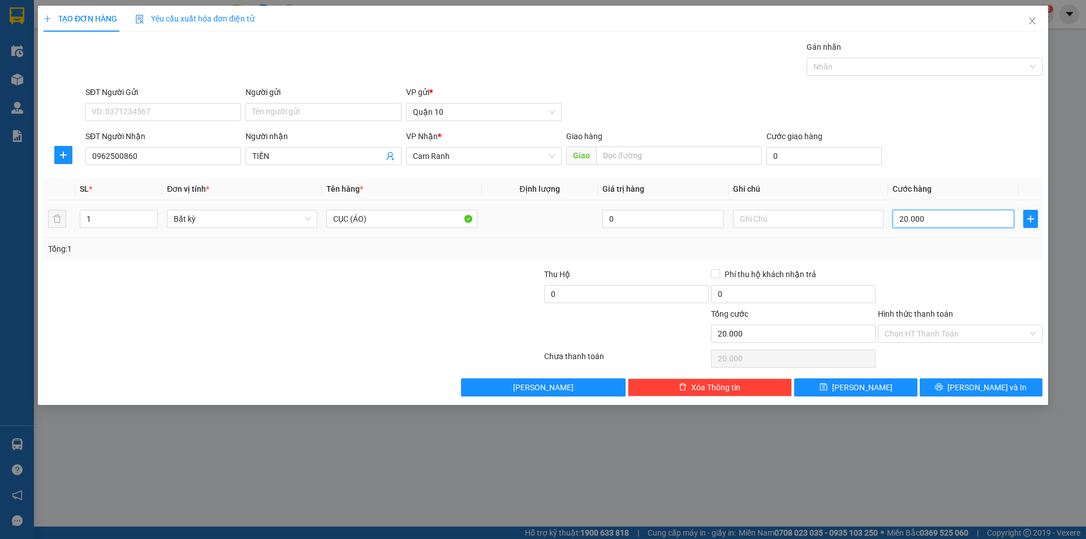
type input "3"
type input "30"
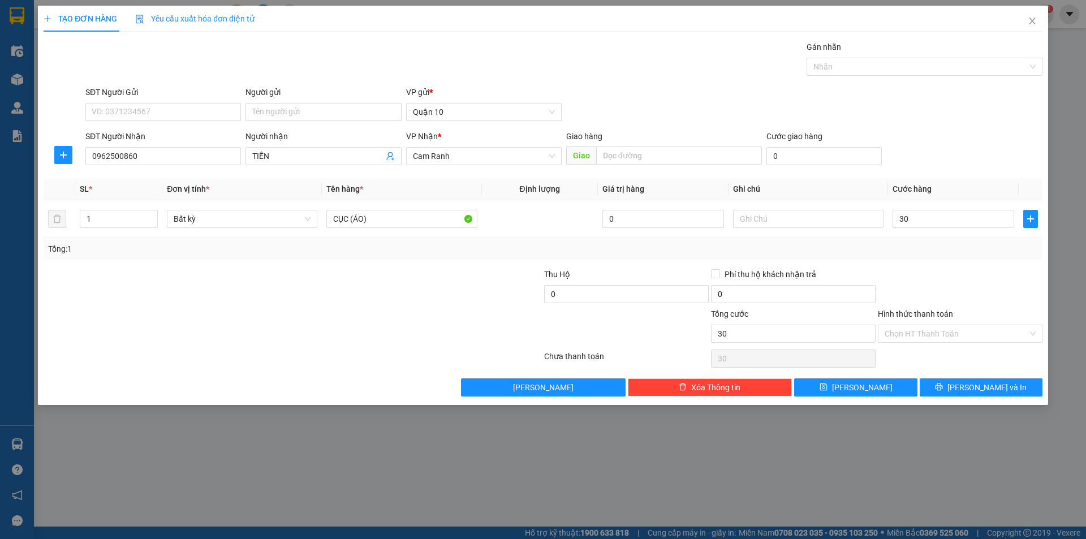
type input "30.000"
click at [973, 277] on div at bounding box center [960, 288] width 167 height 40
click at [124, 114] on input "SĐT Người Gửi" at bounding box center [163, 112] width 156 height 18
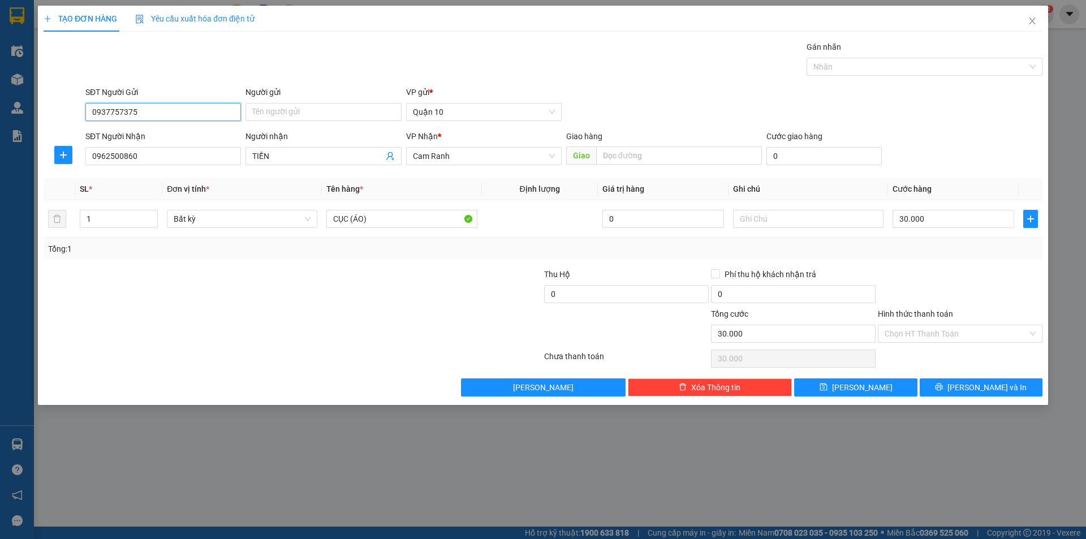
type input "0937757375"
drag, startPoint x: 914, startPoint y: 343, endPoint x: 920, endPoint y: 335, distance: 9.7
click at [914, 342] on div "Hình thức thanh toán Chọn HT Thanh Toán" at bounding box center [960, 328] width 165 height 40
click at [920, 334] on input "Hình thức thanh toán" at bounding box center [956, 333] width 143 height 17
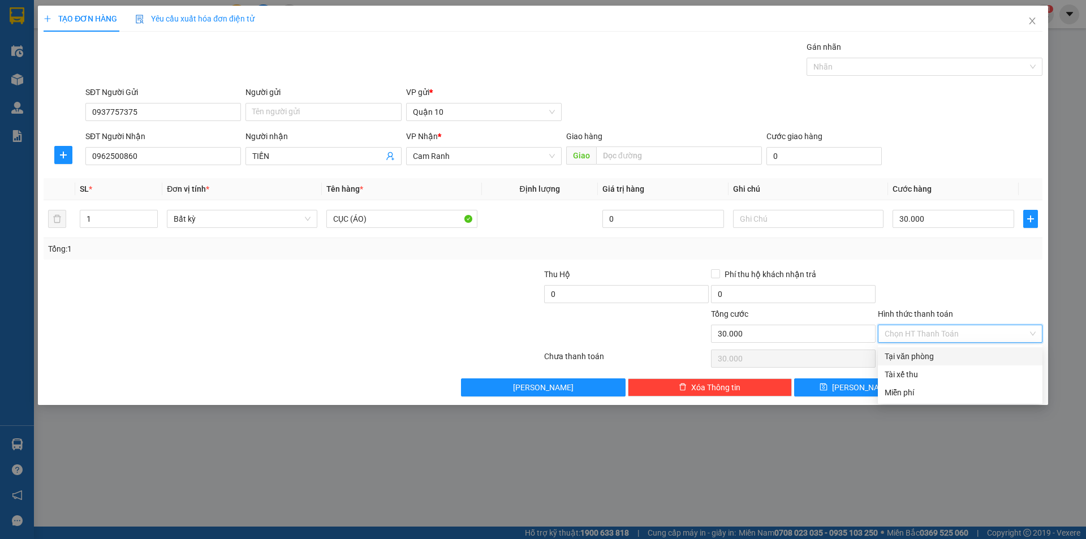
click at [916, 352] on div "Tại văn phòng" at bounding box center [960, 356] width 151 height 12
type input "0"
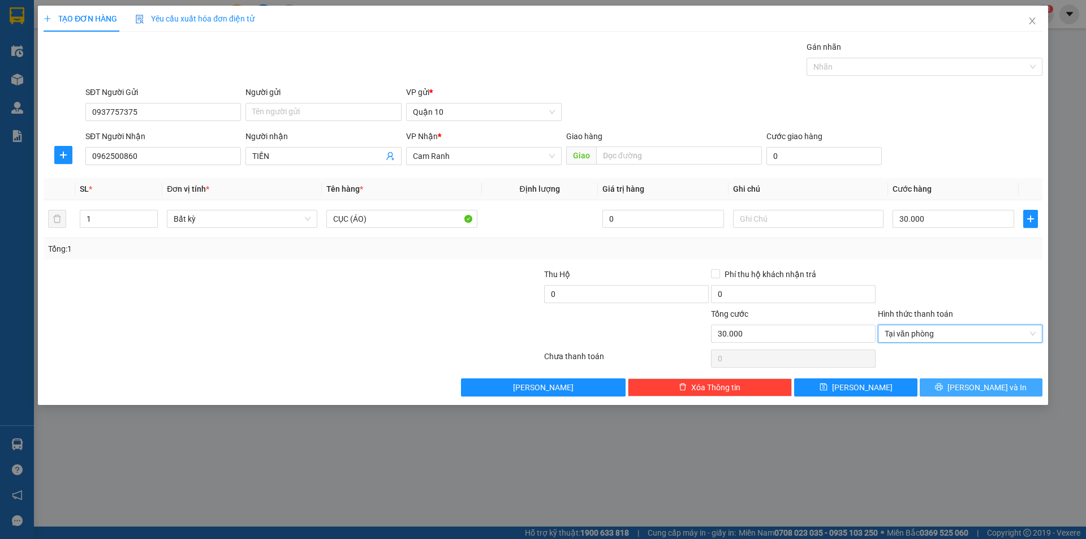
click at [988, 394] on button "[PERSON_NAME] và In" at bounding box center [981, 387] width 123 height 18
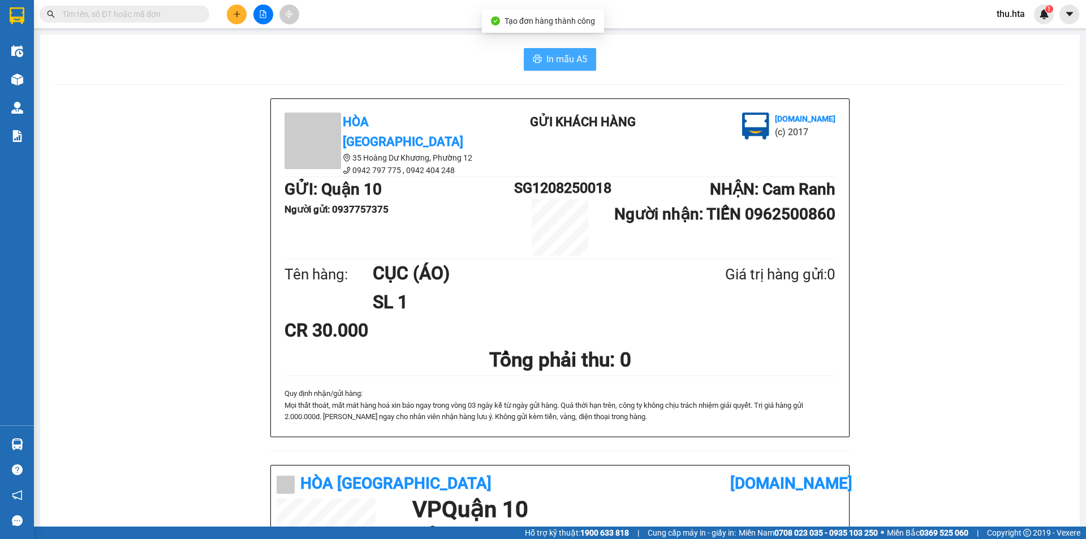
click at [571, 66] on span "In mẫu A5" at bounding box center [566, 59] width 41 height 14
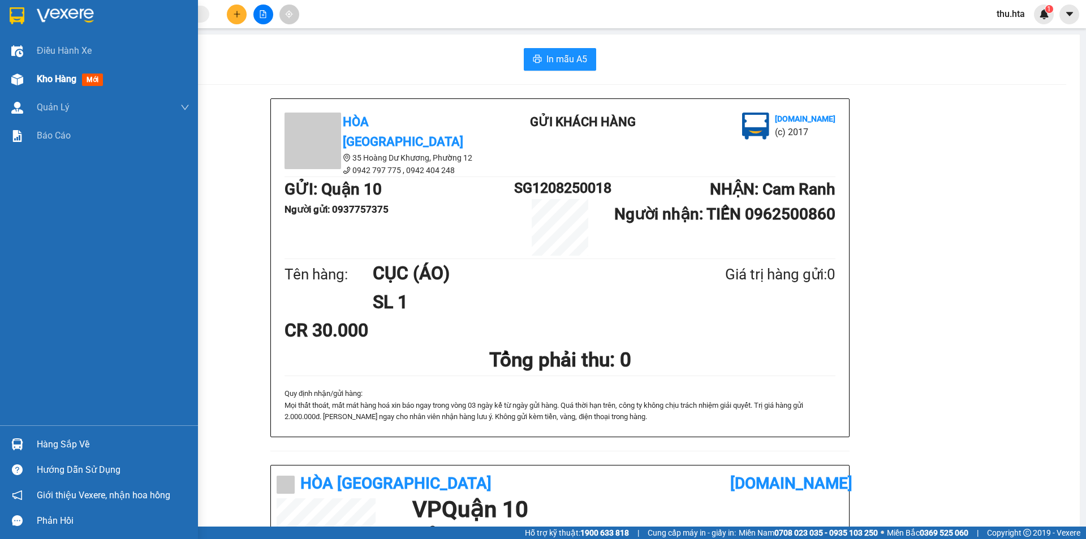
click at [31, 81] on div "Kho hàng mới" at bounding box center [99, 79] width 198 height 28
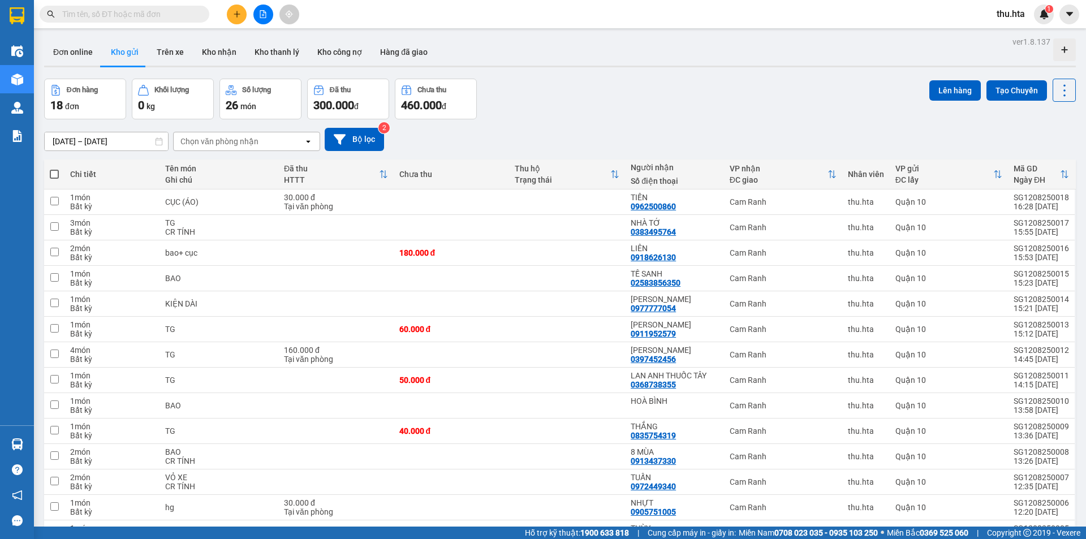
click at [245, 23] on div at bounding box center [263, 15] width 85 height 20
click at [240, 15] on icon "plus" at bounding box center [237, 14] width 8 height 8
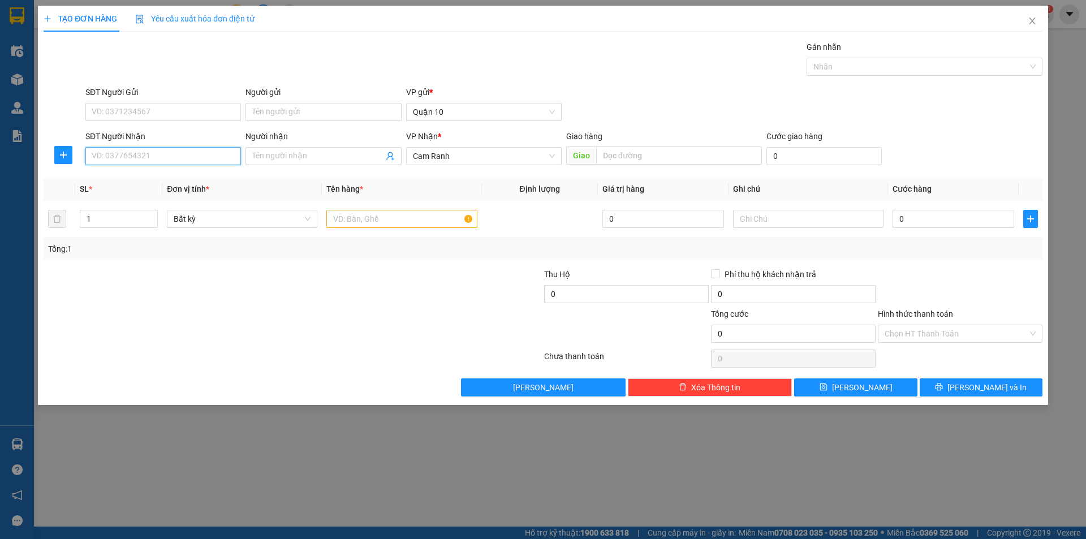
click at [131, 152] on input "SĐT Người Nhận" at bounding box center [163, 156] width 156 height 18
type input "0"
click at [316, 154] on input "Người nhận" at bounding box center [317, 156] width 131 height 12
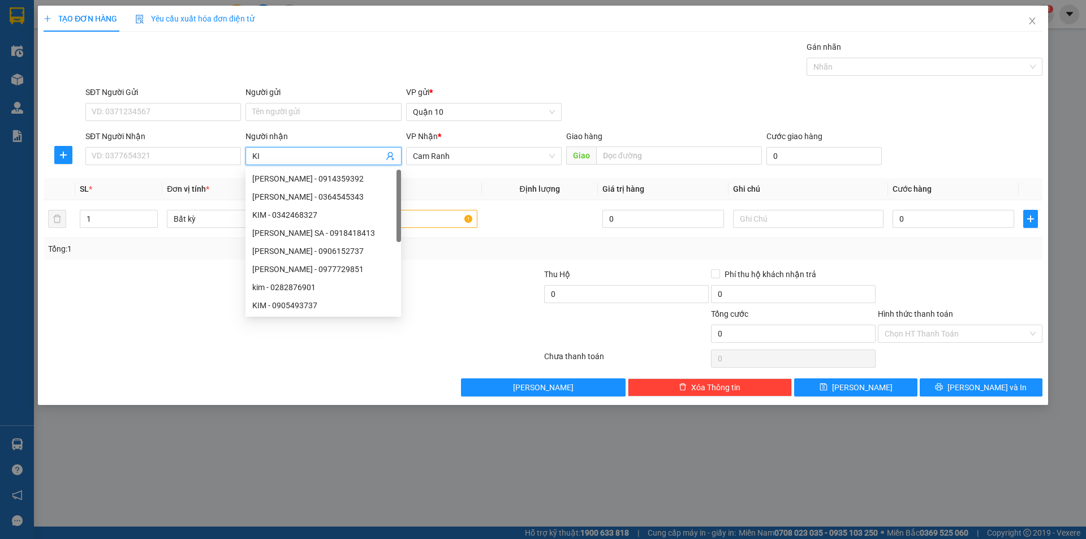
type input "K"
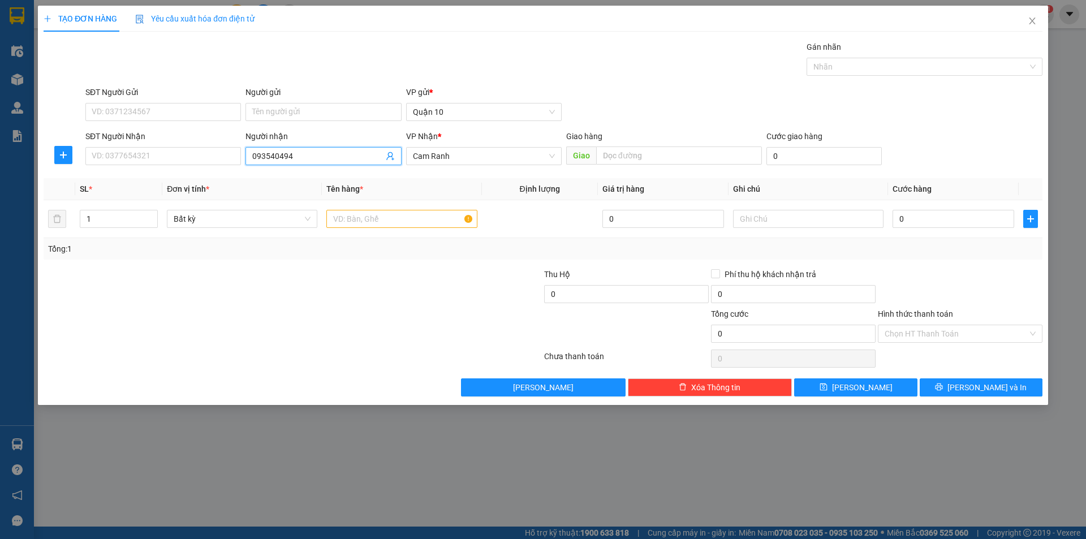
type input "0935404943"
click at [140, 145] on div "SĐT Người Nhận" at bounding box center [163, 138] width 156 height 17
click at [140, 156] on input "SĐT Người Nhận" at bounding box center [163, 156] width 156 height 18
paste input "0935404943"
type input "0935404943"
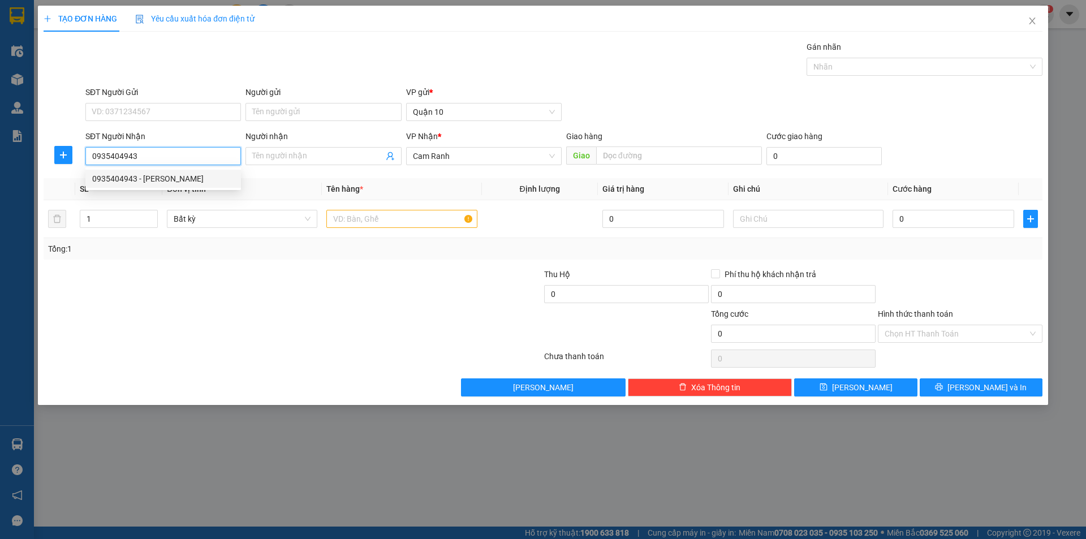
click at [160, 176] on div "0935404943 - [PERSON_NAME]" at bounding box center [163, 179] width 142 height 12
type input "[PERSON_NAME]"
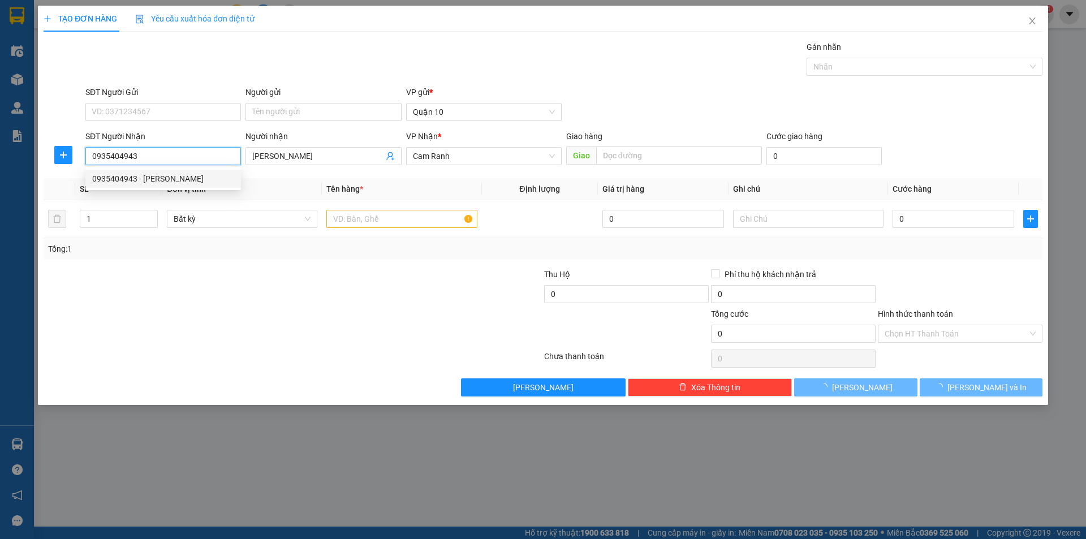
type input "200.000"
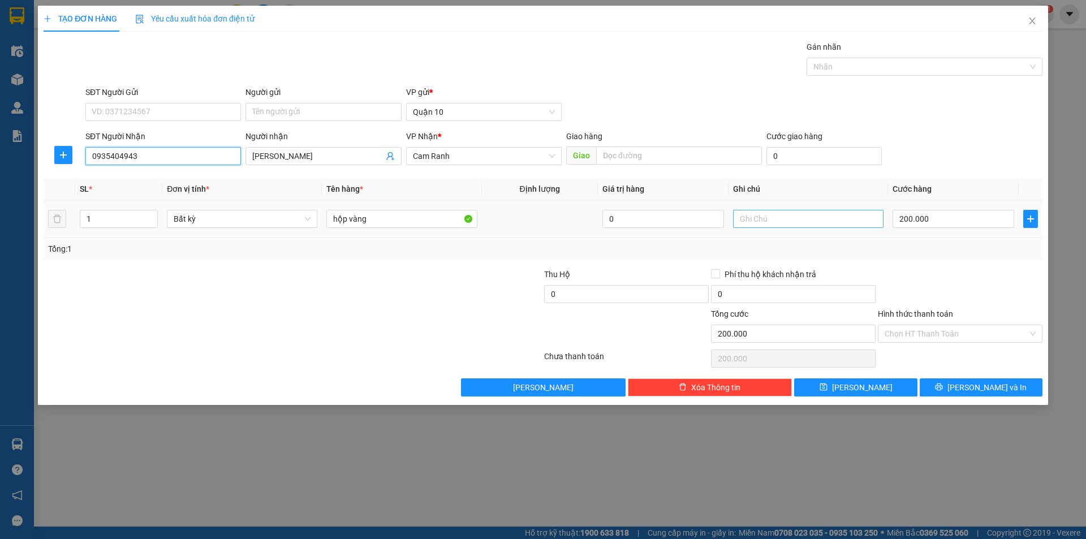
type input "0935404943"
click at [763, 221] on input "text" at bounding box center [808, 219] width 150 height 18
click at [972, 215] on input "200.000" at bounding box center [954, 219] width 122 height 18
type input "0"
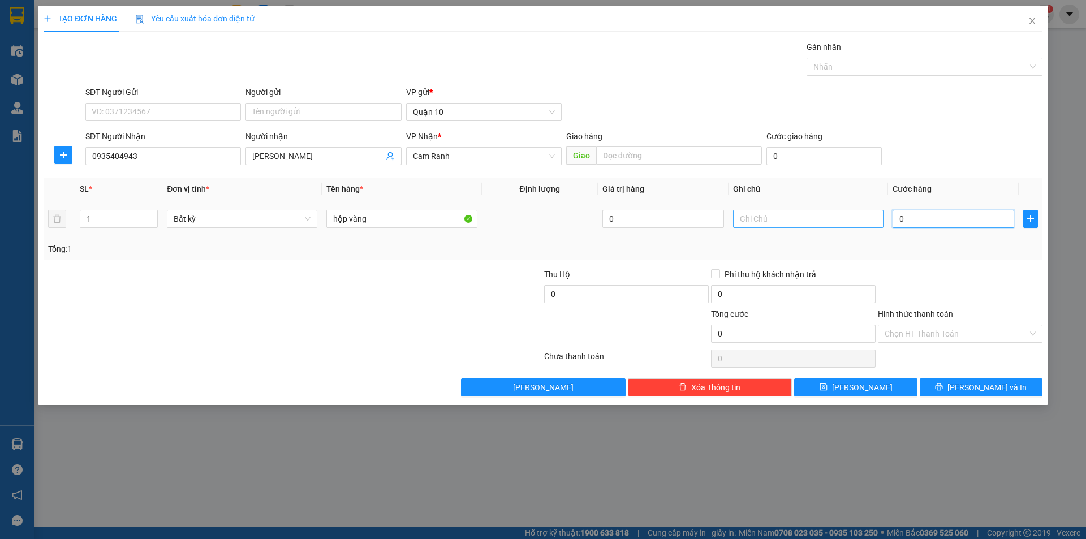
type input "0"
click at [809, 226] on input "text" at bounding box center [808, 219] width 150 height 18
type input "CR TÍNH"
click at [966, 270] on div at bounding box center [960, 288] width 167 height 40
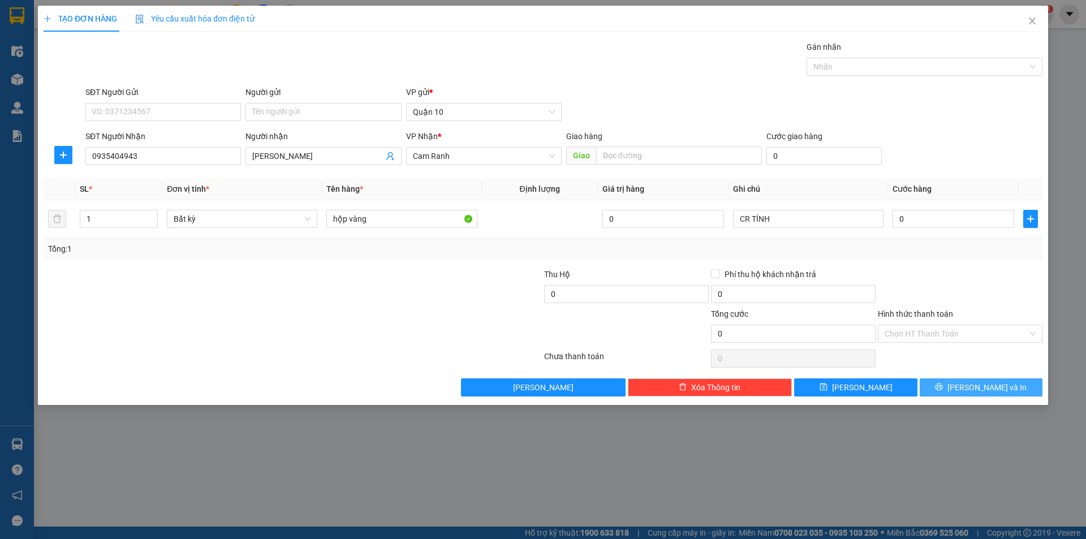
click at [969, 385] on button "[PERSON_NAME] và In" at bounding box center [981, 387] width 123 height 18
click at [985, 389] on span "[PERSON_NAME] và In" at bounding box center [986, 387] width 79 height 12
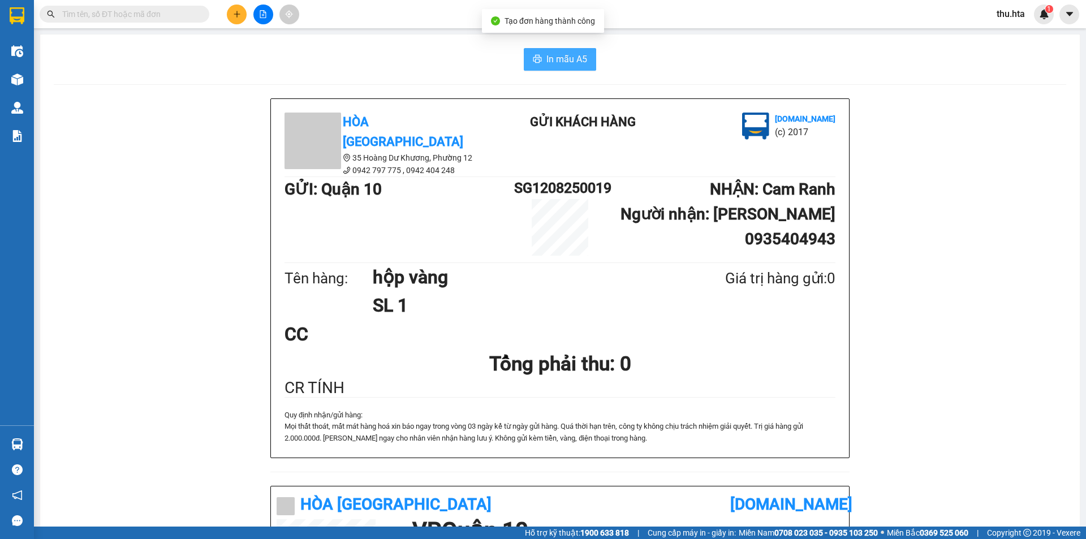
click at [558, 52] on span "In mẫu A5" at bounding box center [566, 59] width 41 height 14
click at [233, 15] on icon "plus" at bounding box center [237, 14] width 8 height 8
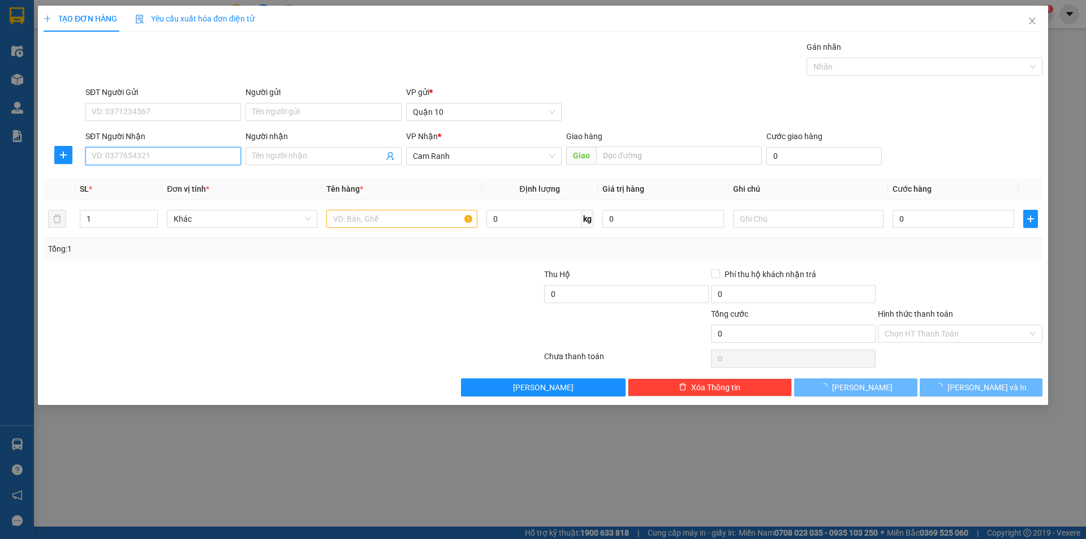
click at [204, 164] on input "SĐT Người Nhận" at bounding box center [163, 156] width 156 height 18
type input "0985316058"
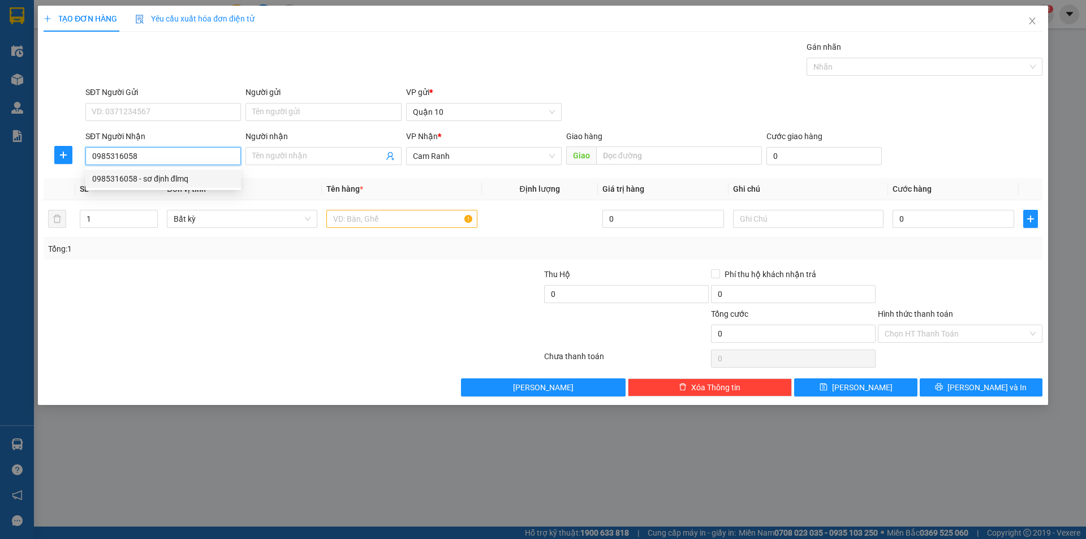
click at [206, 173] on div "0985316058 - sơ định đlmq" at bounding box center [163, 179] width 142 height 12
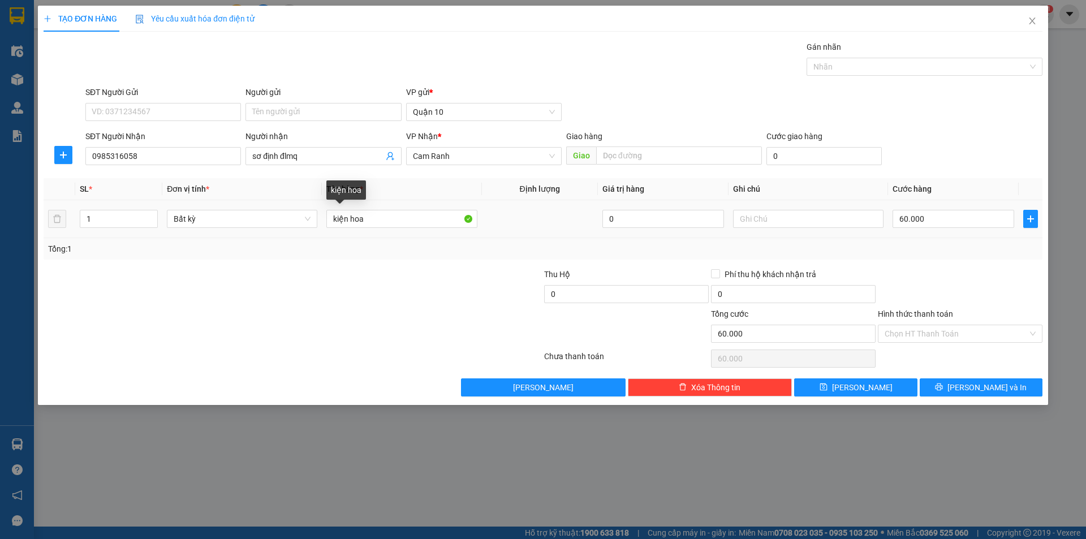
click at [382, 209] on div "kiện hoa" at bounding box center [401, 219] width 150 height 23
click at [382, 212] on input "kiện hoa" at bounding box center [401, 219] width 150 height 18
click at [383, 212] on input "kiện hoa" at bounding box center [401, 219] width 150 height 18
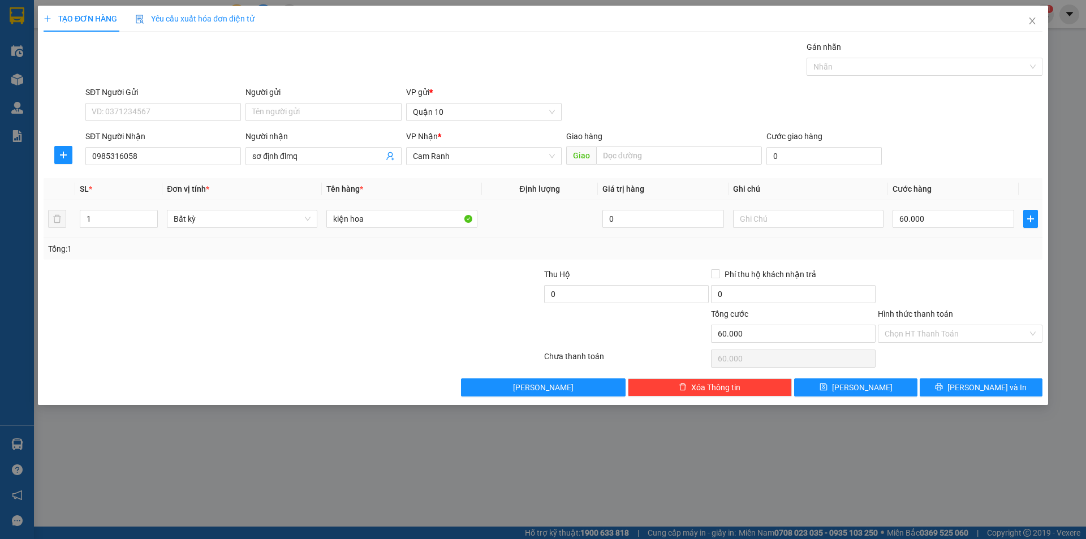
drag, startPoint x: 373, startPoint y: 286, endPoint x: 395, endPoint y: 234, distance: 56.3
click at [374, 282] on div at bounding box center [209, 288] width 334 height 40
click at [406, 214] on input "kiện hoa" at bounding box center [401, 219] width 150 height 18
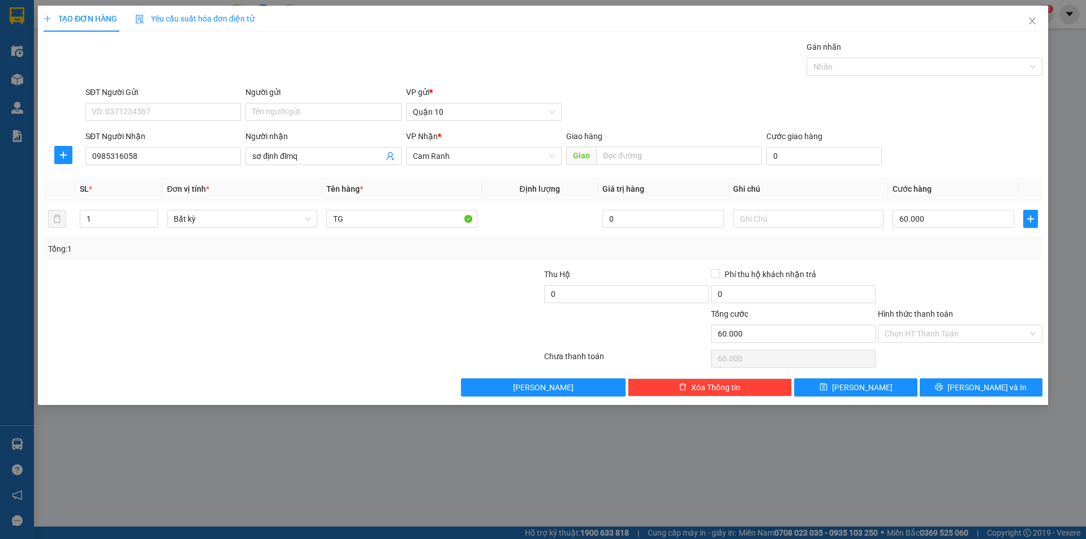
click at [933, 264] on div "Transit Pickup Surcharge Ids Transit Deliver Surcharge Ids Transit Deliver Surc…" at bounding box center [543, 219] width 999 height 356
click at [945, 387] on button "[PERSON_NAME] và In" at bounding box center [981, 387] width 123 height 18
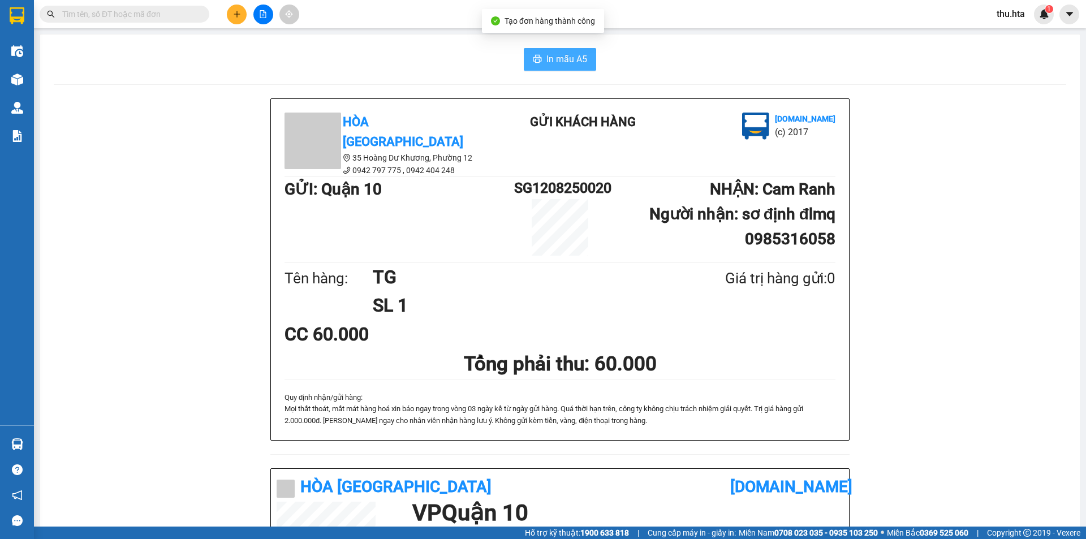
click at [550, 70] on button "In mẫu A5" at bounding box center [560, 59] width 72 height 23
click at [245, 17] on button at bounding box center [237, 15] width 20 height 20
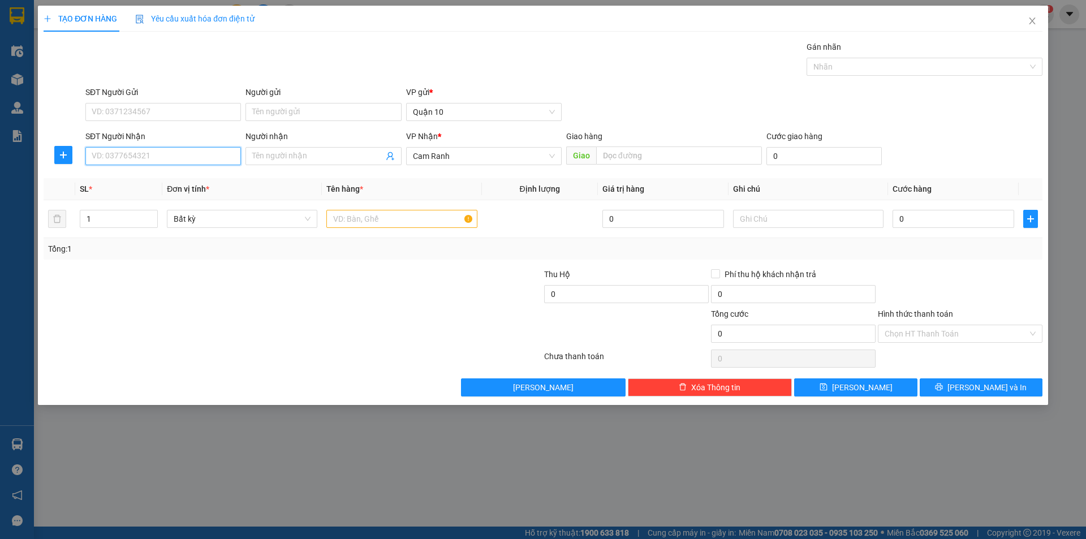
click at [117, 149] on input "SĐT Người Nhận" at bounding box center [163, 156] width 156 height 18
click at [131, 176] on div "0905057868 - KINH LỢI" at bounding box center [163, 179] width 142 height 12
click at [951, 227] on input "120.000" at bounding box center [954, 219] width 122 height 18
click at [785, 208] on div at bounding box center [808, 219] width 150 height 23
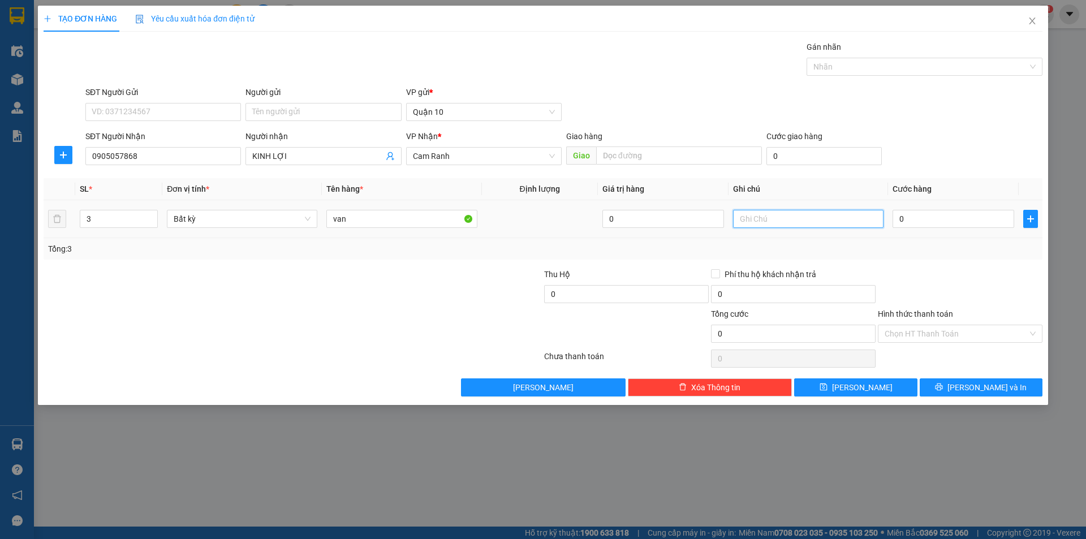
click at [757, 222] on input "text" at bounding box center [808, 219] width 150 height 18
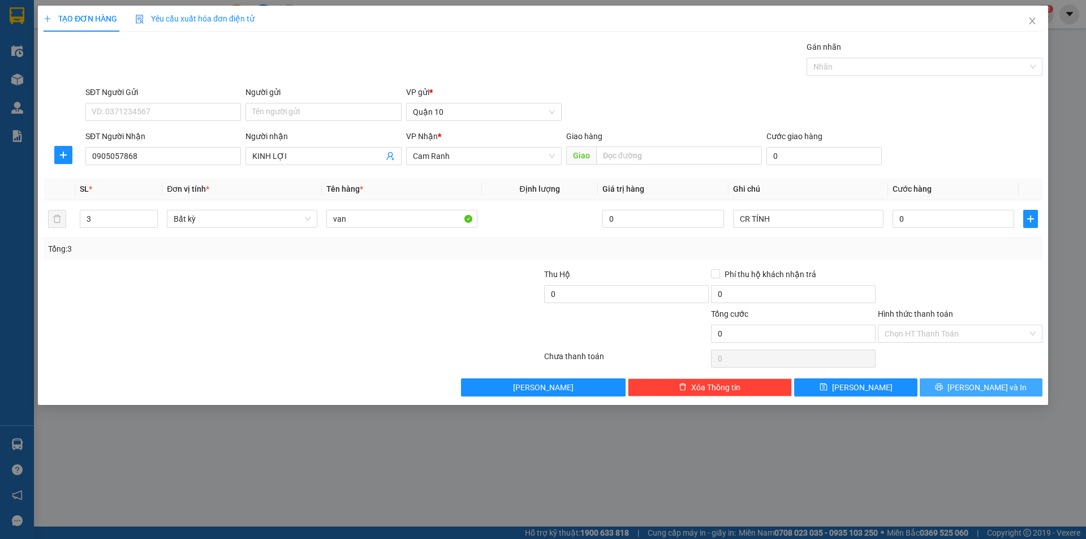
click at [1011, 380] on button "[PERSON_NAME] và In" at bounding box center [981, 387] width 123 height 18
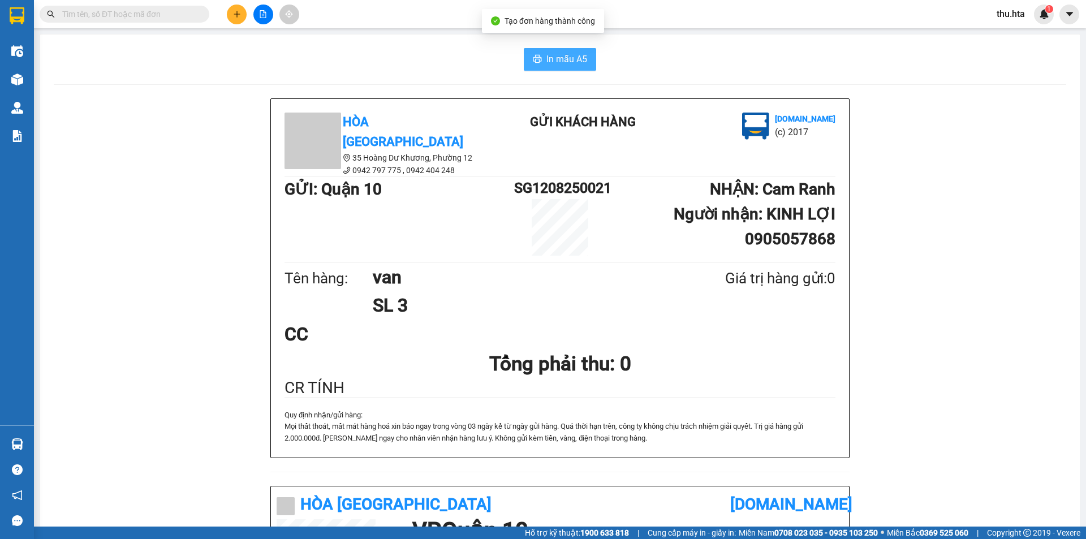
click at [570, 59] on span "In mẫu A5" at bounding box center [566, 59] width 41 height 14
click at [239, 18] on icon "plus" at bounding box center [237, 14] width 8 height 8
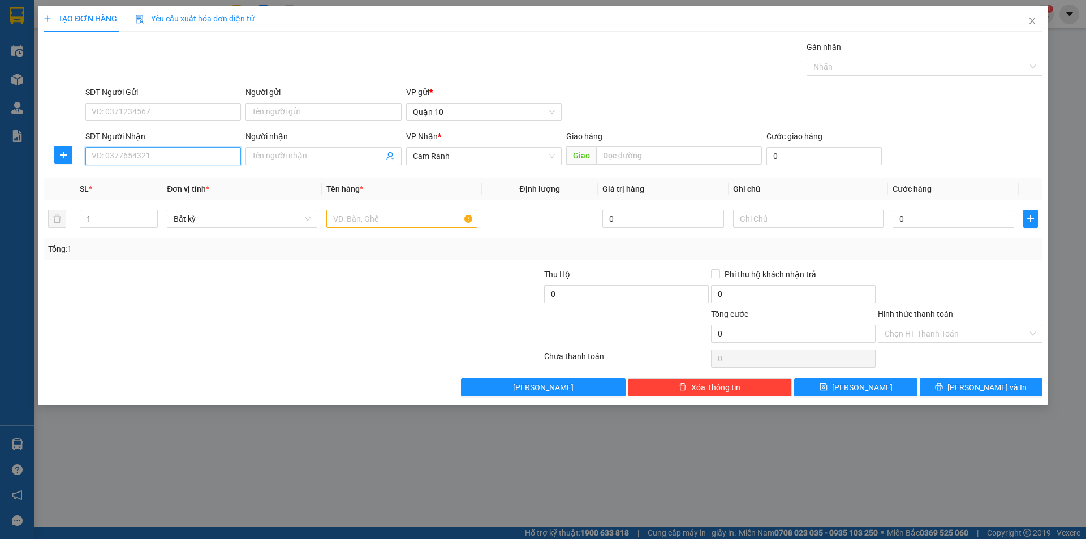
click at [133, 161] on input "SĐT Người Nhận" at bounding box center [163, 156] width 156 height 18
click at [162, 179] on div "0984409409 - [GEOGRAPHIC_DATA]" at bounding box center [163, 179] width 142 height 12
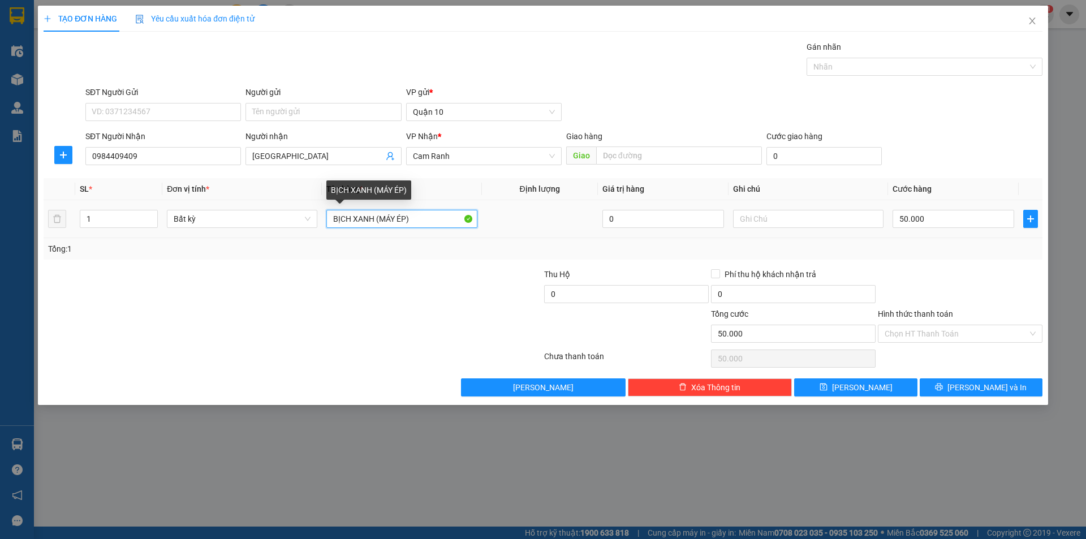
click at [424, 222] on input "BỊCH XANH (MÁY ÉP)" at bounding box center [401, 219] width 150 height 18
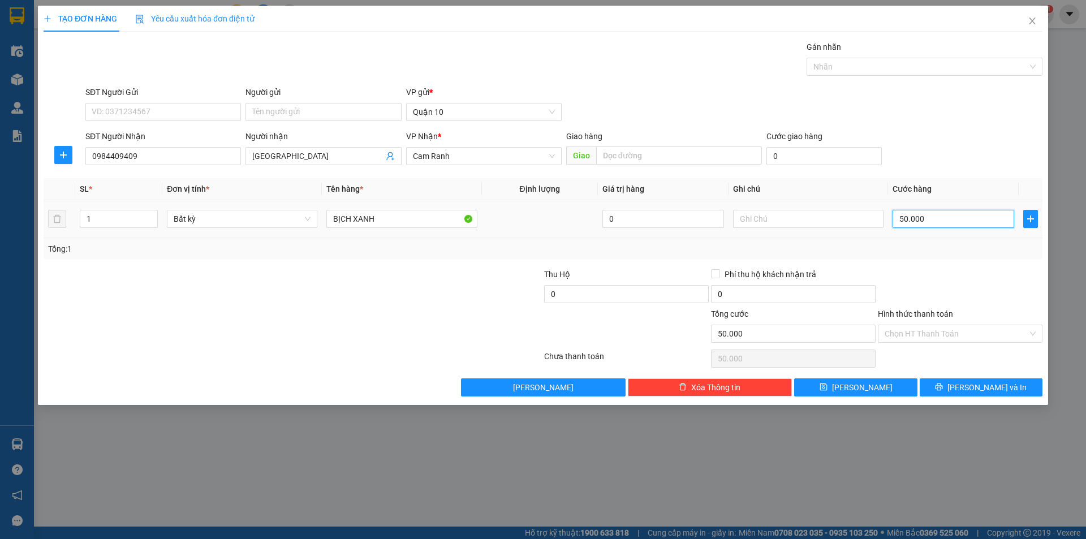
click at [942, 219] on input "50.000" at bounding box center [954, 219] width 122 height 18
drag, startPoint x: 1013, startPoint y: 298, endPoint x: 994, endPoint y: 390, distance: 94.6
click at [1013, 299] on div at bounding box center [960, 288] width 167 height 40
click at [399, 220] on input "BỊCH XANH" at bounding box center [401, 219] width 150 height 18
click at [407, 287] on div at bounding box center [459, 288] width 167 height 40
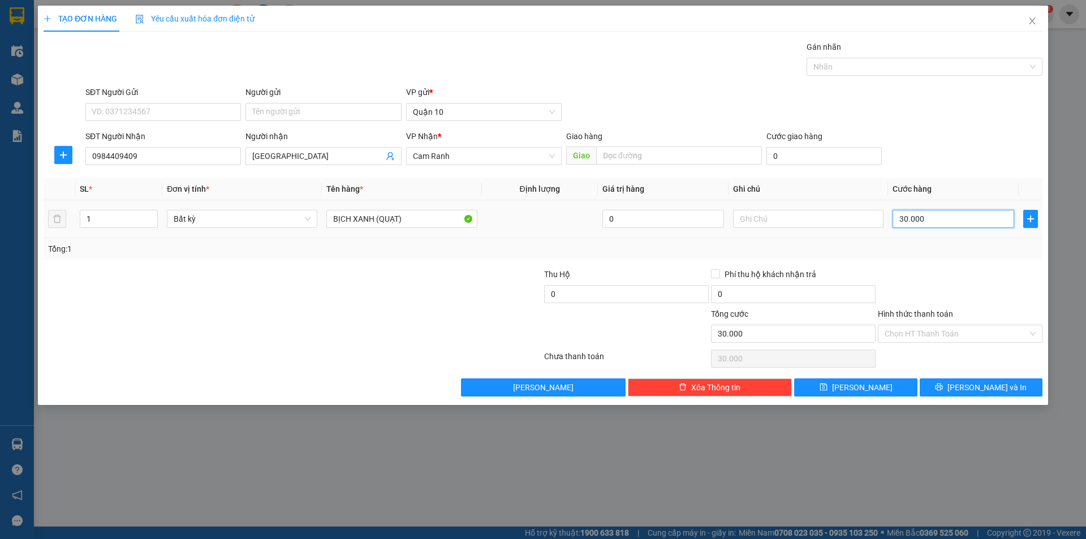
click at [914, 221] on input "30.000" at bounding box center [954, 219] width 122 height 18
click at [952, 389] on button "[PERSON_NAME] và In" at bounding box center [981, 387] width 123 height 18
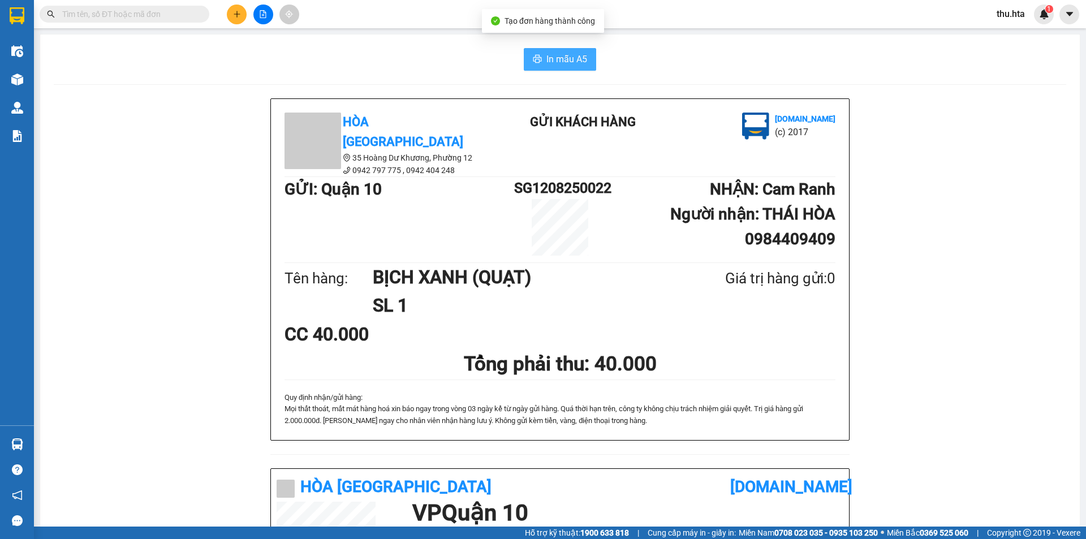
click at [558, 49] on button "In mẫu A5" at bounding box center [560, 59] width 72 height 23
